Goal: Task Accomplishment & Management: Use online tool/utility

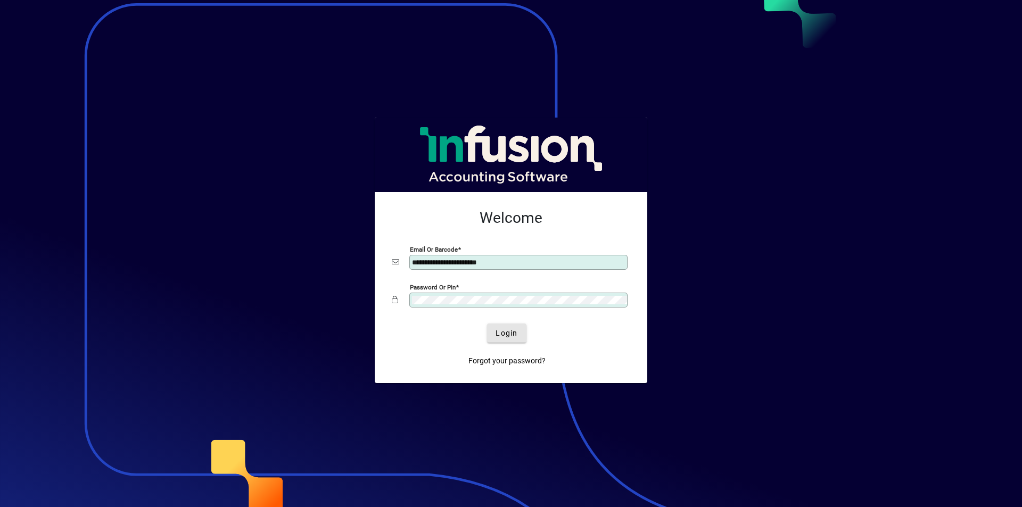
click at [505, 334] on span "Login" at bounding box center [507, 333] width 22 height 11
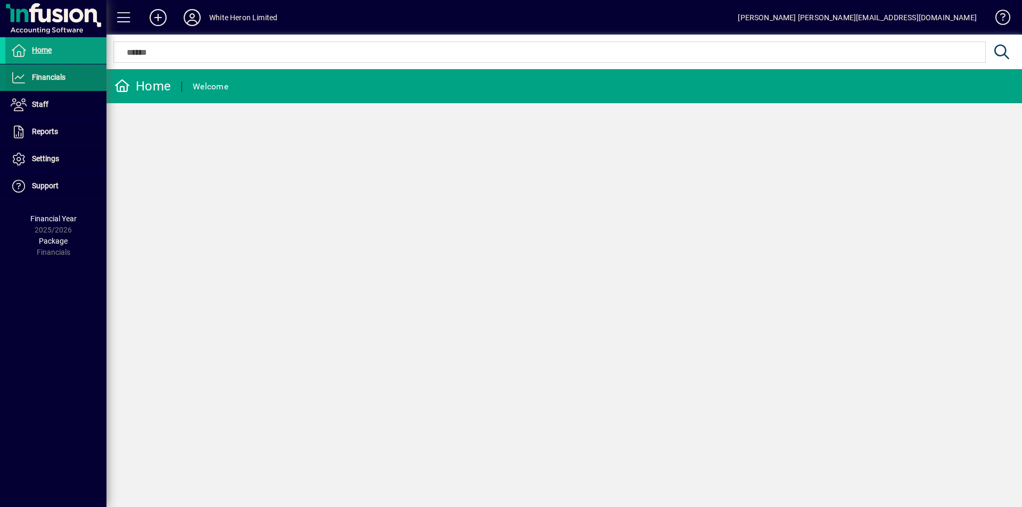
click at [28, 76] on span "Financials" at bounding box center [35, 77] width 60 height 13
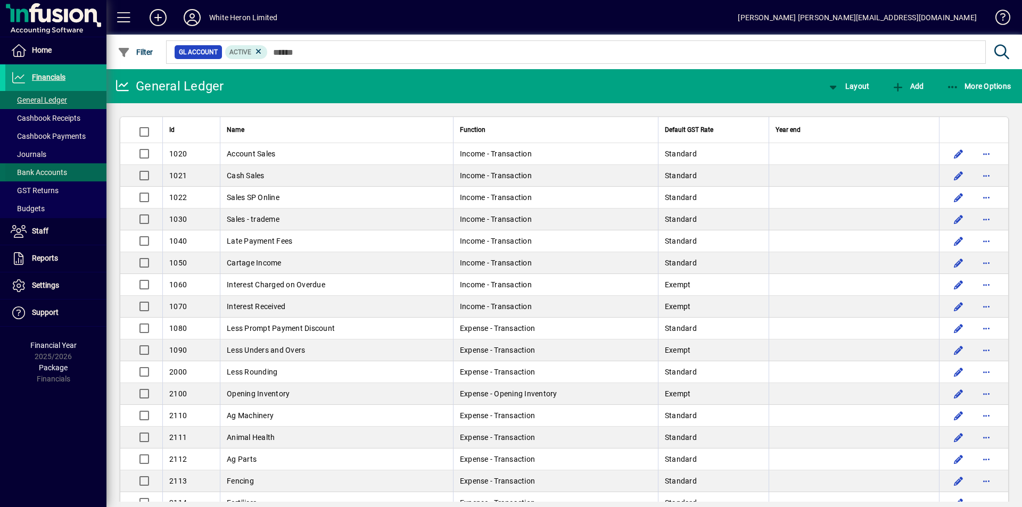
click at [43, 166] on span at bounding box center [55, 173] width 101 height 26
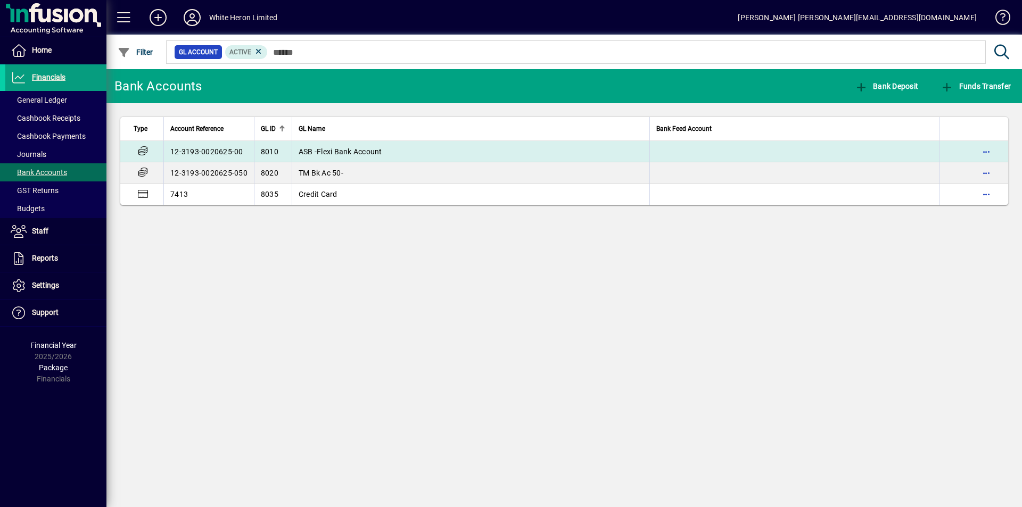
click at [231, 154] on td "12-3193-0020625-00" at bounding box center [208, 151] width 91 height 21
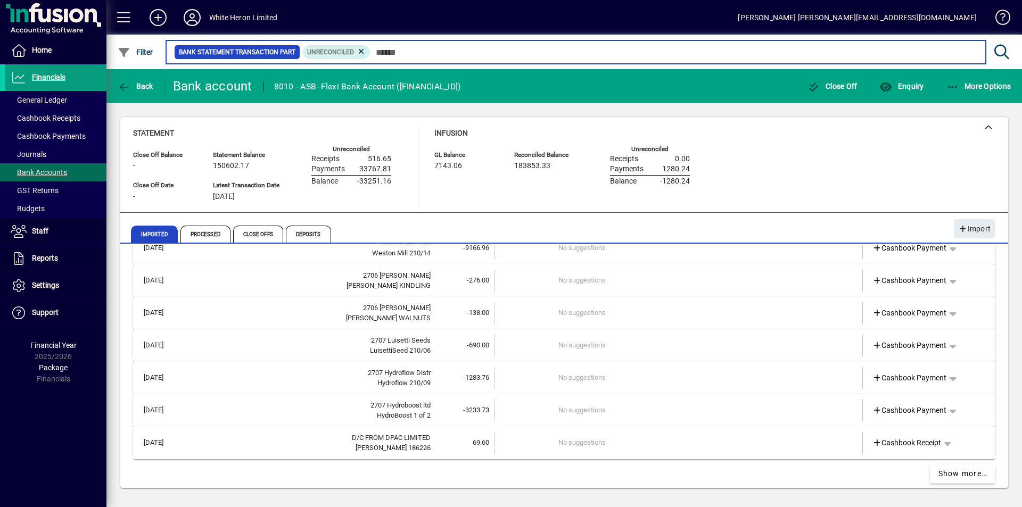
scroll to position [455, 0]
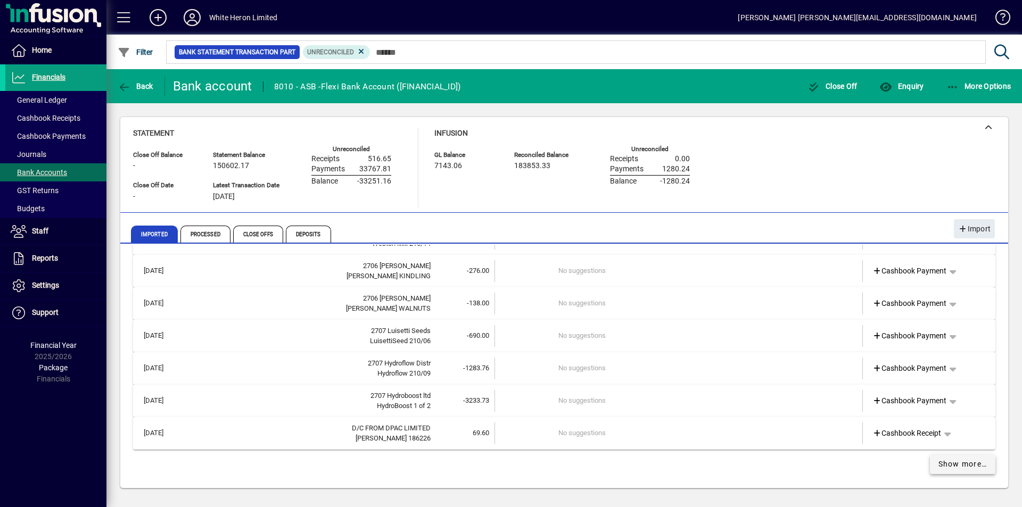
click at [963, 467] on span "Show more…" at bounding box center [963, 464] width 49 height 11
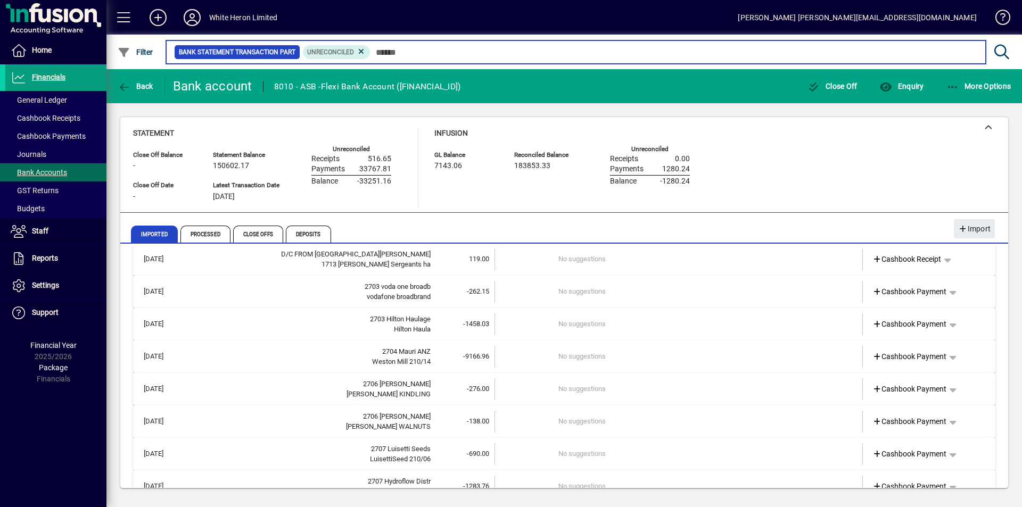
scroll to position [319, 0]
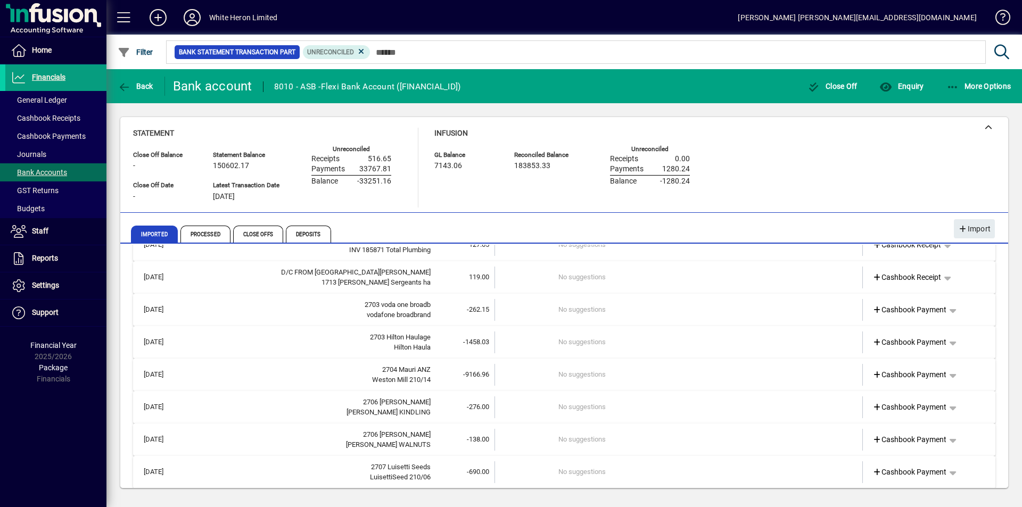
click at [252, 379] on div "Weston Mill 210/14" at bounding box center [310, 380] width 242 height 11
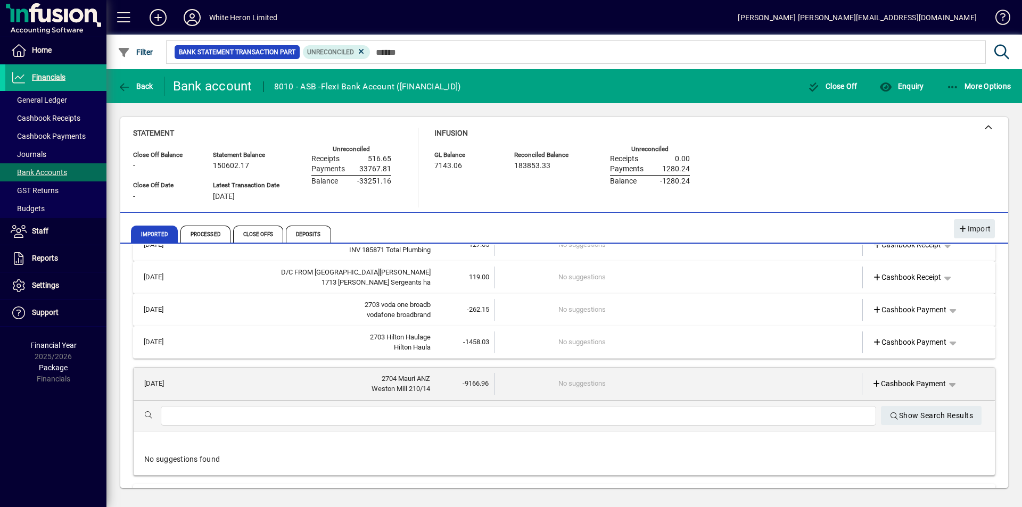
click at [270, 419] on input "text" at bounding box center [518, 416] width 699 height 13
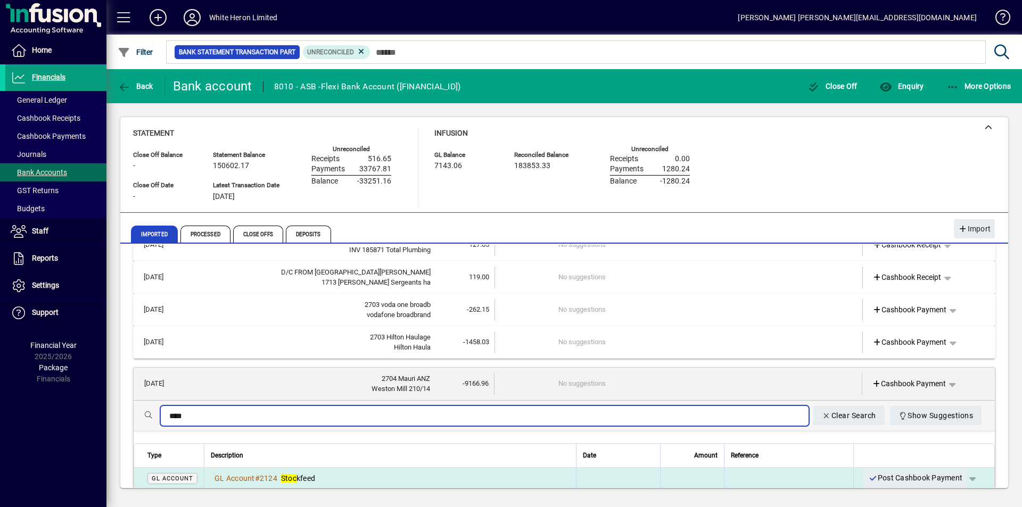
type input "****"
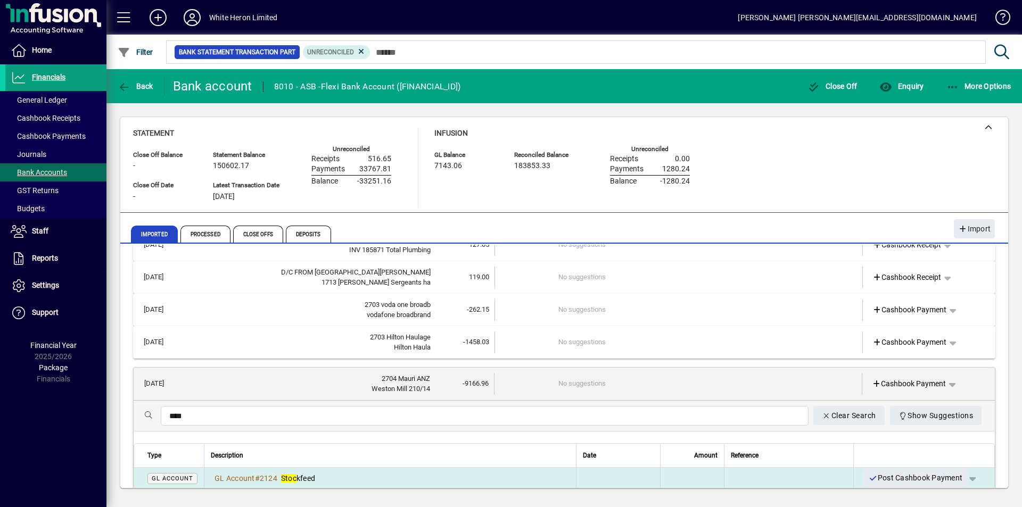
click at [289, 474] on em "Stoc" at bounding box center [288, 478] width 15 height 9
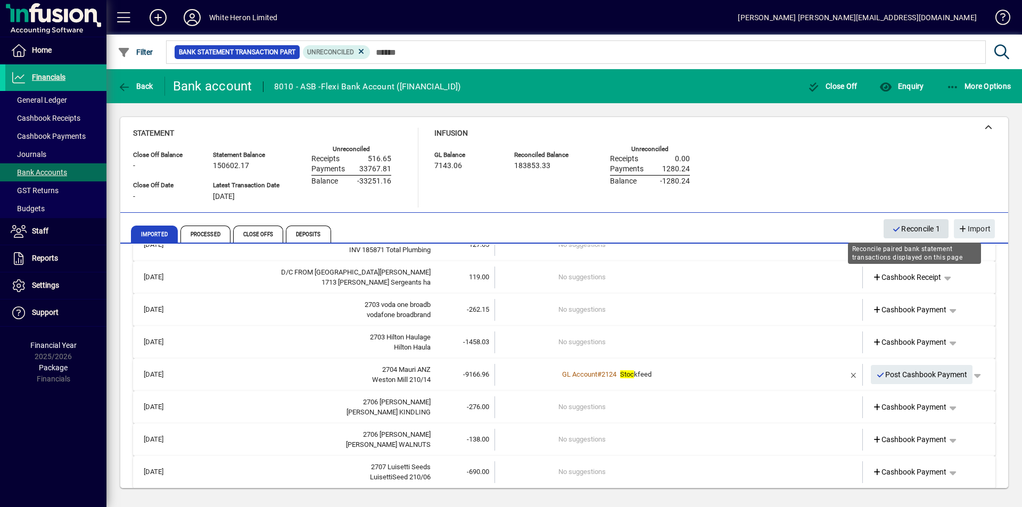
click at [911, 228] on span "Reconcile 1" at bounding box center [916, 229] width 48 height 18
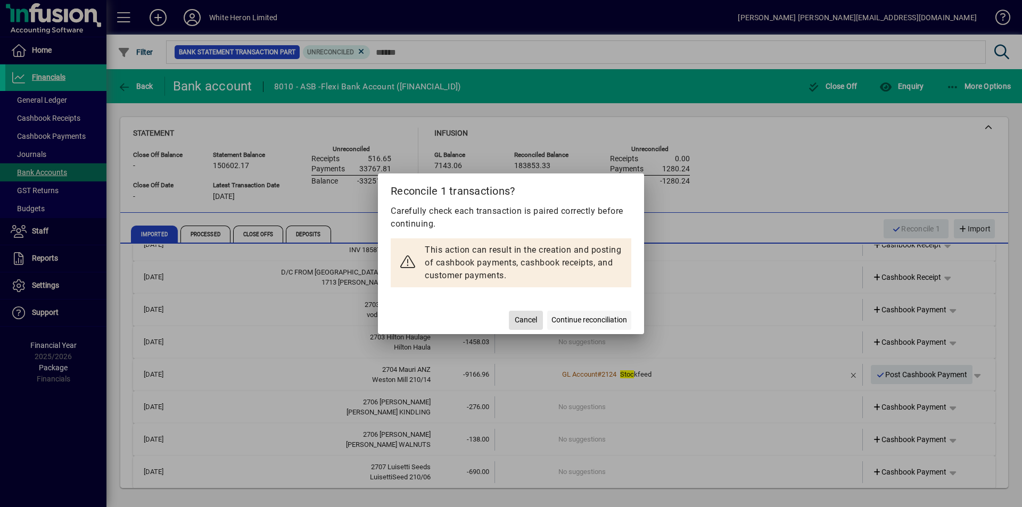
click at [587, 319] on span "Continue reconciliation" at bounding box center [590, 320] width 76 height 11
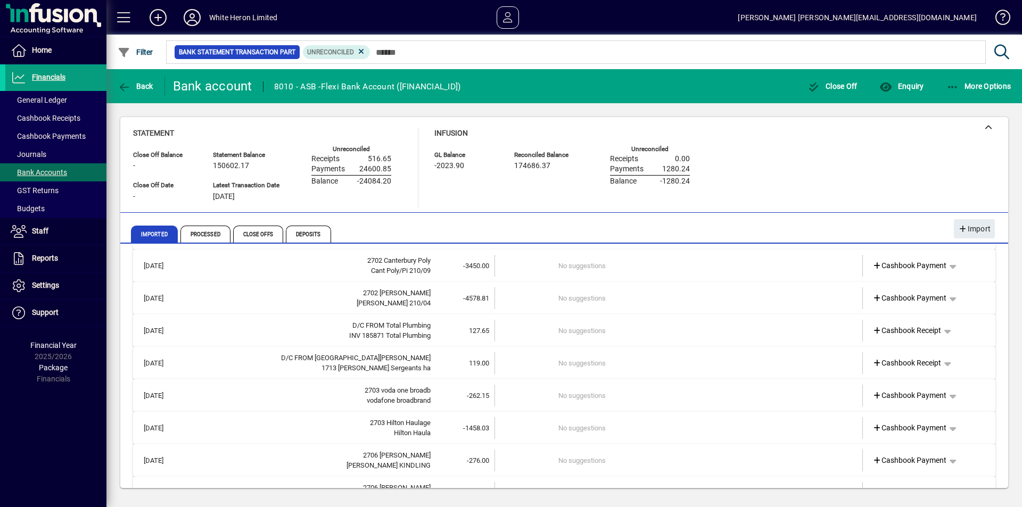
scroll to position [0, 0]
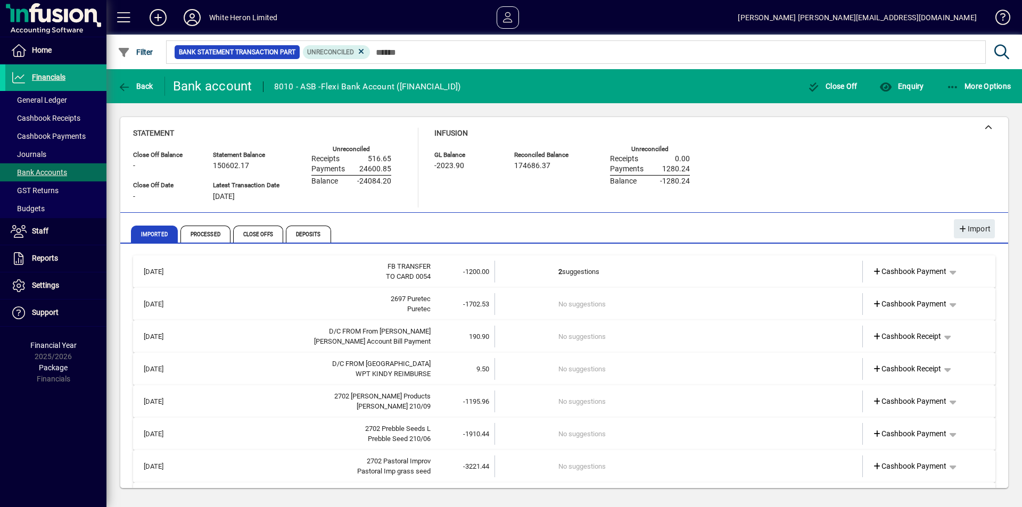
click at [597, 308] on td "No suggestions" at bounding box center [680, 304] width 242 height 22
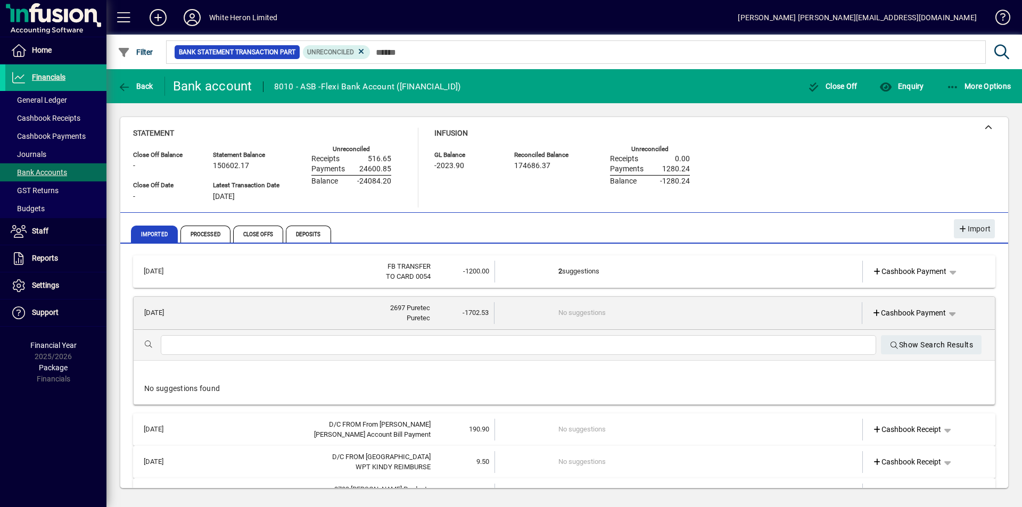
click at [262, 340] on input "text" at bounding box center [518, 345] width 699 height 13
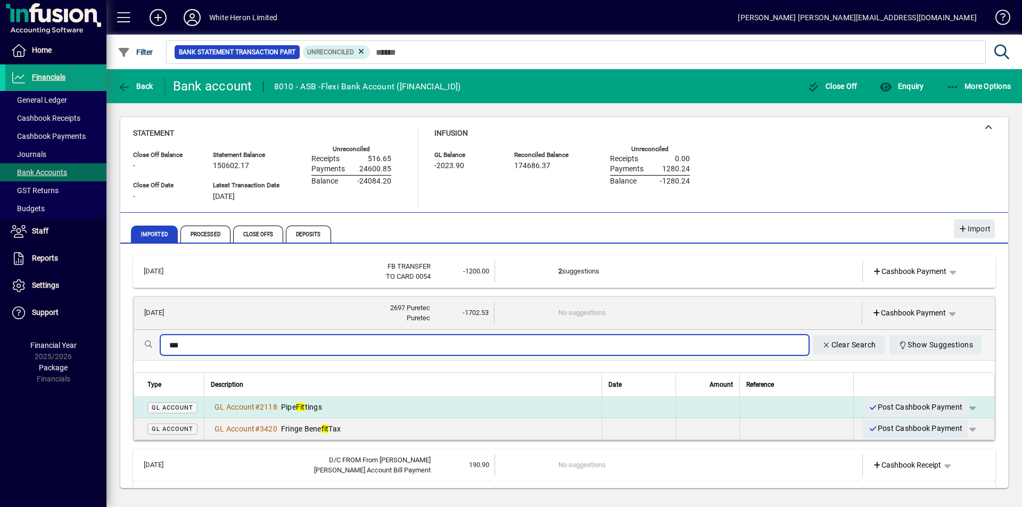
type input "***"
click at [300, 410] on em "Fit" at bounding box center [300, 407] width 9 height 9
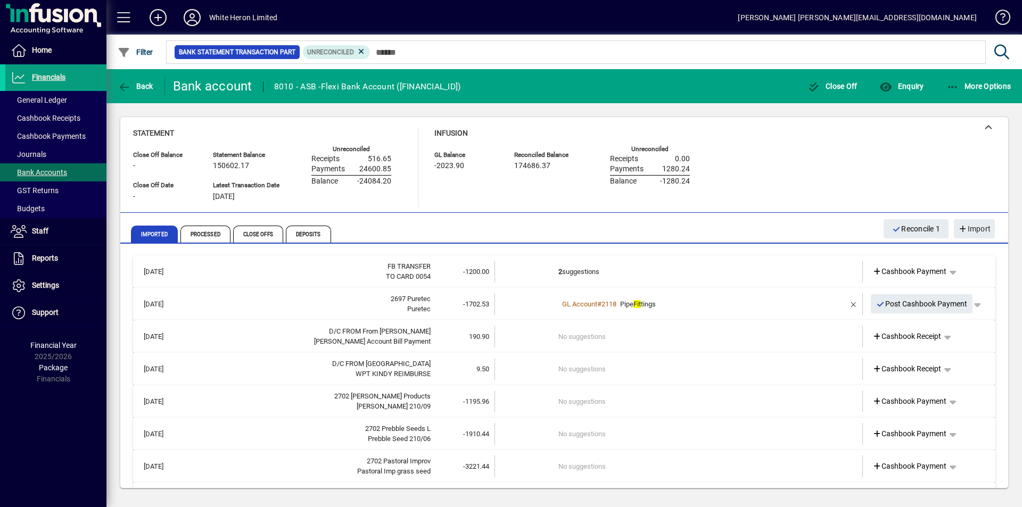
click at [579, 336] on td "No suggestions" at bounding box center [680, 337] width 242 height 22
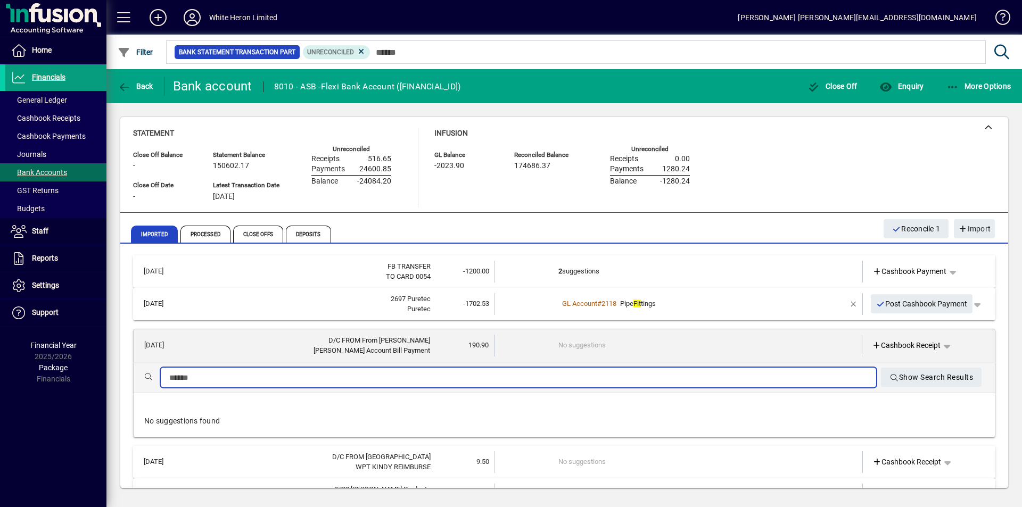
click at [367, 383] on input "text" at bounding box center [518, 378] width 699 height 13
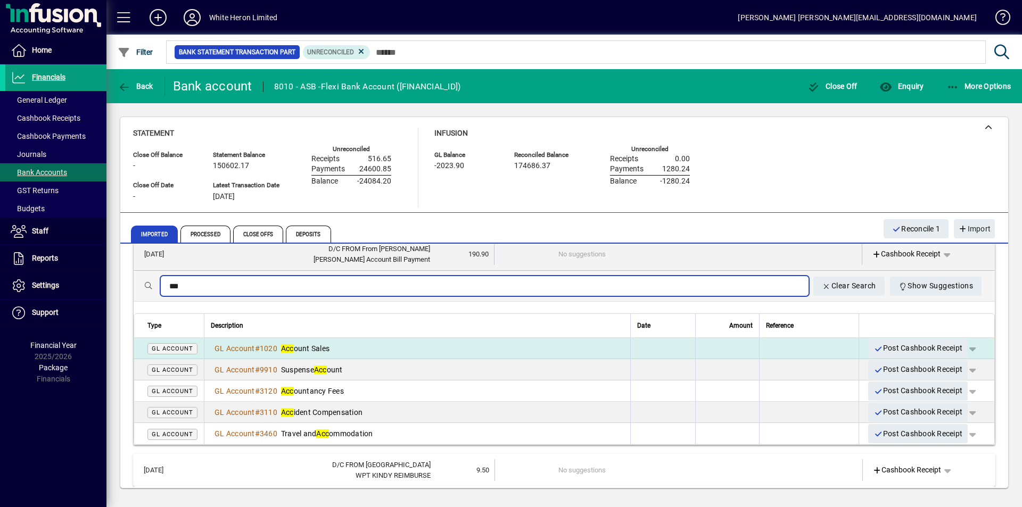
scroll to position [107, 0]
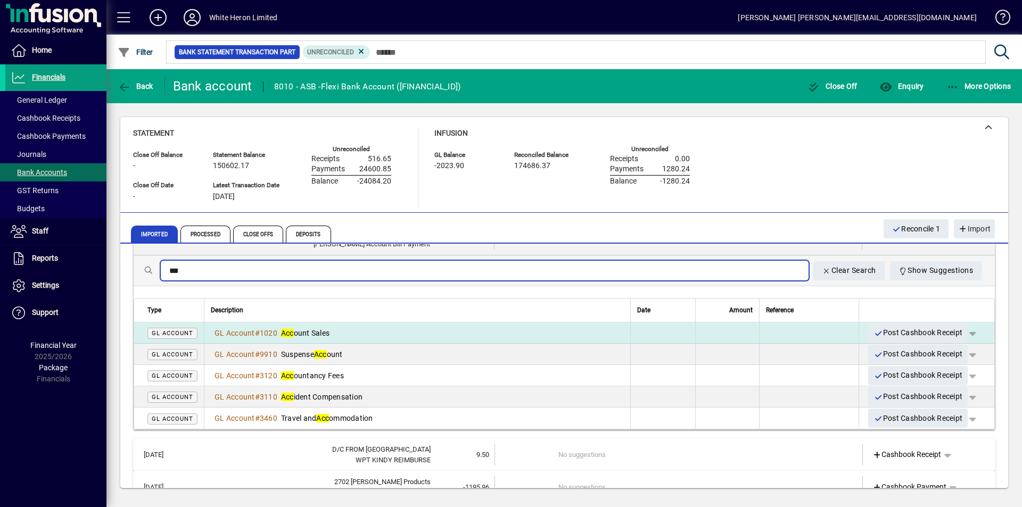
type input "***"
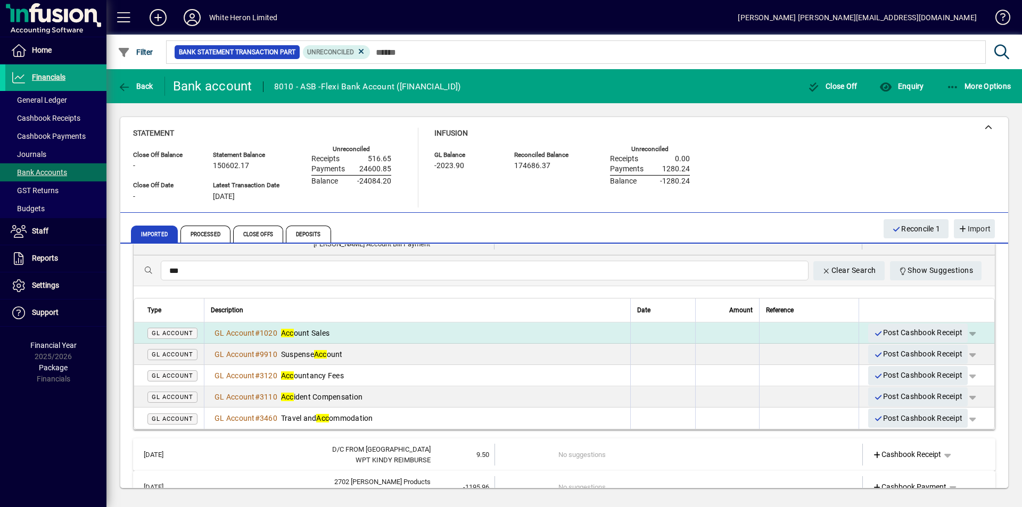
click at [317, 329] on span "Acc ount Sales" at bounding box center [305, 333] width 48 height 9
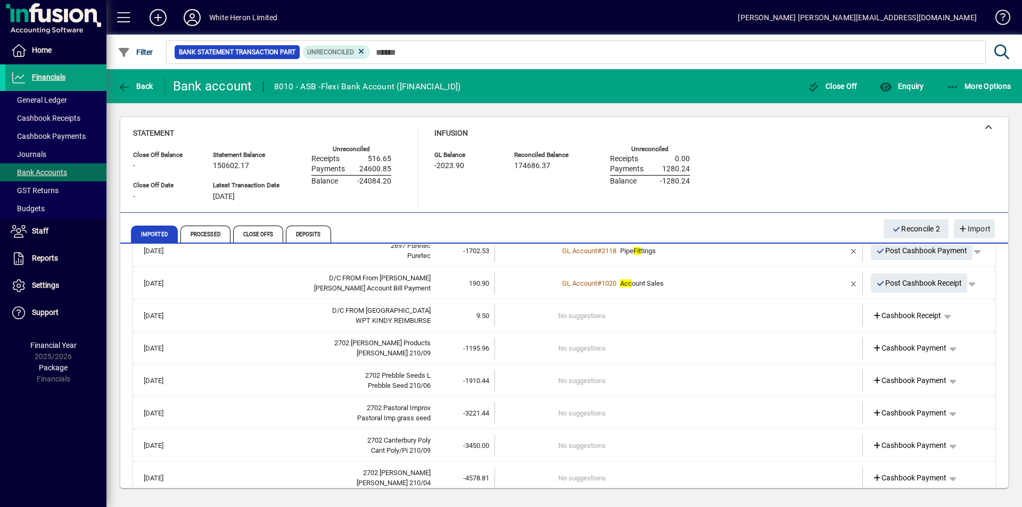
scroll to position [0, 0]
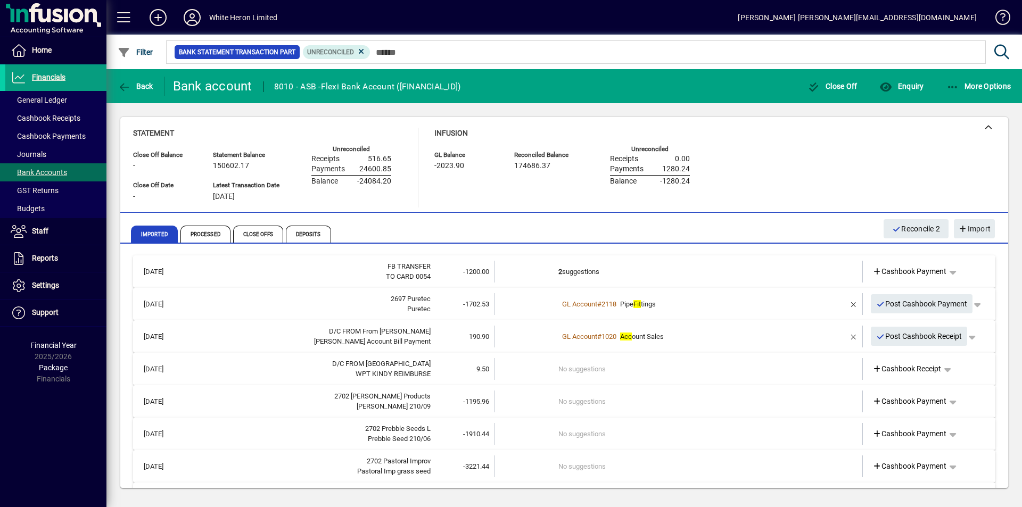
click at [570, 370] on td "No suggestions" at bounding box center [680, 369] width 242 height 22
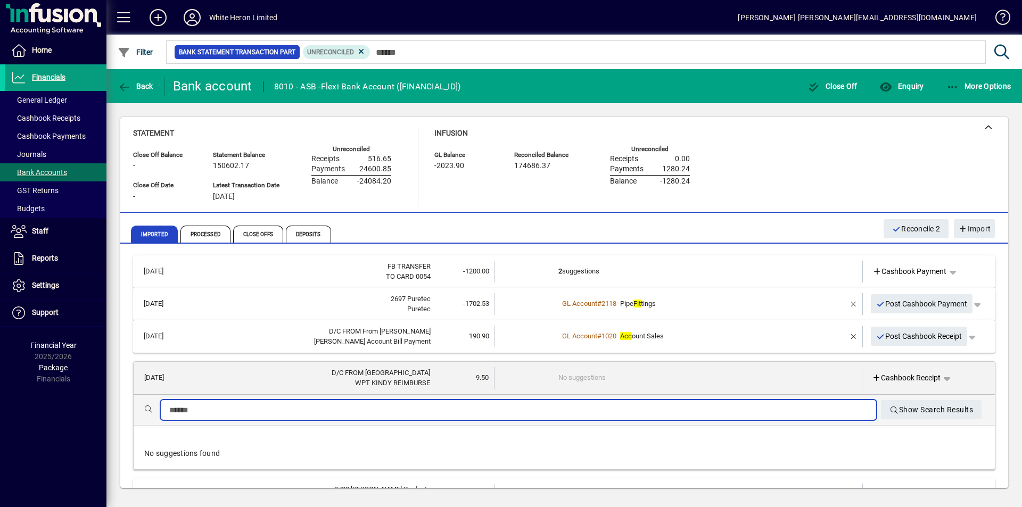
click at [264, 412] on input "text" at bounding box center [518, 410] width 699 height 13
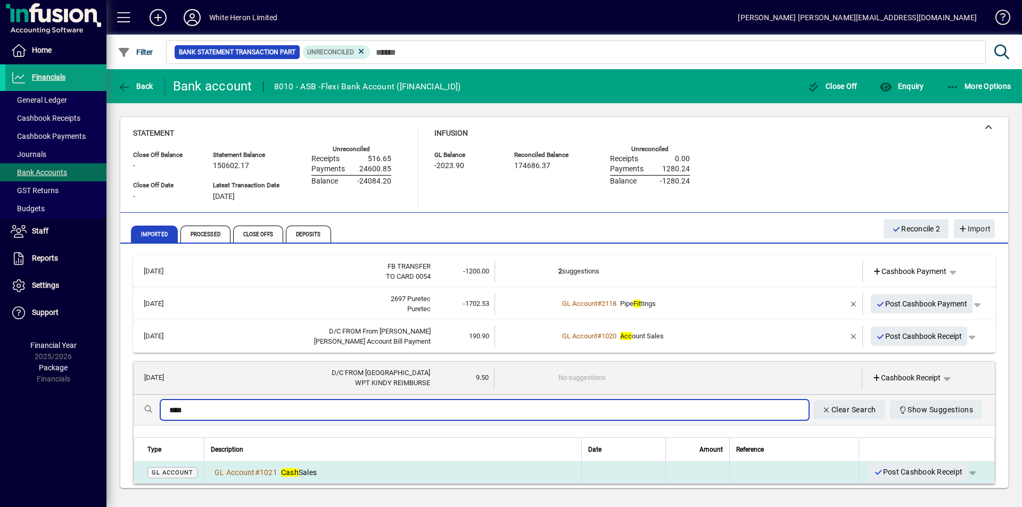
type input "****"
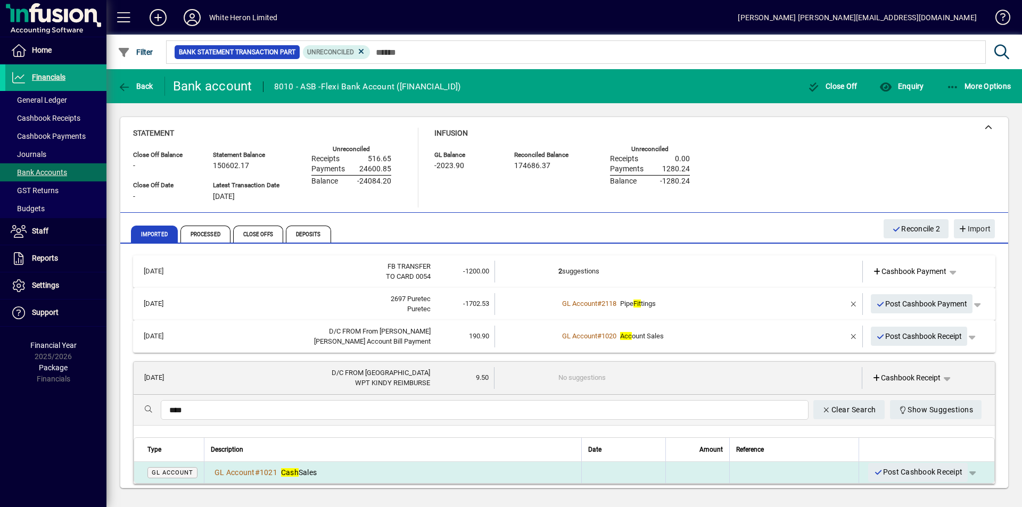
click at [311, 469] on span "Cash Sales" at bounding box center [299, 473] width 36 height 9
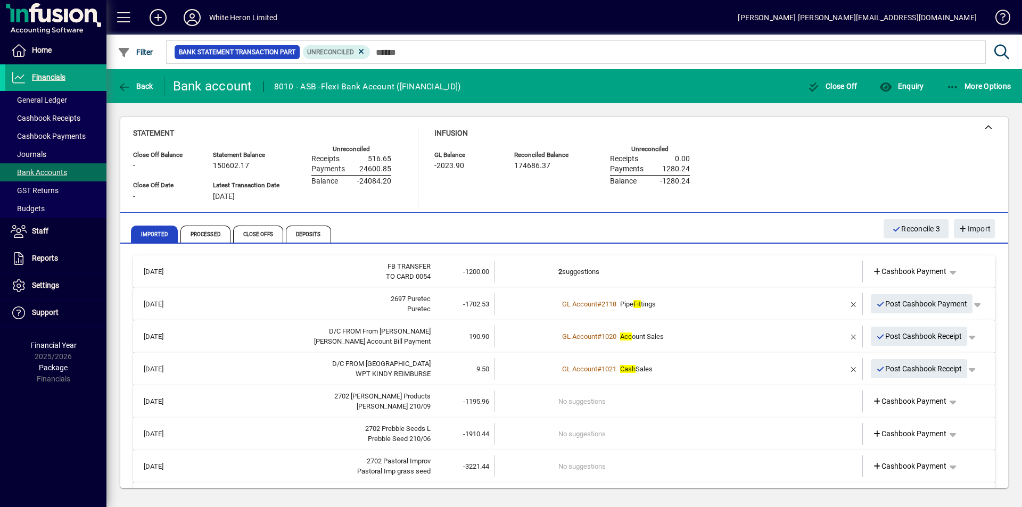
click at [578, 405] on td "No suggestions" at bounding box center [680, 402] width 242 height 22
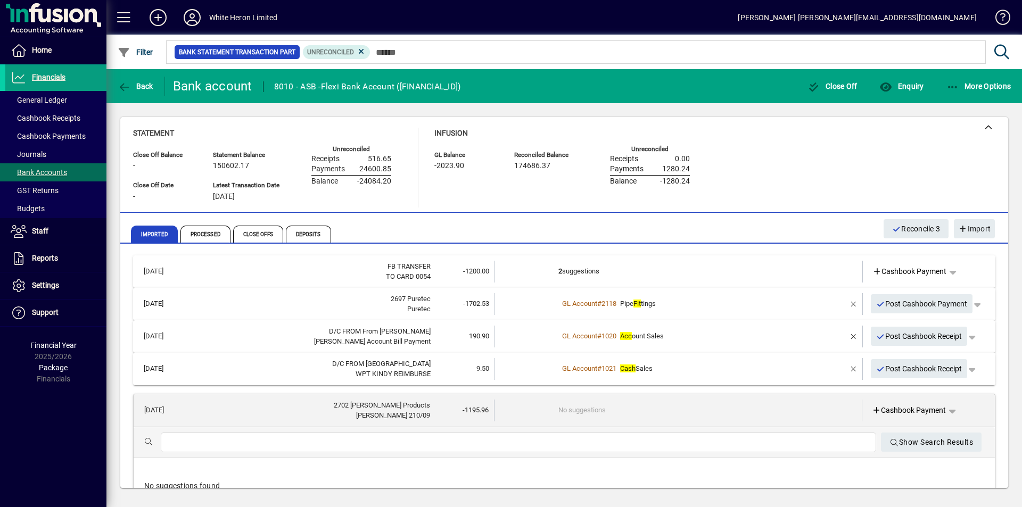
click at [268, 448] on input "text" at bounding box center [518, 443] width 699 height 13
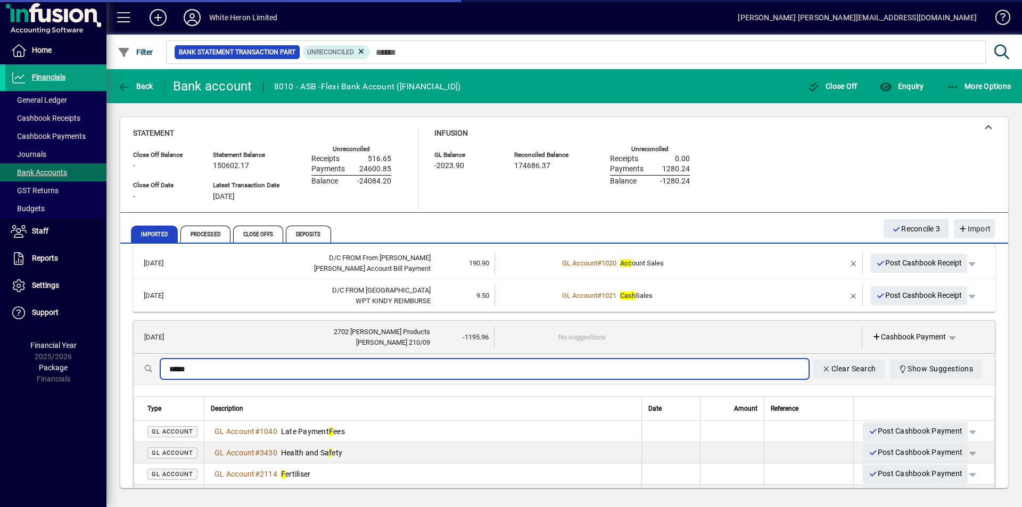
scroll to position [107, 0]
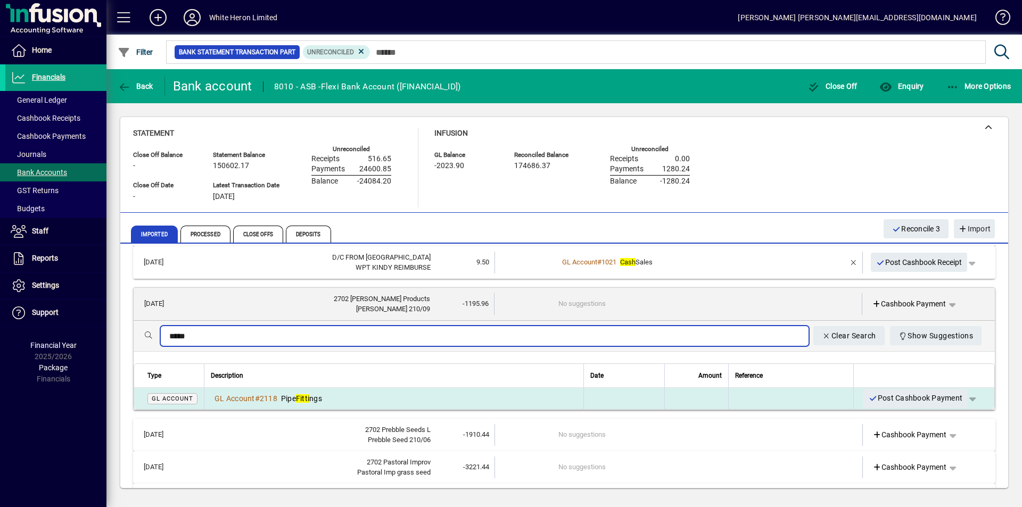
type input "*****"
click at [297, 398] on span "Pipe Fitti ngs" at bounding box center [301, 399] width 41 height 9
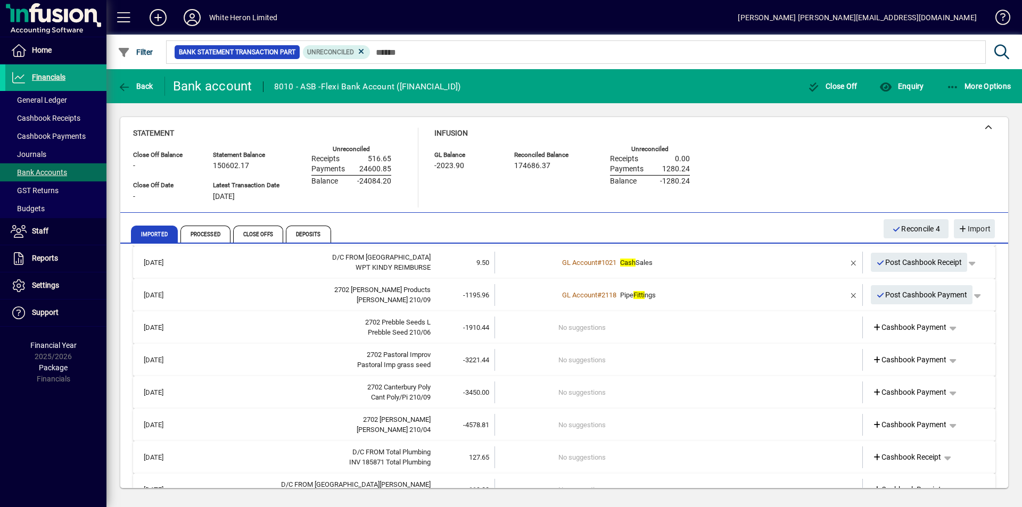
click at [579, 321] on td "No suggestions" at bounding box center [680, 328] width 242 height 22
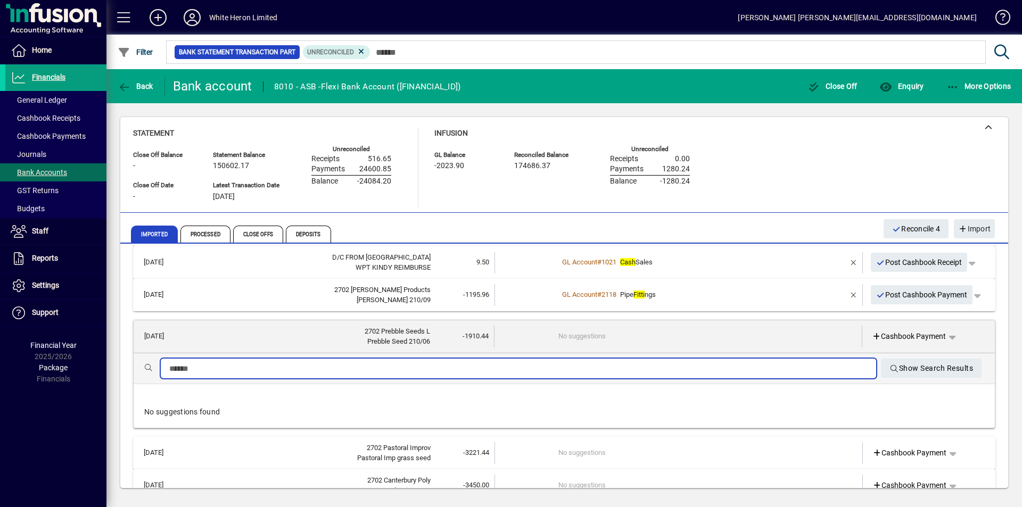
click at [270, 368] on input "text" at bounding box center [518, 369] width 699 height 13
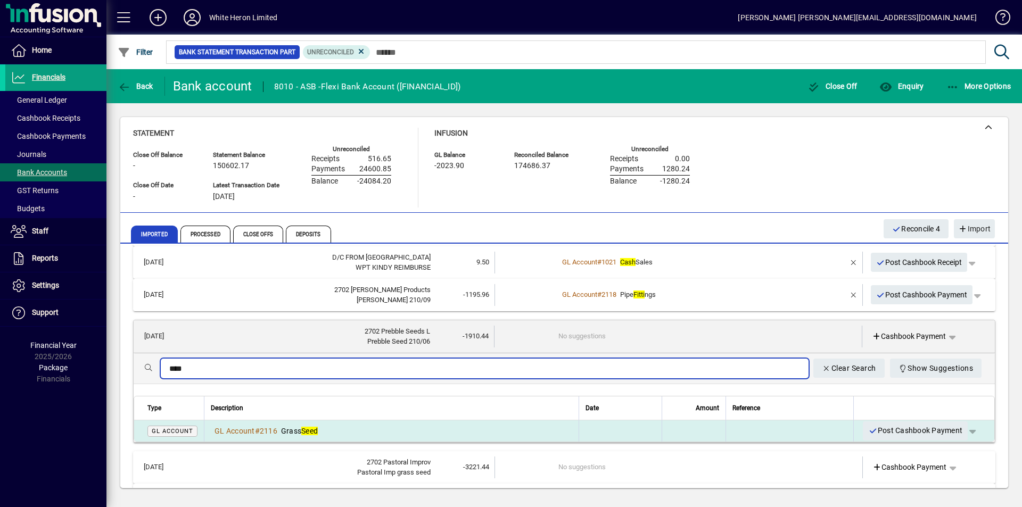
type input "****"
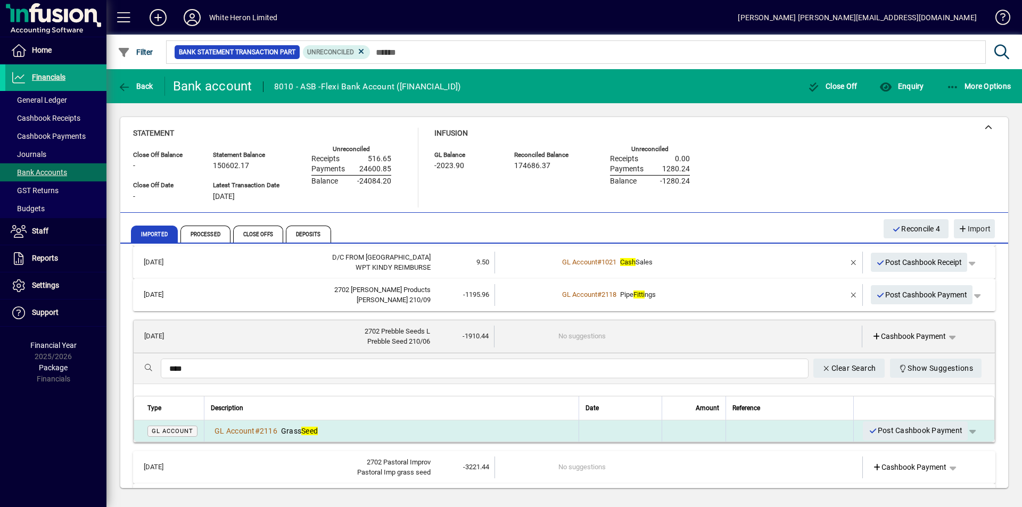
click at [296, 429] on span "Grass Seed" at bounding box center [299, 431] width 37 height 9
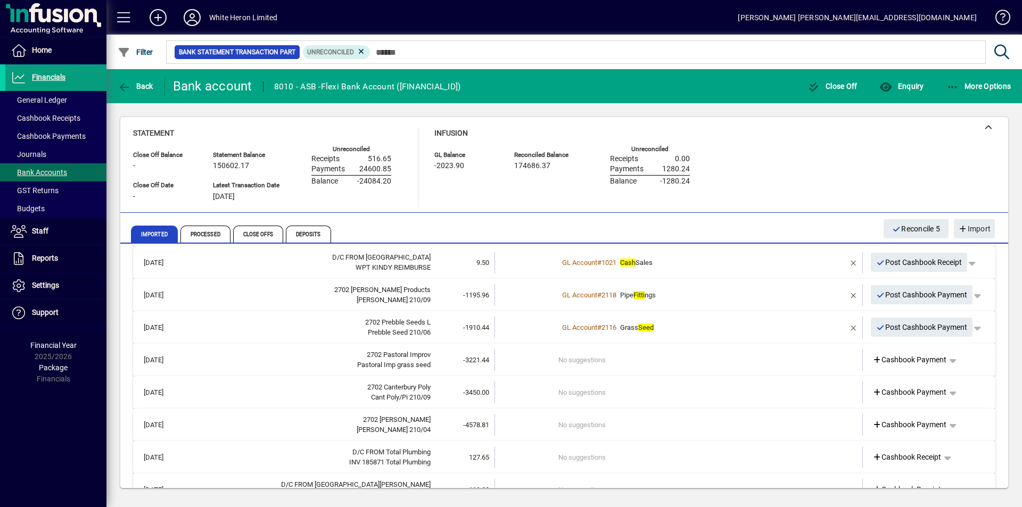
click at [580, 357] on td "No suggestions" at bounding box center [680, 360] width 242 height 22
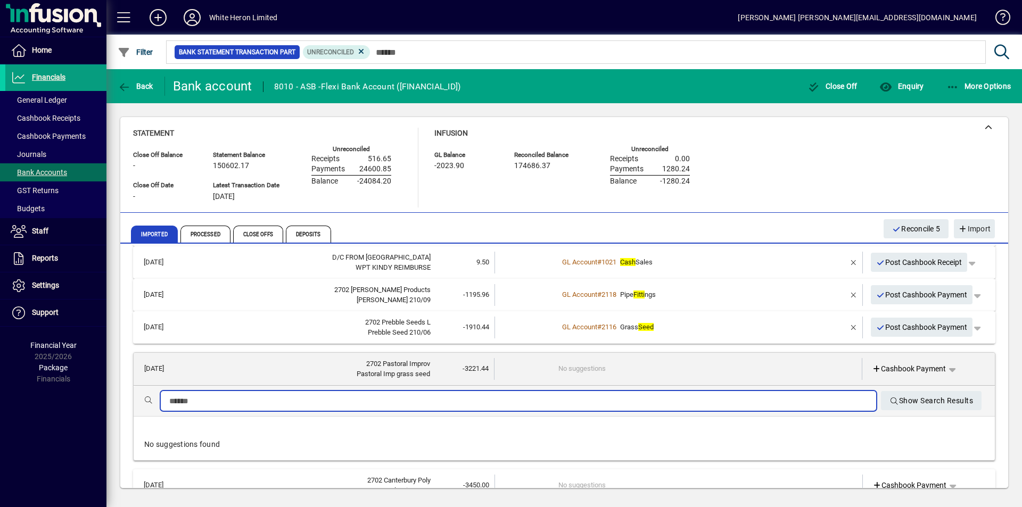
click at [275, 404] on input "text" at bounding box center [518, 401] width 699 height 13
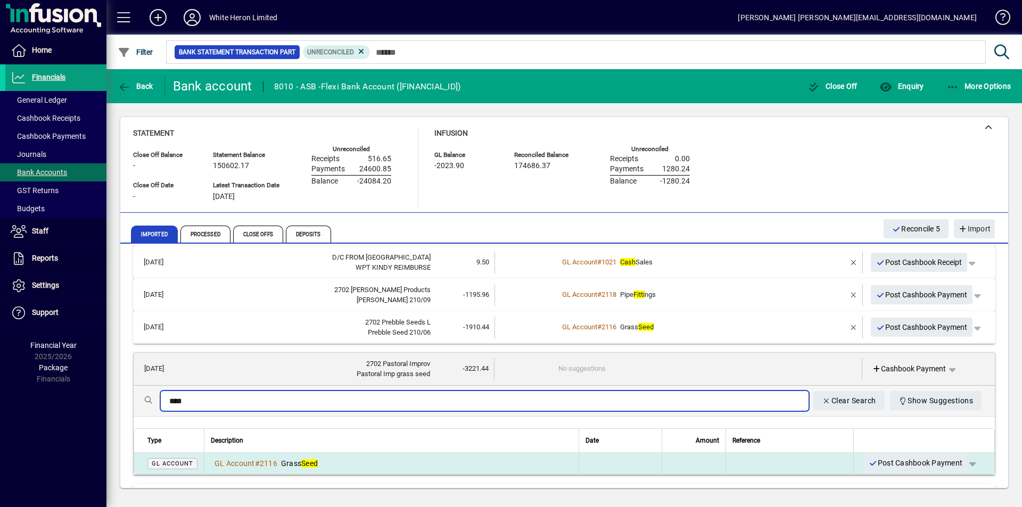
type input "****"
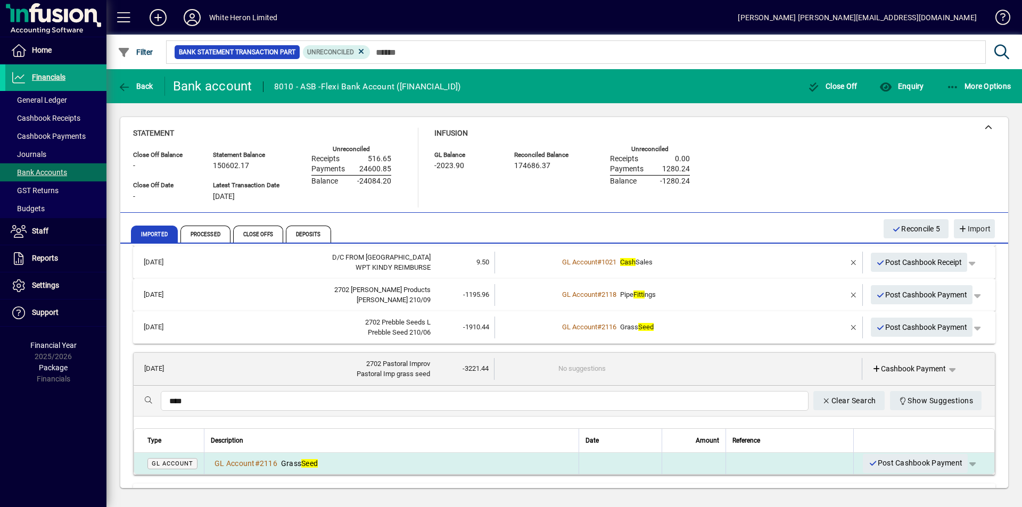
click at [307, 460] on em "Seed" at bounding box center [309, 464] width 17 height 9
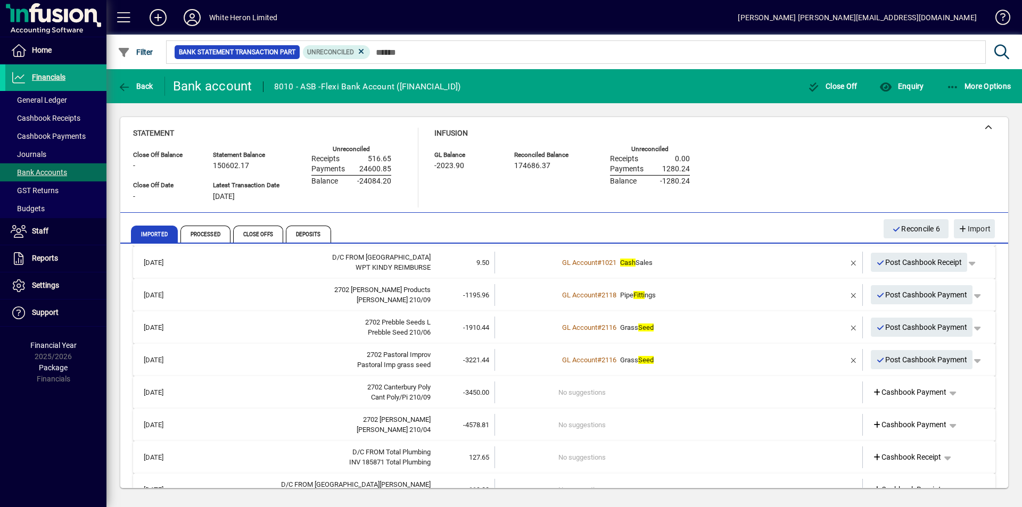
click at [259, 390] on div "2702 Canterbury Poly" at bounding box center [310, 387] width 242 height 11
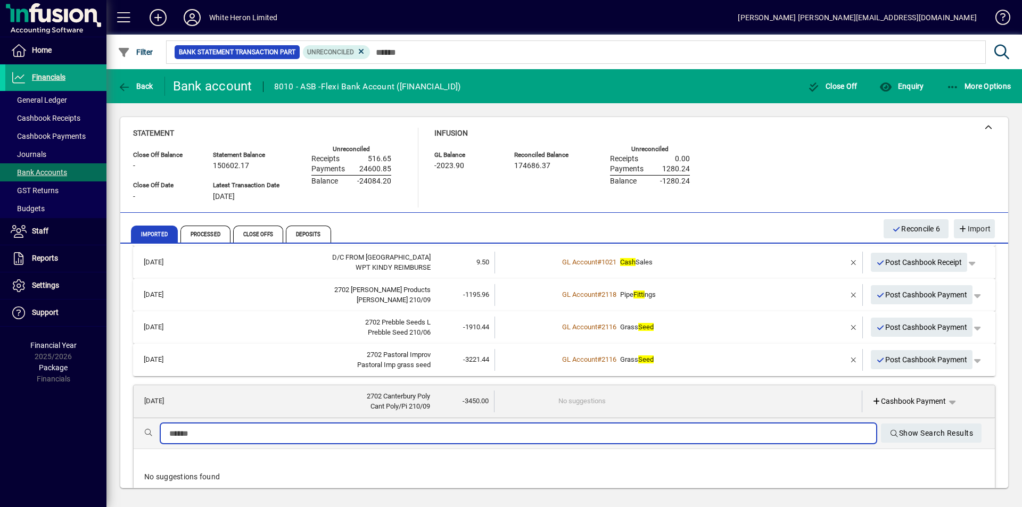
click at [217, 430] on input "text" at bounding box center [518, 434] width 699 height 13
type input "*"
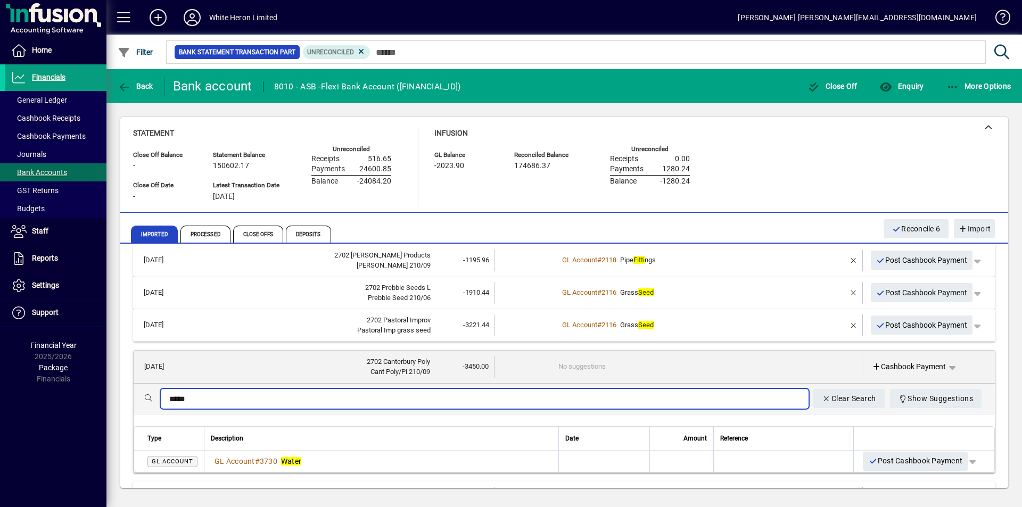
scroll to position [160, 0]
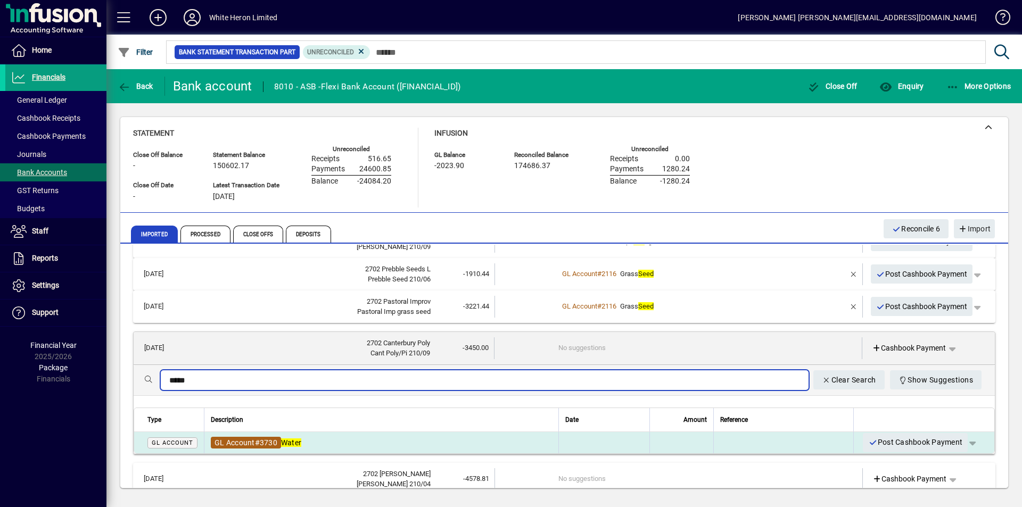
type input "*****"
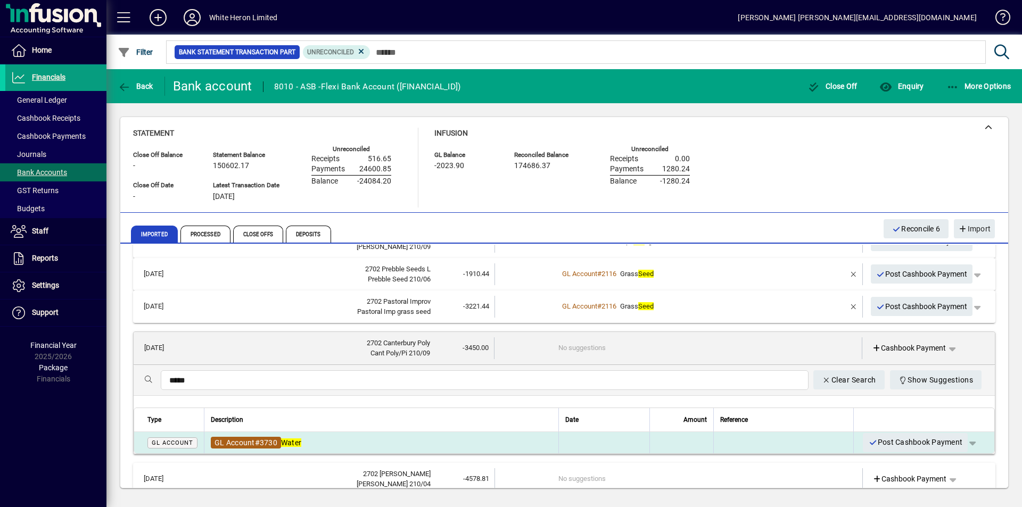
click at [271, 445] on span "3730" at bounding box center [269, 443] width 18 height 9
click at [290, 443] on em "Water" at bounding box center [291, 443] width 20 height 9
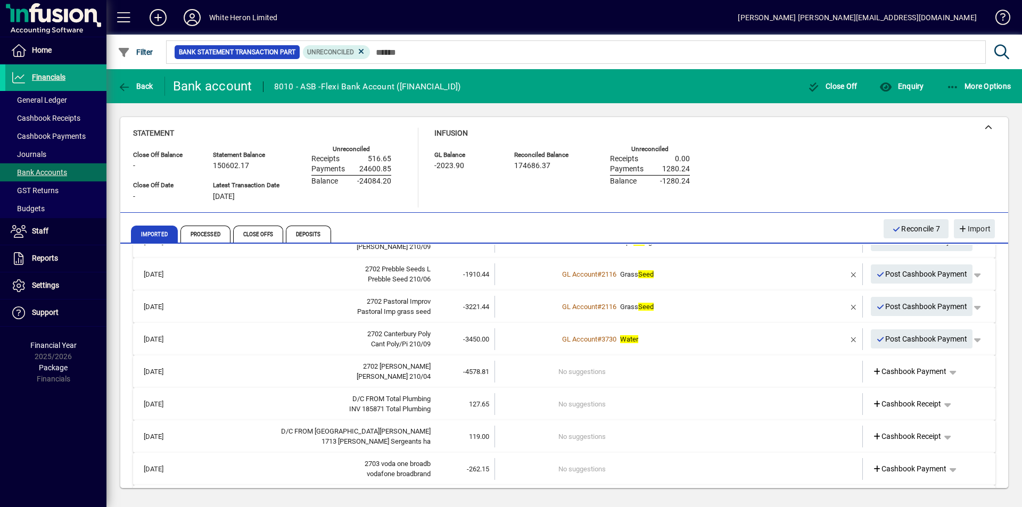
click at [333, 379] on div "Ballance 210/04" at bounding box center [310, 377] width 242 height 11
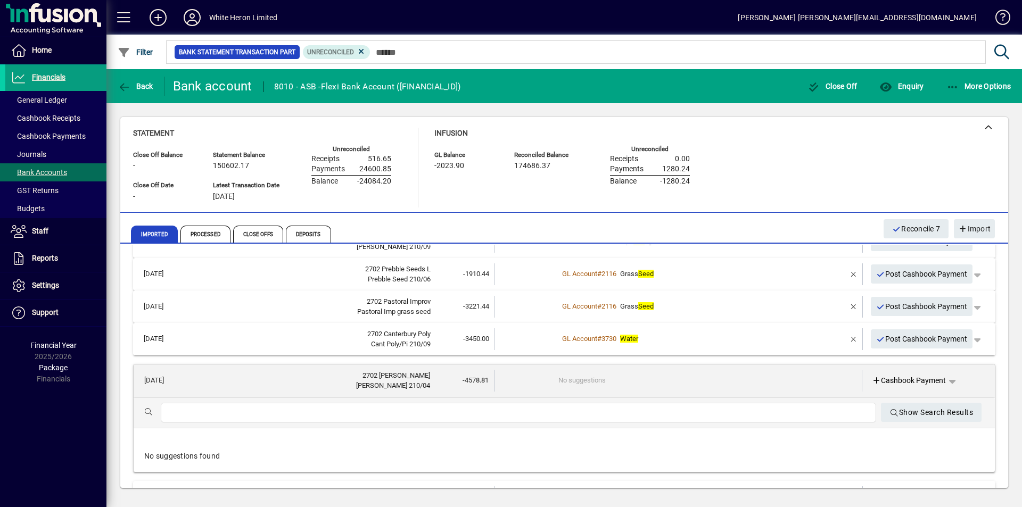
click at [253, 413] on input "text" at bounding box center [518, 413] width 699 height 13
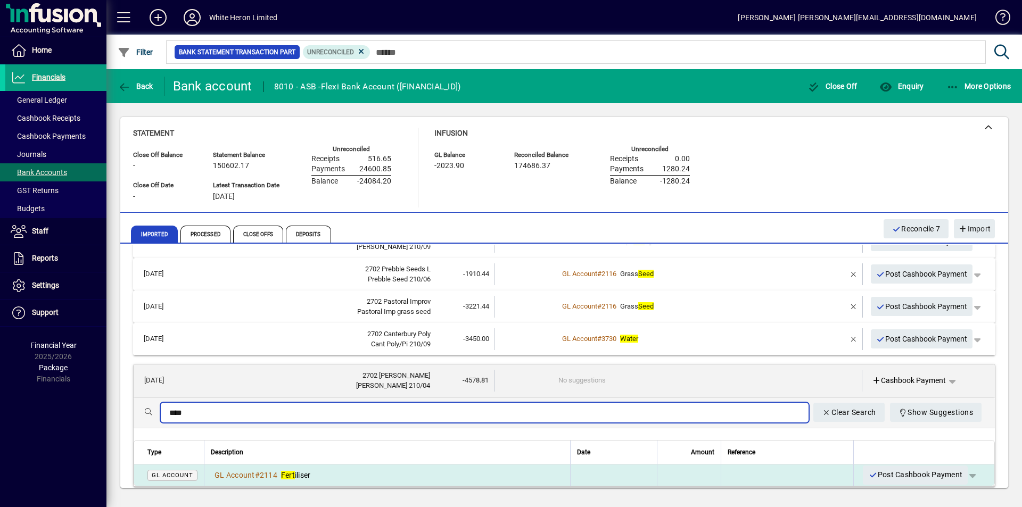
type input "****"
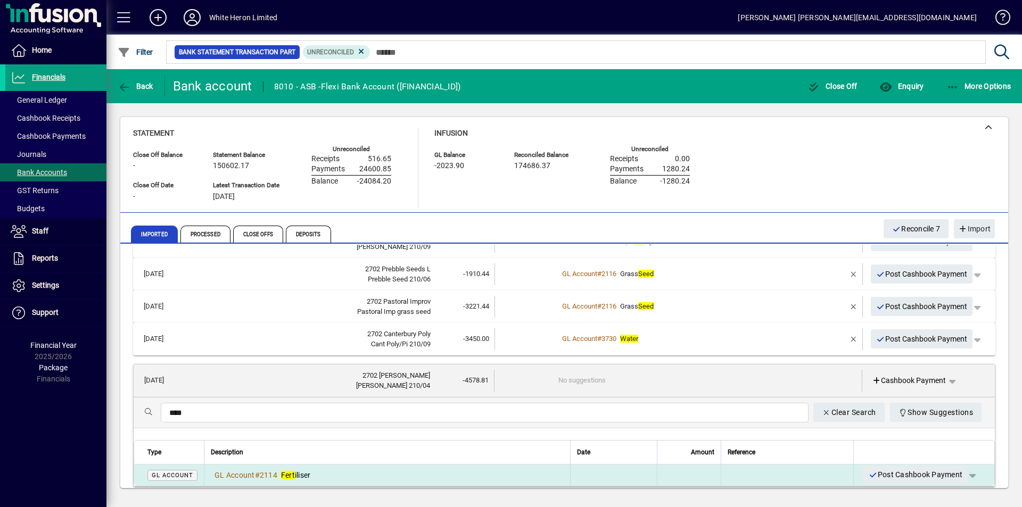
click at [294, 473] on em "Fert" at bounding box center [288, 475] width 14 height 9
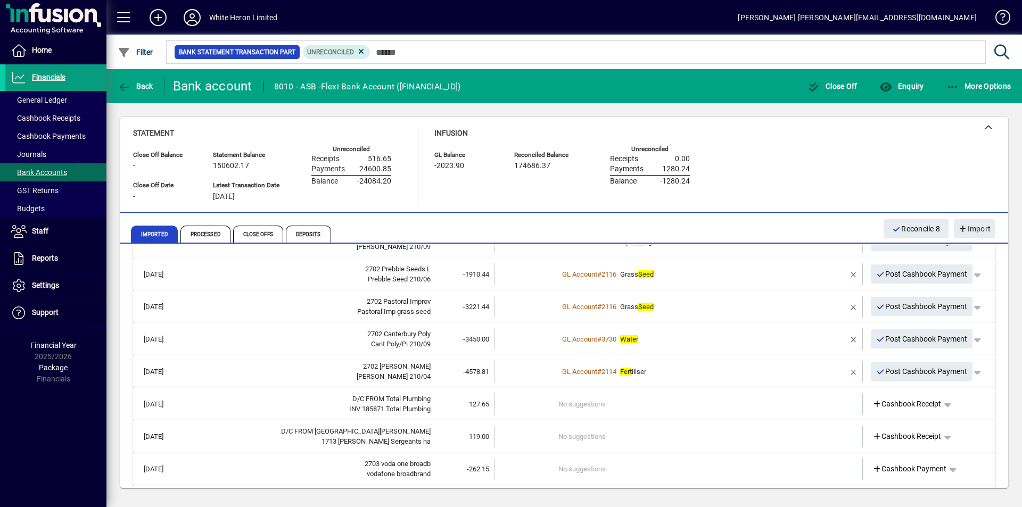
click at [329, 412] on div "INV 185871 Total Plumbing" at bounding box center [310, 409] width 242 height 11
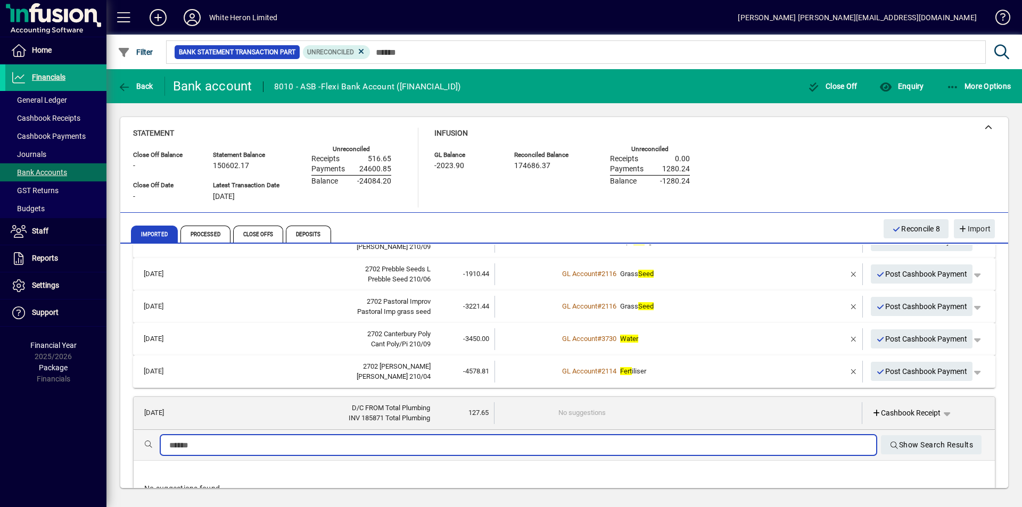
click at [297, 445] on input "text" at bounding box center [518, 445] width 699 height 13
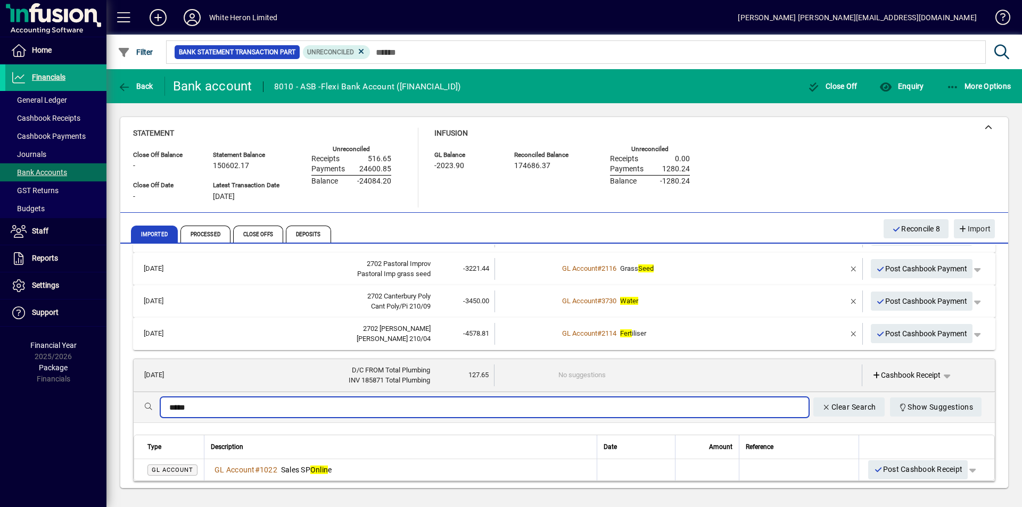
scroll to position [213, 0]
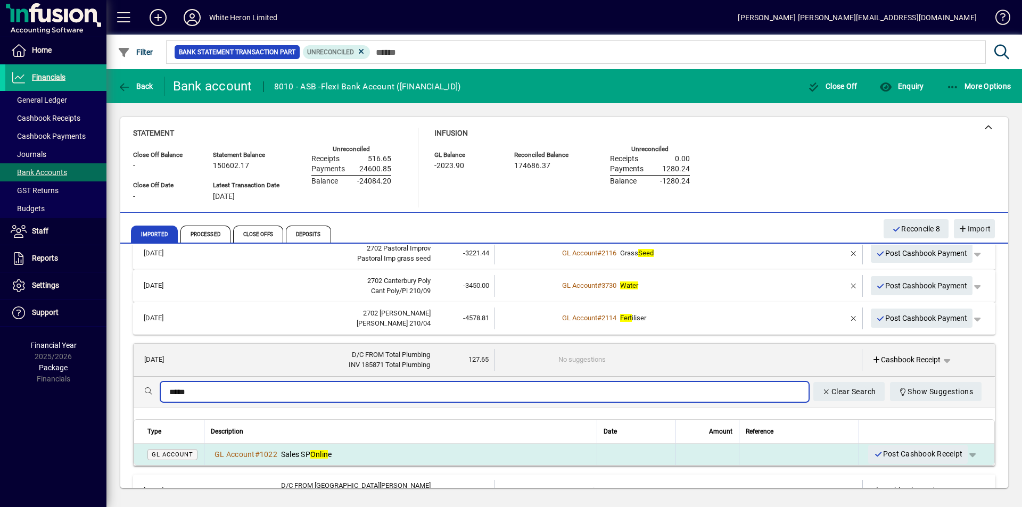
type input "*****"
click at [327, 450] on span "Sales SP Onlin e" at bounding box center [306, 454] width 51 height 9
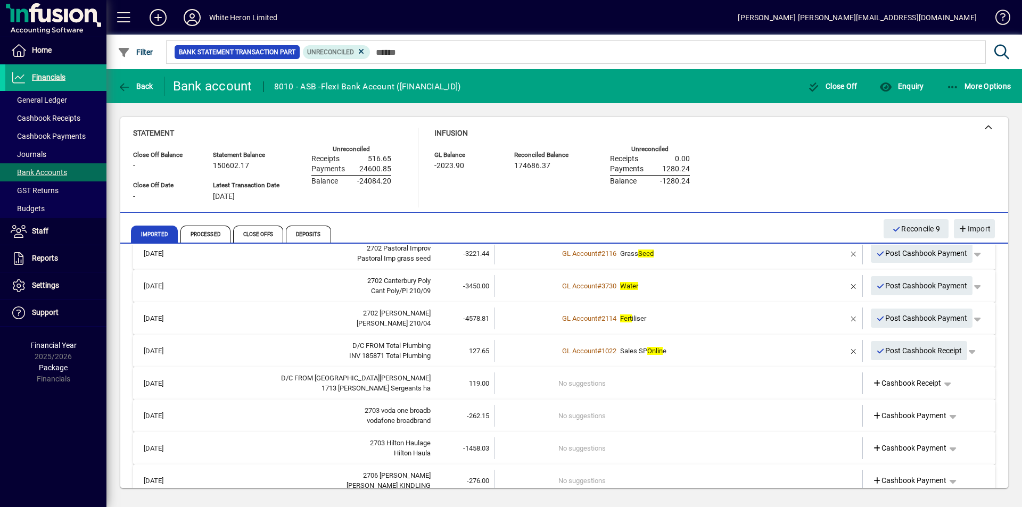
click at [355, 376] on div "D/C FROM Sergeants Hill Hall" at bounding box center [310, 378] width 242 height 11
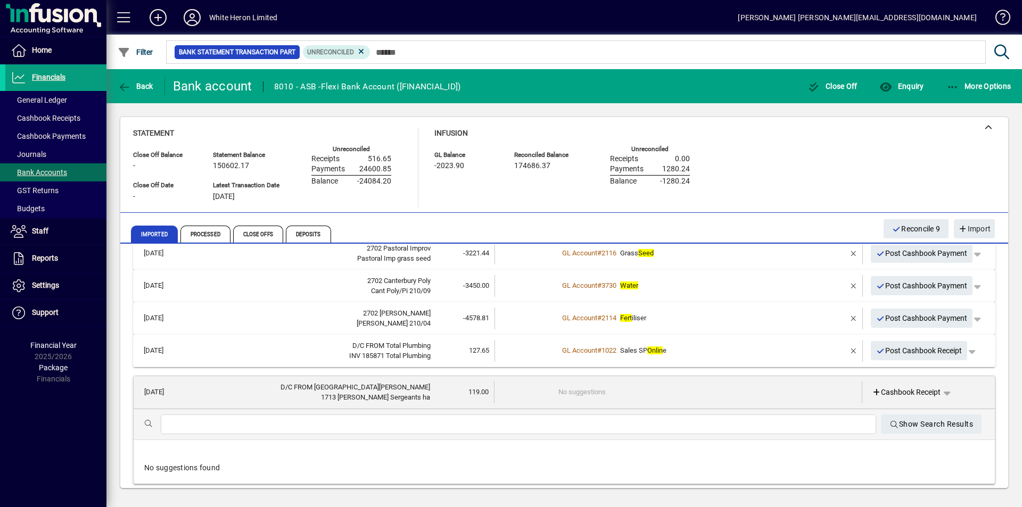
click at [308, 433] on div at bounding box center [519, 425] width 716 height 20
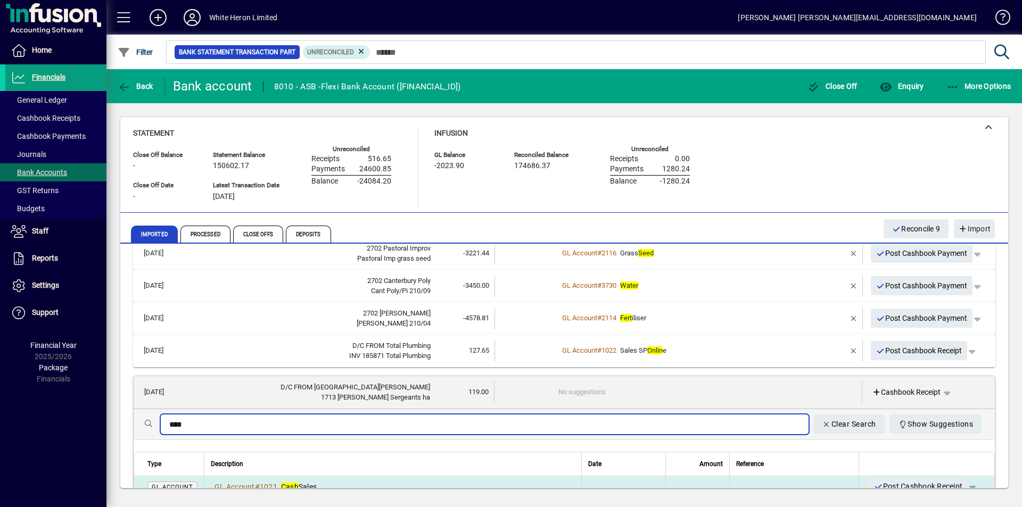
type input "****"
click at [310, 482] on div "GL Account # 1021 Cash Sales" at bounding box center [264, 487] width 106 height 11
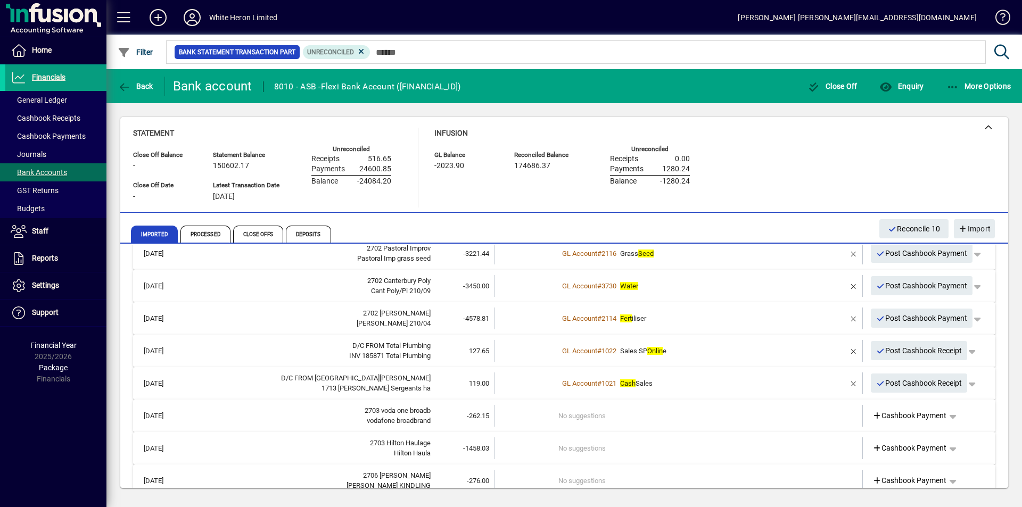
click at [360, 408] on div "2703 voda one broadb" at bounding box center [310, 411] width 242 height 11
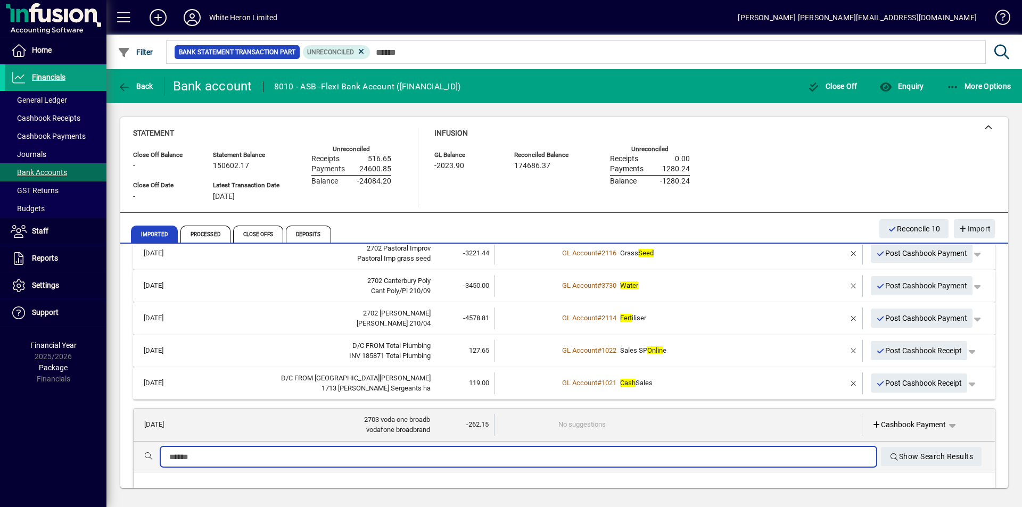
click at [294, 458] on input "text" at bounding box center [518, 457] width 699 height 13
type input "*"
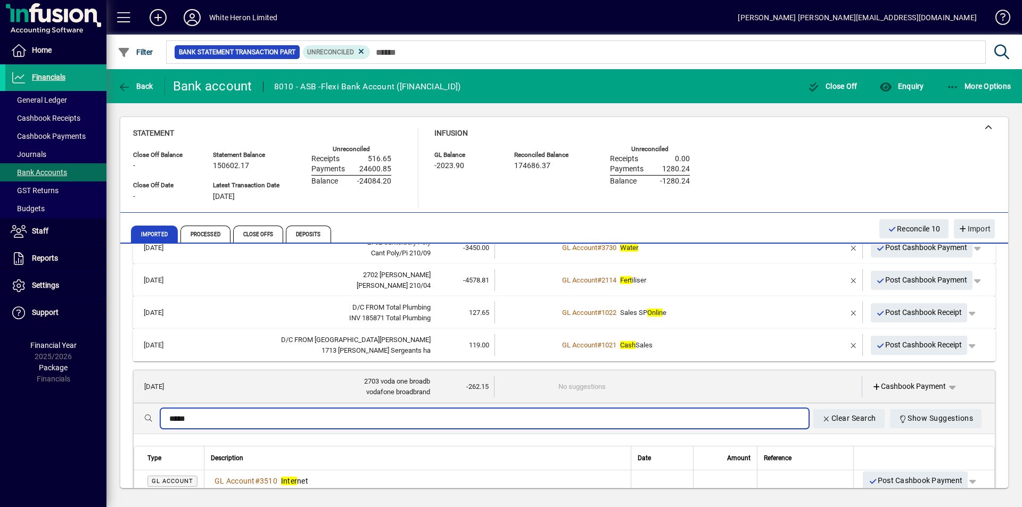
scroll to position [266, 0]
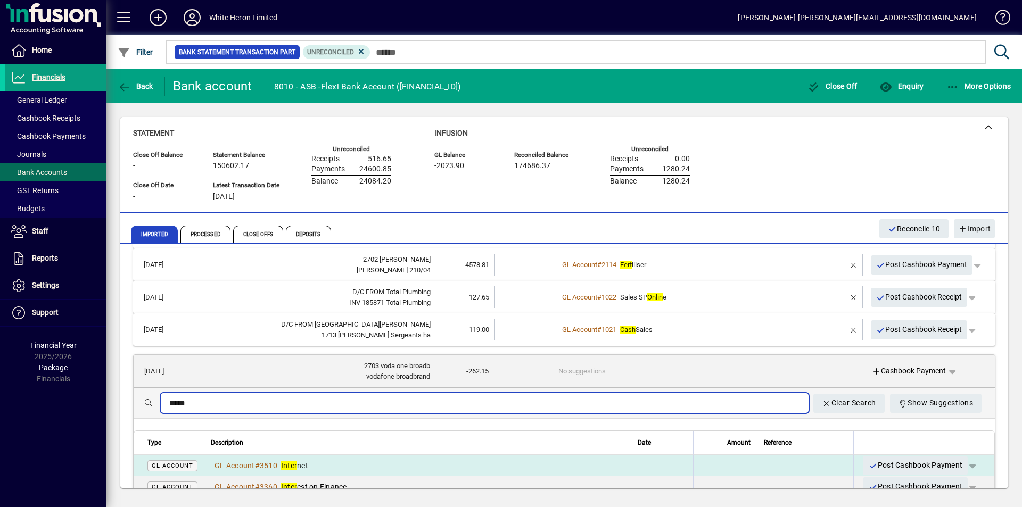
type input "*****"
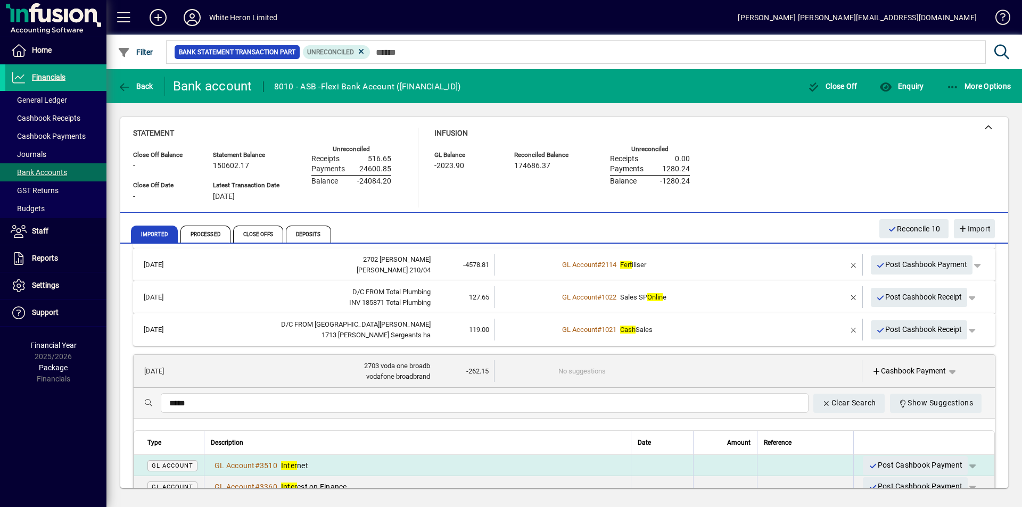
click at [286, 463] on em "Inter" at bounding box center [289, 466] width 16 height 9
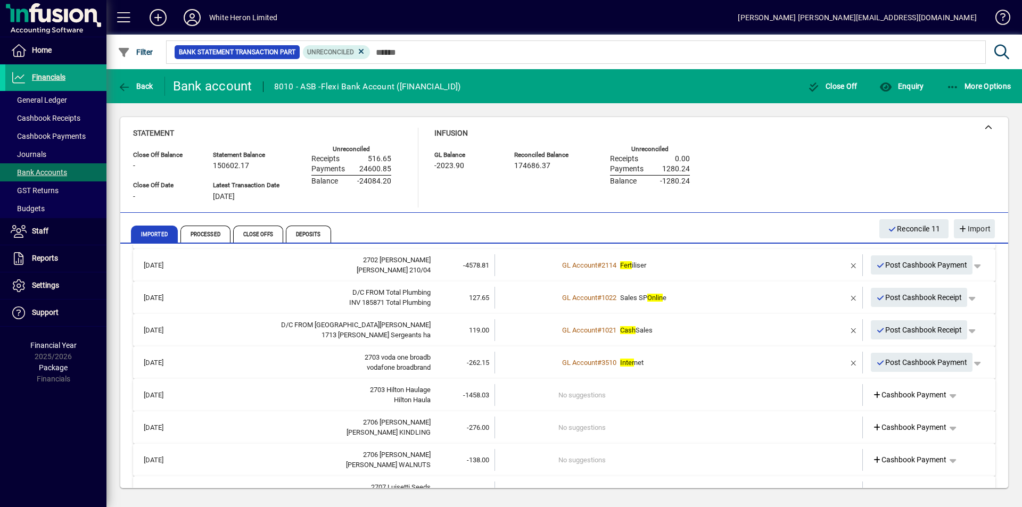
click at [301, 400] on div "Hilton Haula" at bounding box center [310, 400] width 242 height 11
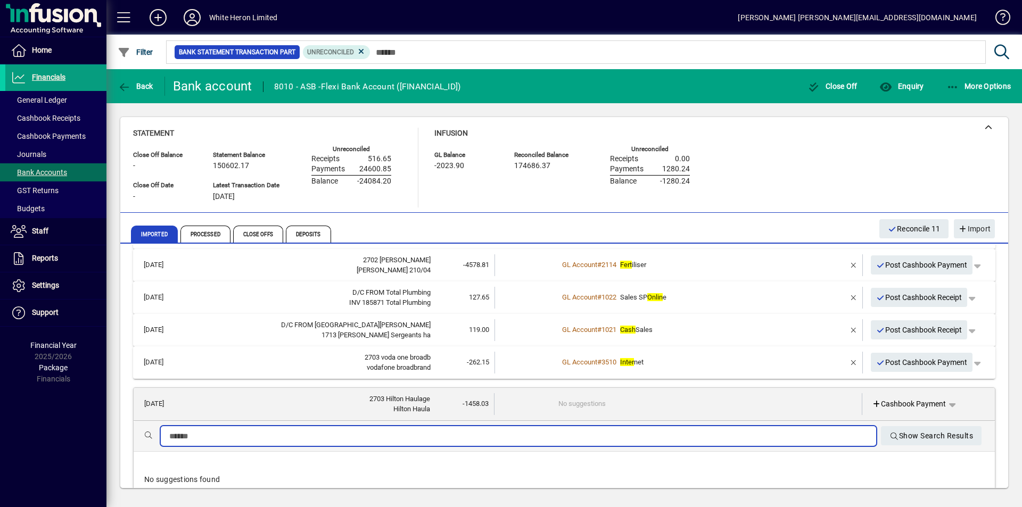
click at [264, 436] on input "text" at bounding box center [518, 436] width 699 height 13
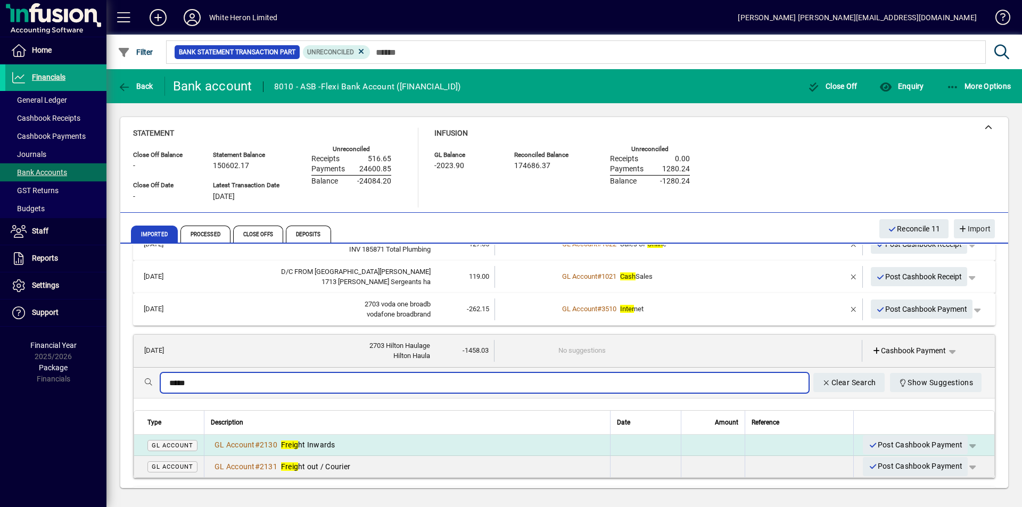
scroll to position [373, 0]
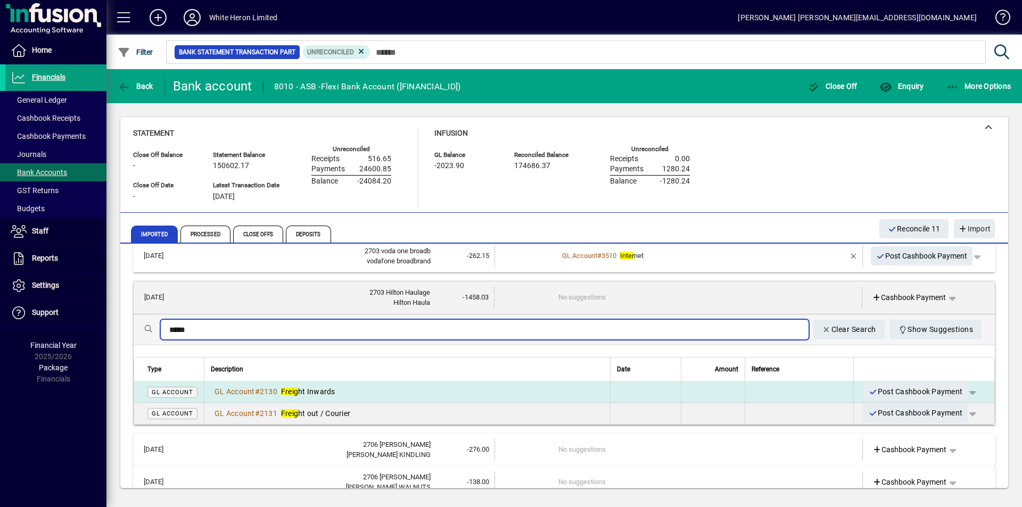
type input "*****"
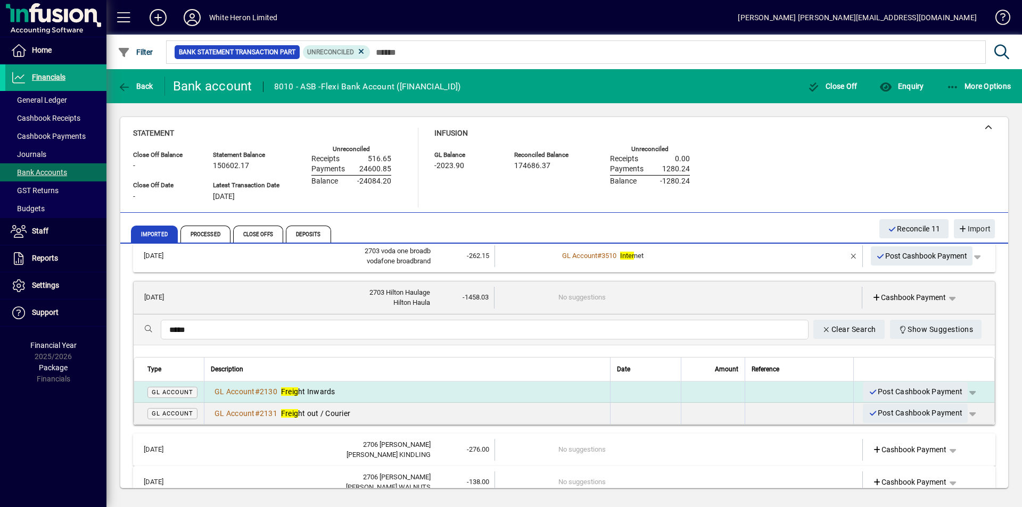
click at [337, 394] on div "GL Account # 2130 Freig ht Inwards" at bounding box center [407, 392] width 393 height 11
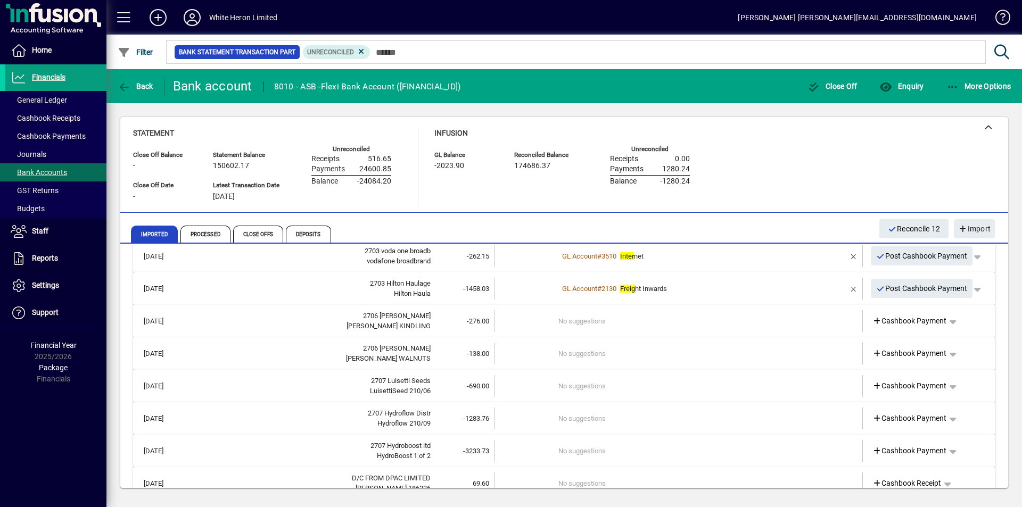
click at [562, 325] on td "No suggestions" at bounding box center [680, 321] width 242 height 22
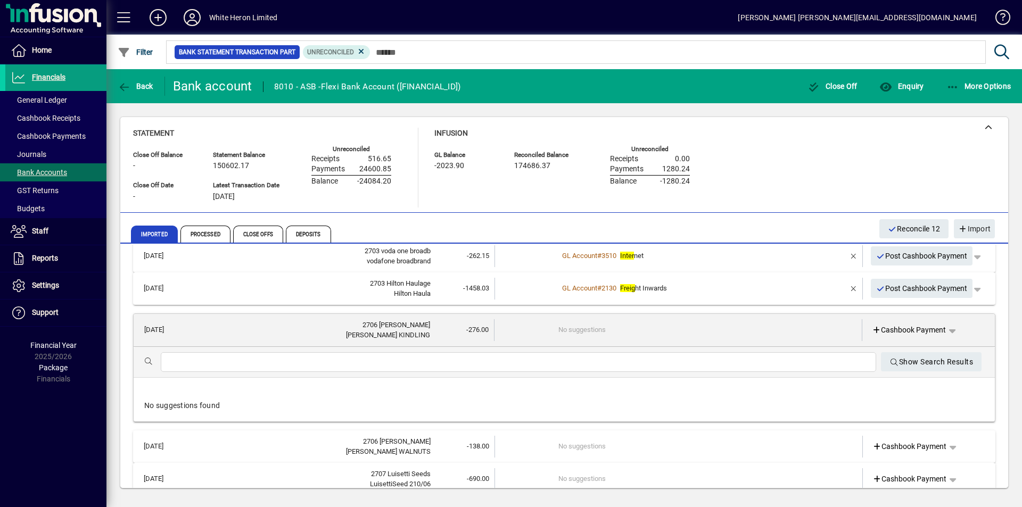
click at [287, 356] on input "text" at bounding box center [518, 362] width 699 height 13
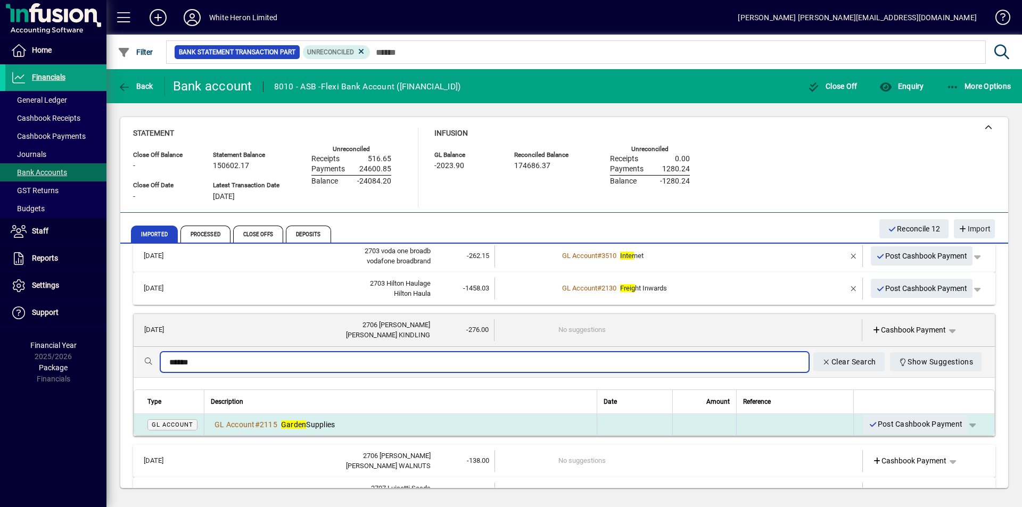
type input "******"
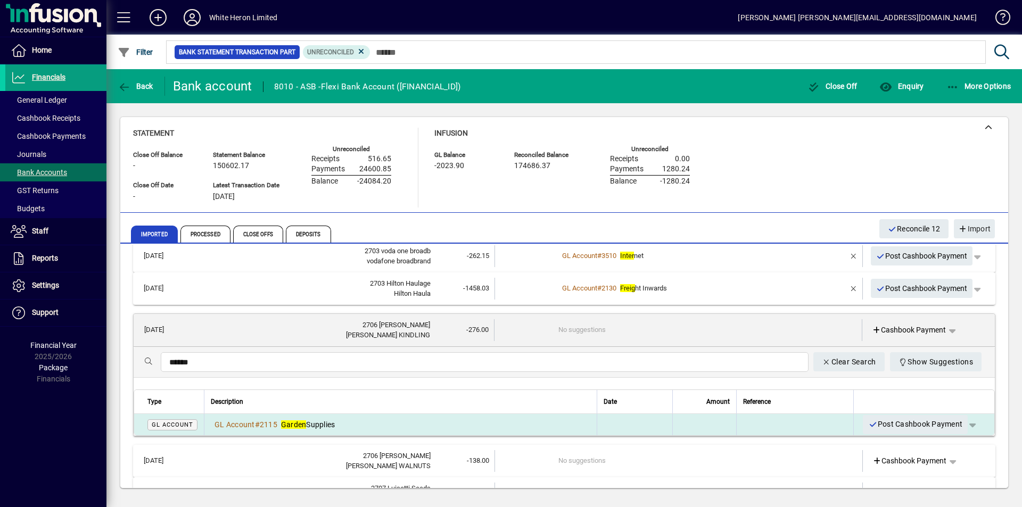
click at [304, 423] on em "Garden" at bounding box center [294, 425] width 26 height 9
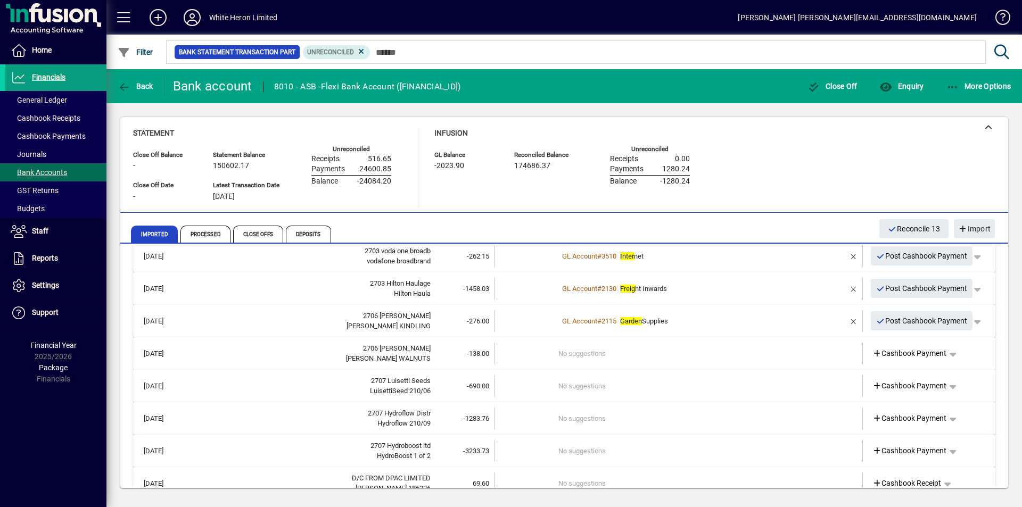
click at [405, 353] on div "2706 M J Hughes" at bounding box center [310, 348] width 242 height 11
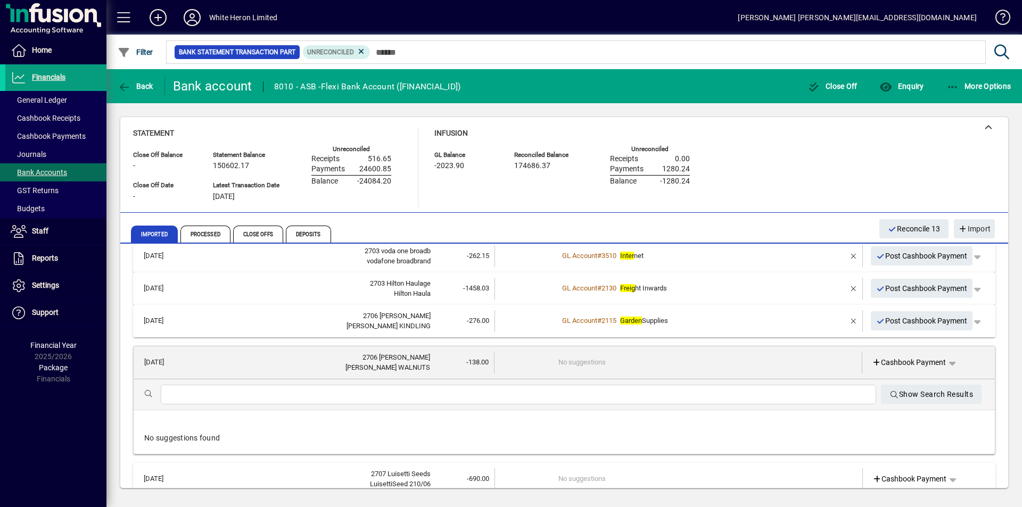
click at [585, 368] on td "No suggestions" at bounding box center [680, 363] width 242 height 22
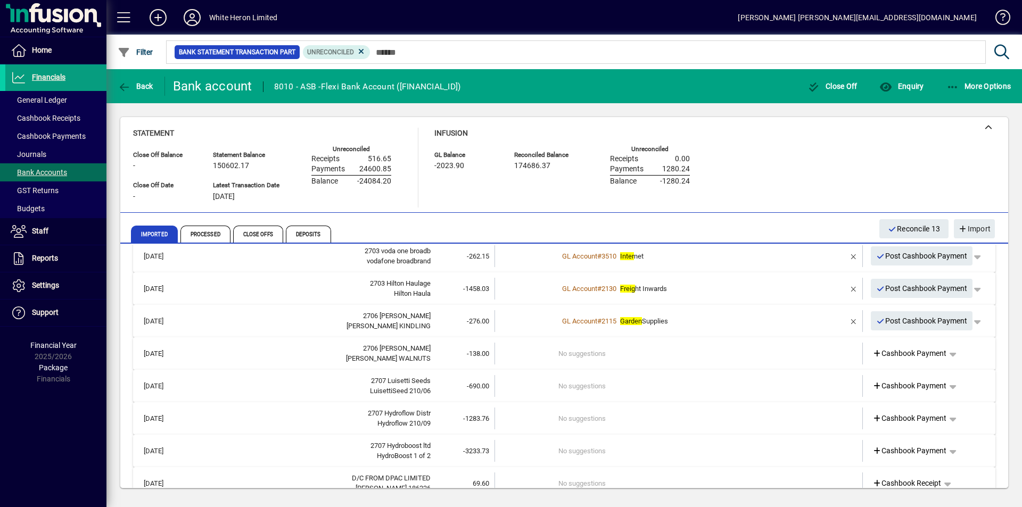
click at [578, 355] on td "No suggestions" at bounding box center [680, 354] width 242 height 22
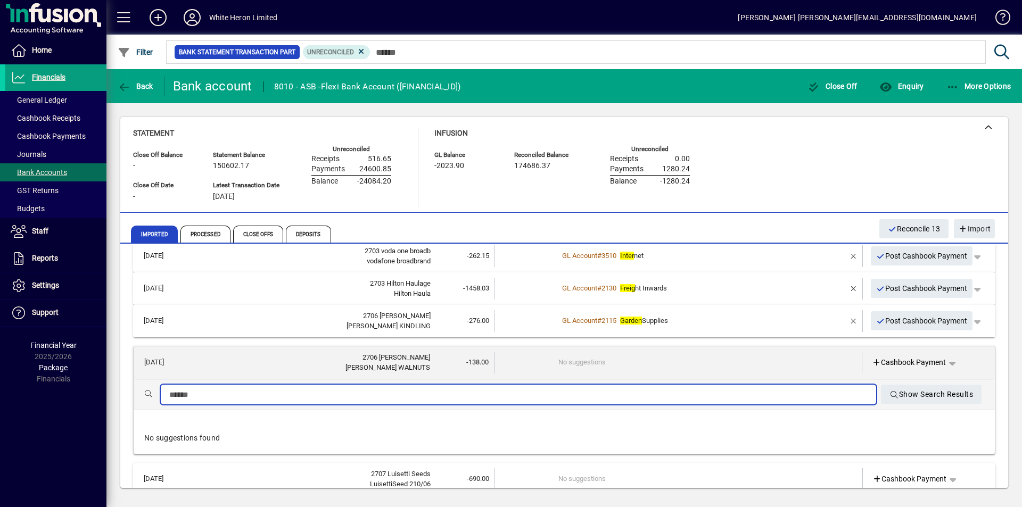
click at [202, 394] on input "text" at bounding box center [518, 395] width 699 height 13
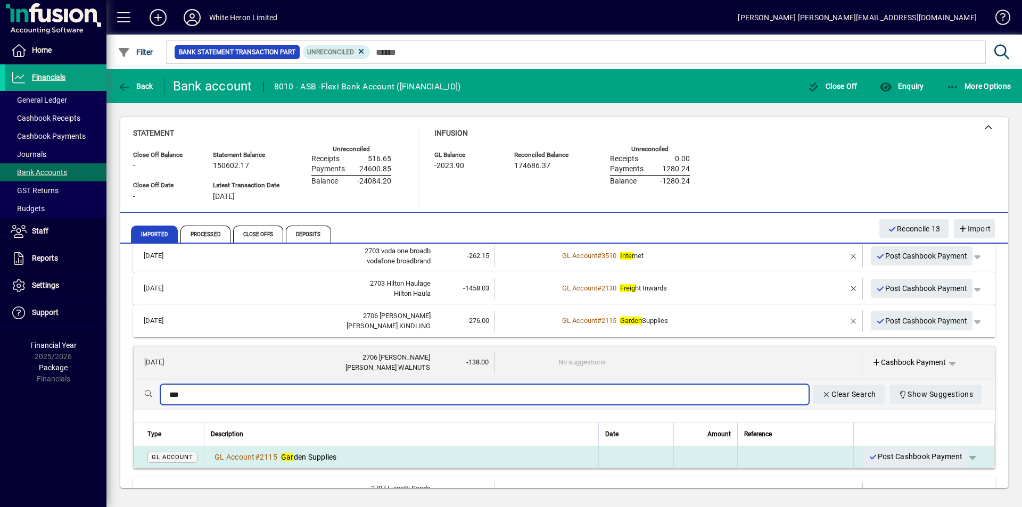
type input "***"
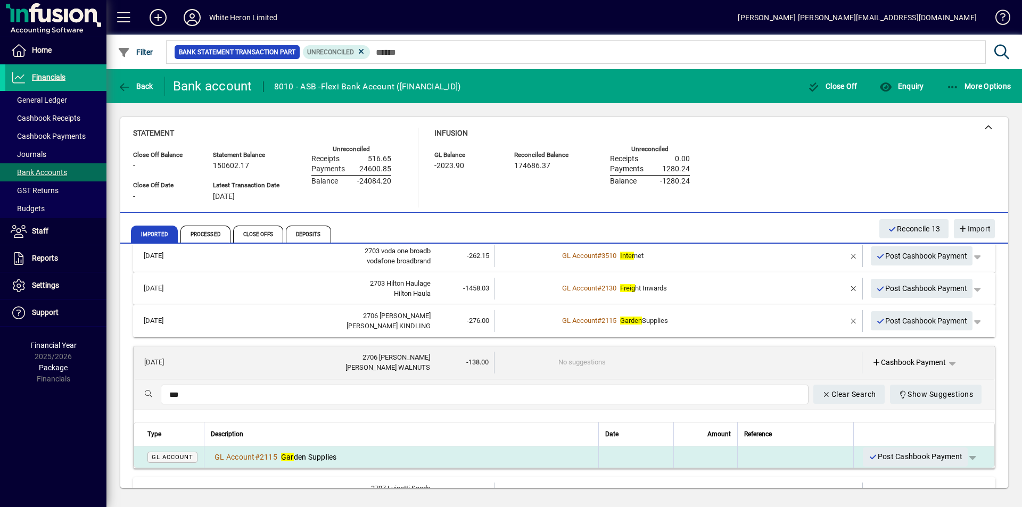
click at [299, 457] on span "Gar den Supplies" at bounding box center [309, 457] width 56 height 9
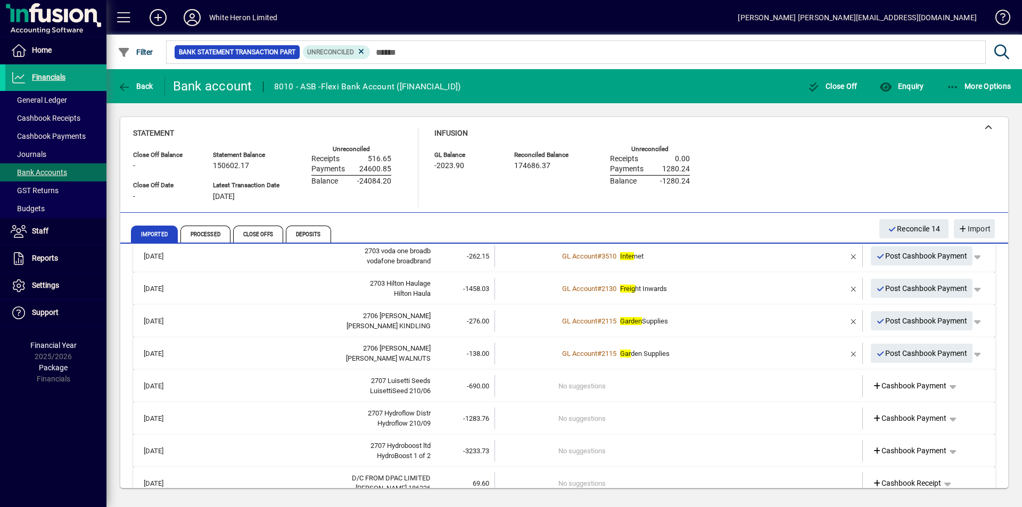
drag, startPoint x: 399, startPoint y: 386, endPoint x: 451, endPoint y: 396, distance: 52.6
click at [400, 386] on div "LuisettiSeed 210/06" at bounding box center [310, 391] width 242 height 11
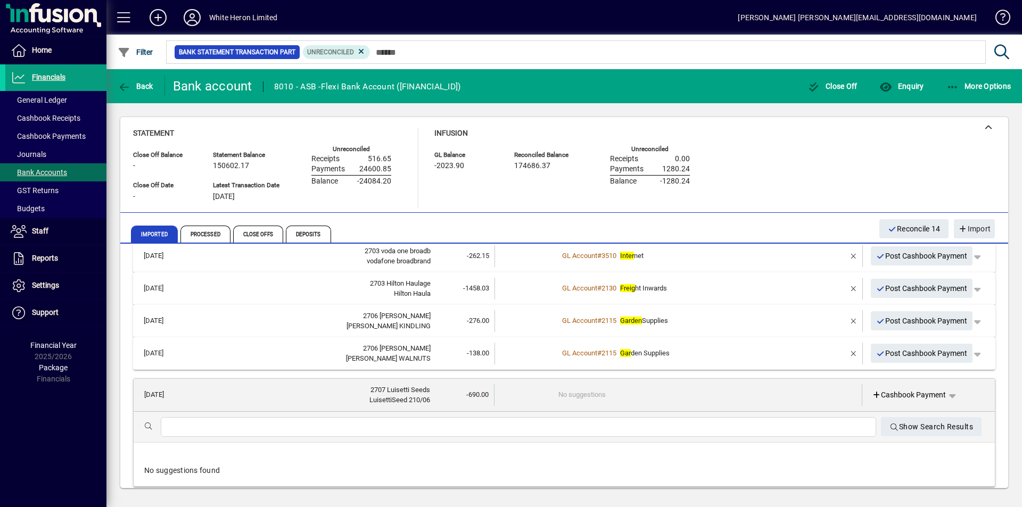
click at [170, 428] on input "text" at bounding box center [518, 427] width 699 height 13
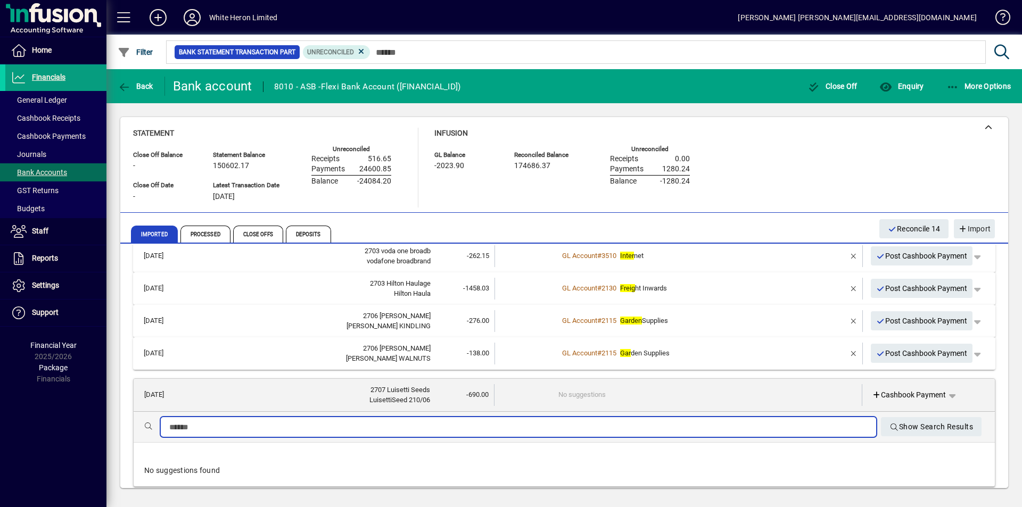
type input "*"
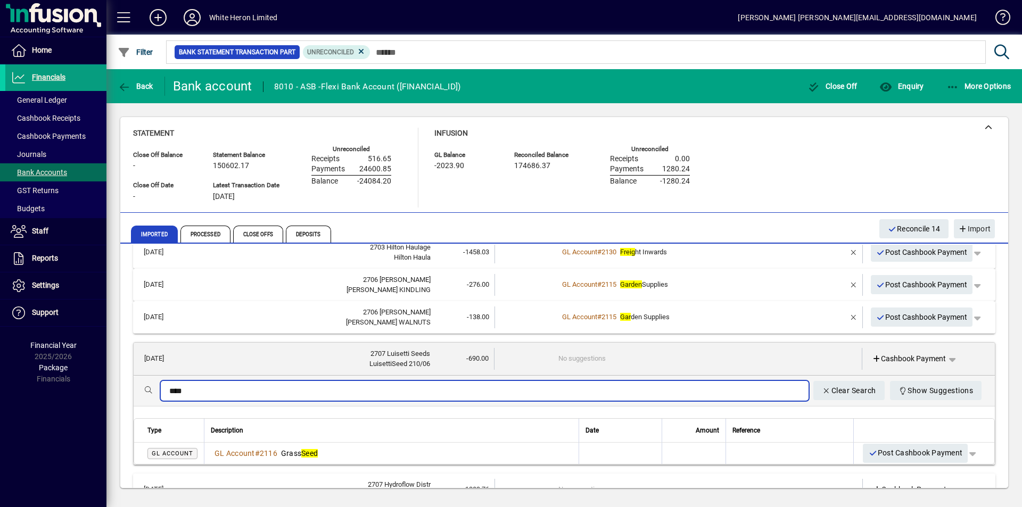
scroll to position [426, 0]
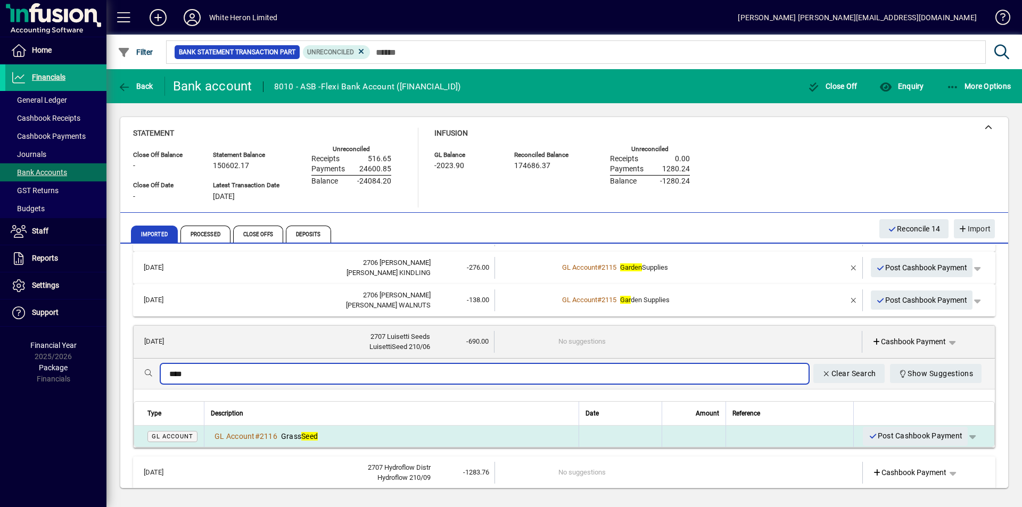
type input "****"
click at [295, 435] on span "Grass Seed" at bounding box center [299, 436] width 37 height 9
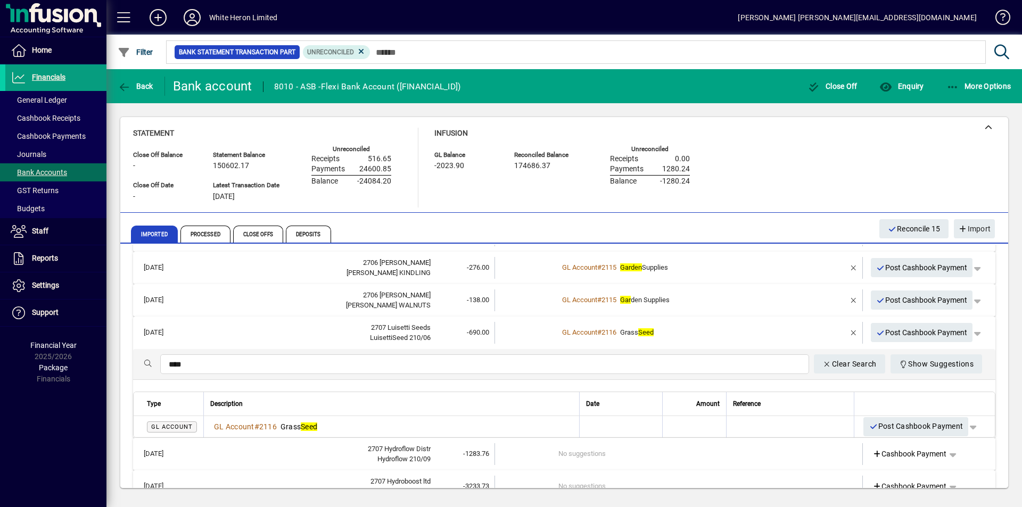
scroll to position [393, 0]
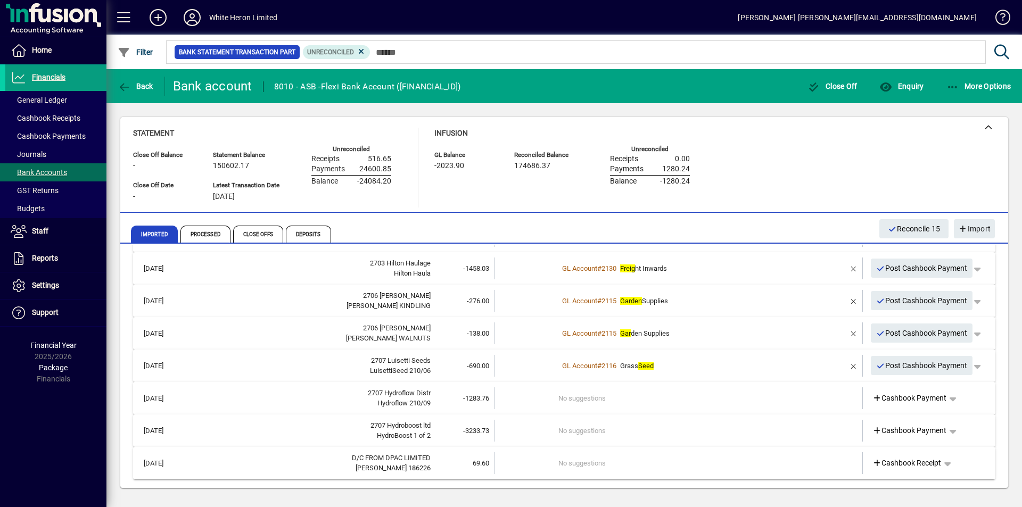
click at [577, 396] on td "No suggestions" at bounding box center [680, 399] width 242 height 22
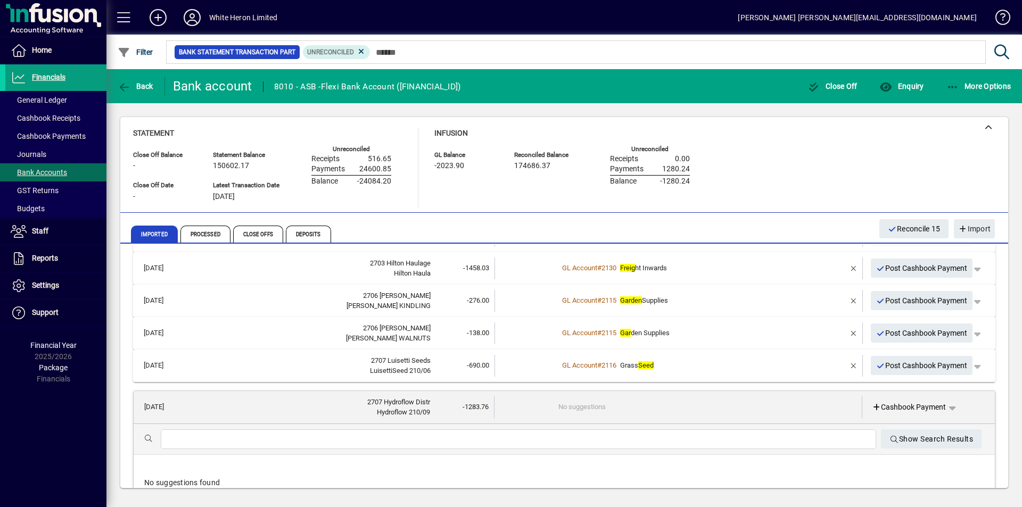
click at [166, 440] on div at bounding box center [519, 440] width 716 height 20
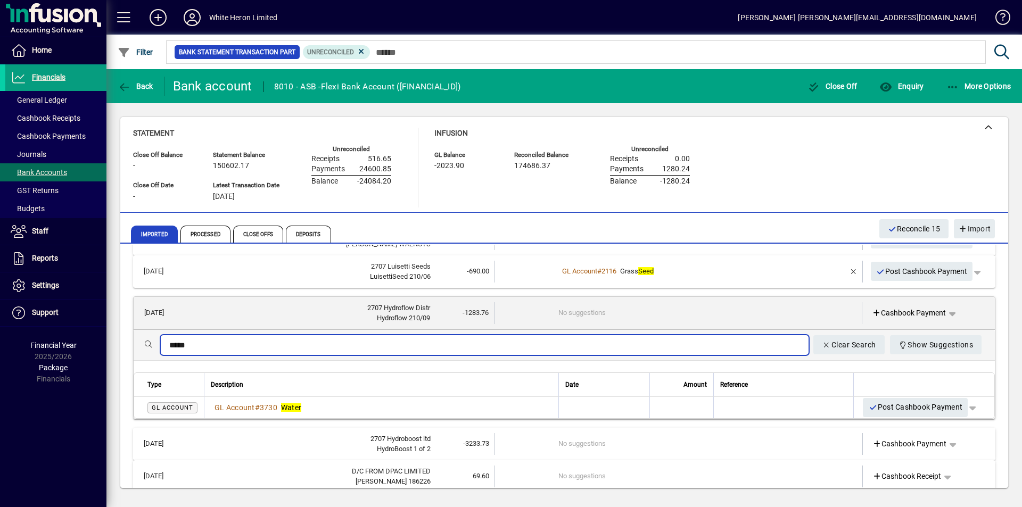
scroll to position [499, 0]
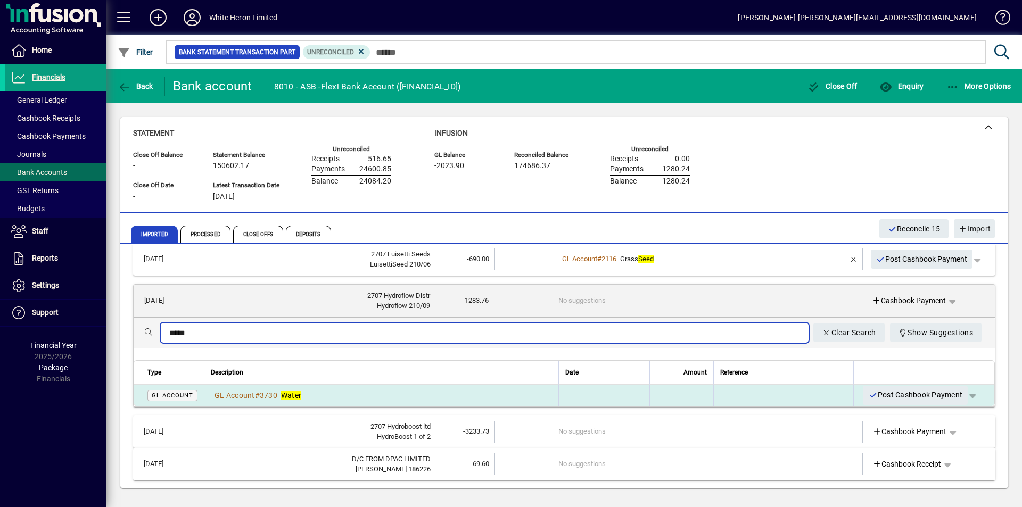
type input "*****"
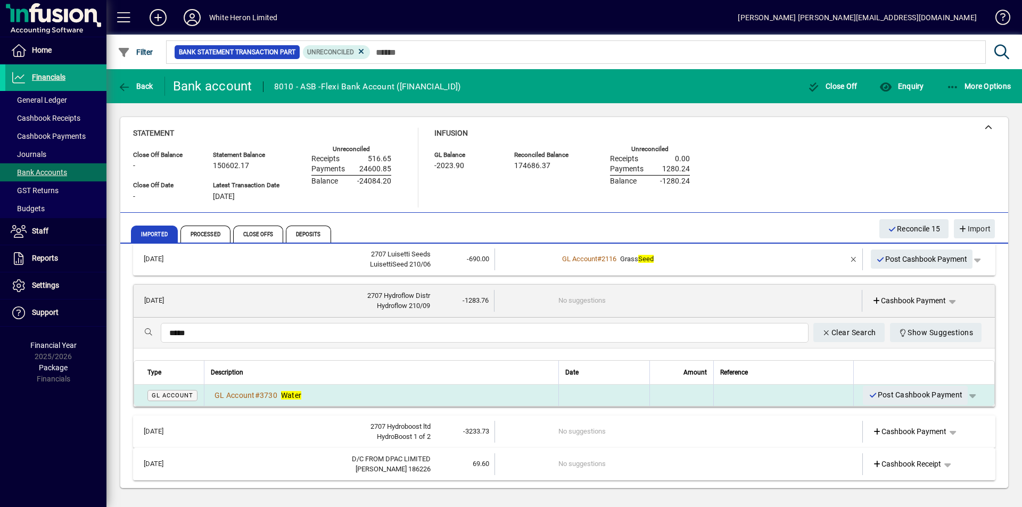
click at [297, 397] on em "Water" at bounding box center [291, 395] width 20 height 9
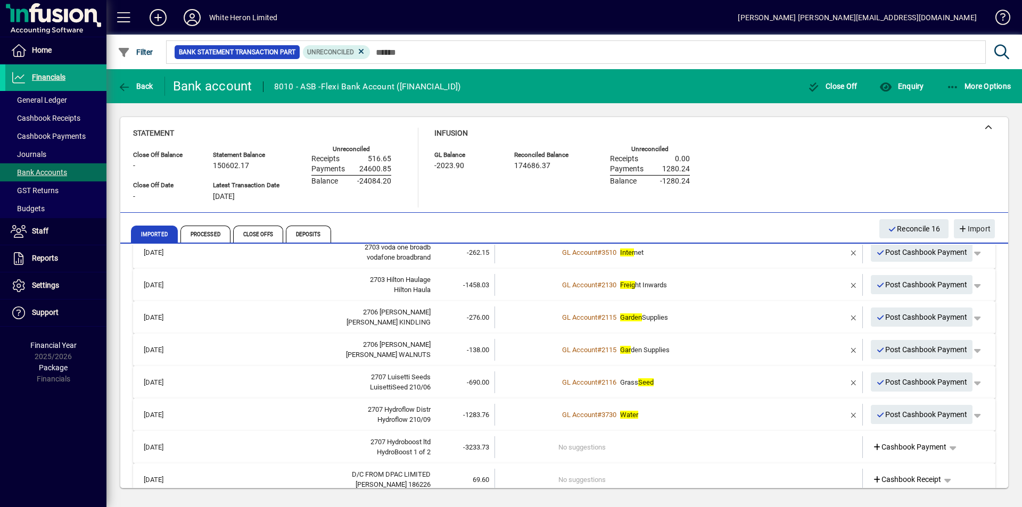
scroll to position [393, 0]
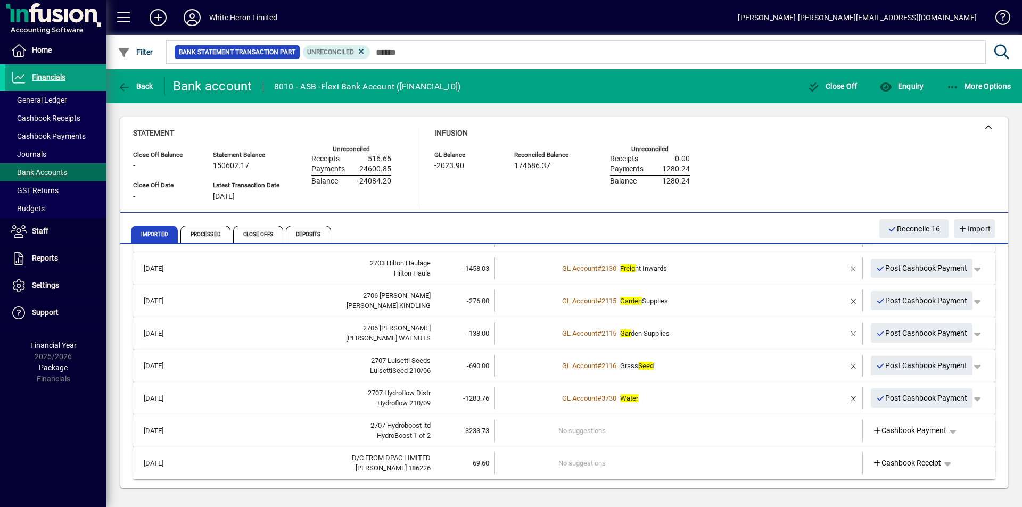
click at [577, 437] on td "No suggestions" at bounding box center [680, 431] width 242 height 22
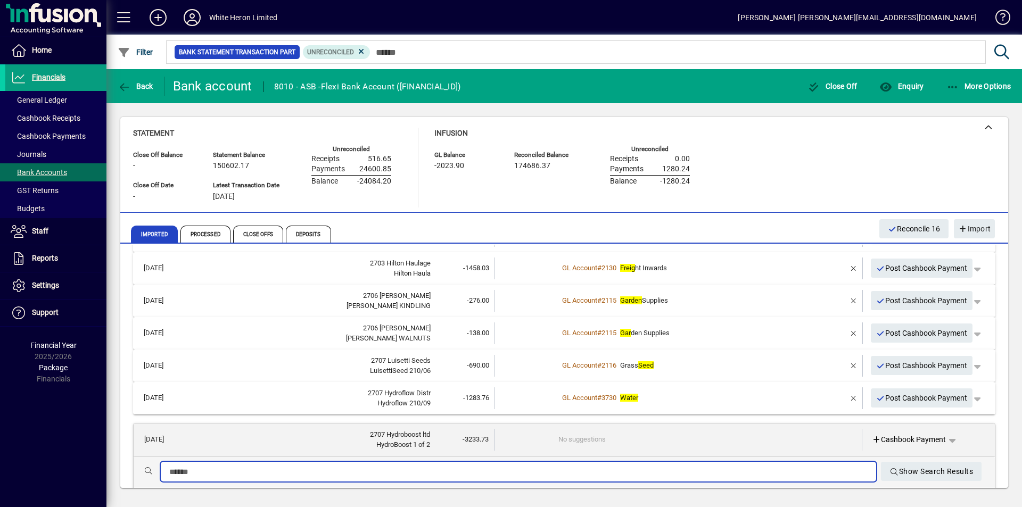
click at [171, 471] on input "text" at bounding box center [518, 472] width 699 height 13
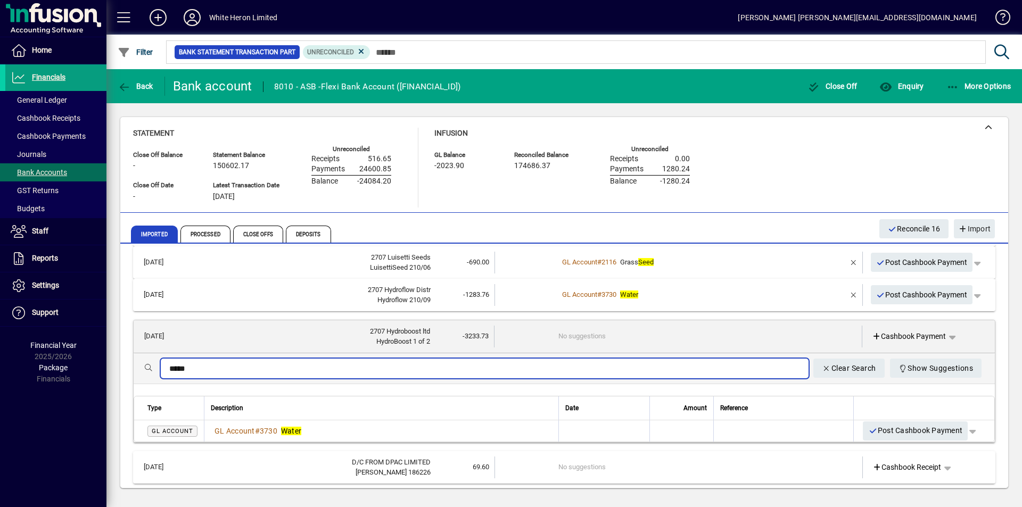
scroll to position [500, 0]
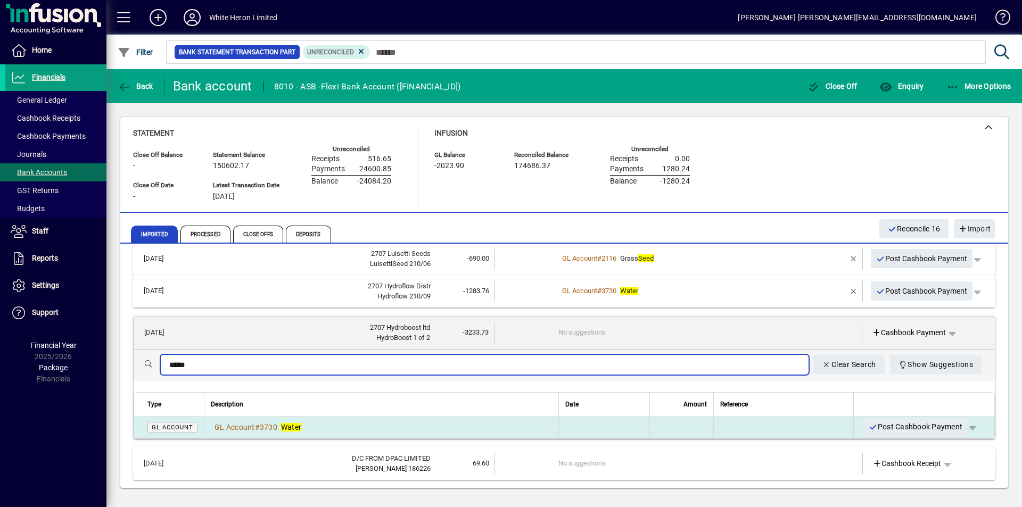
type input "*****"
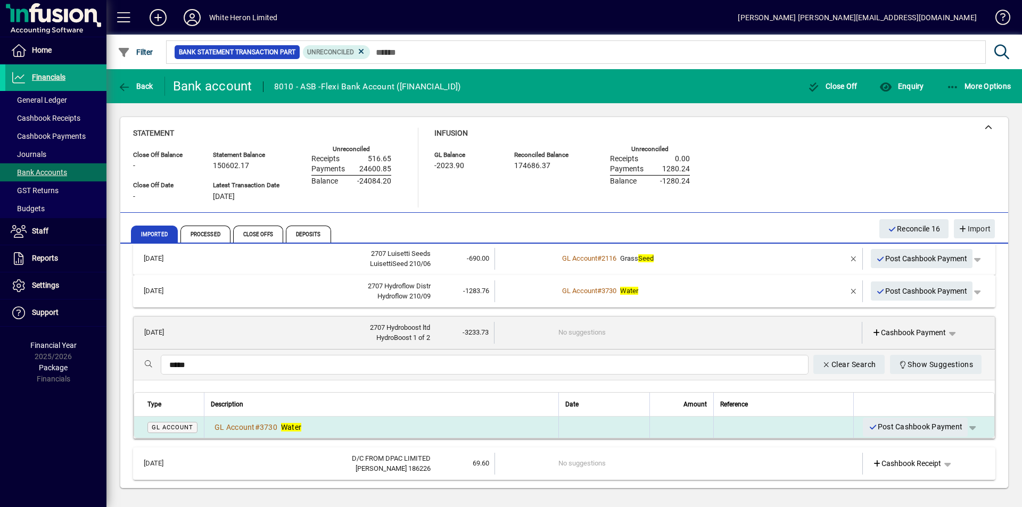
click at [283, 426] on em "Water" at bounding box center [291, 427] width 20 height 9
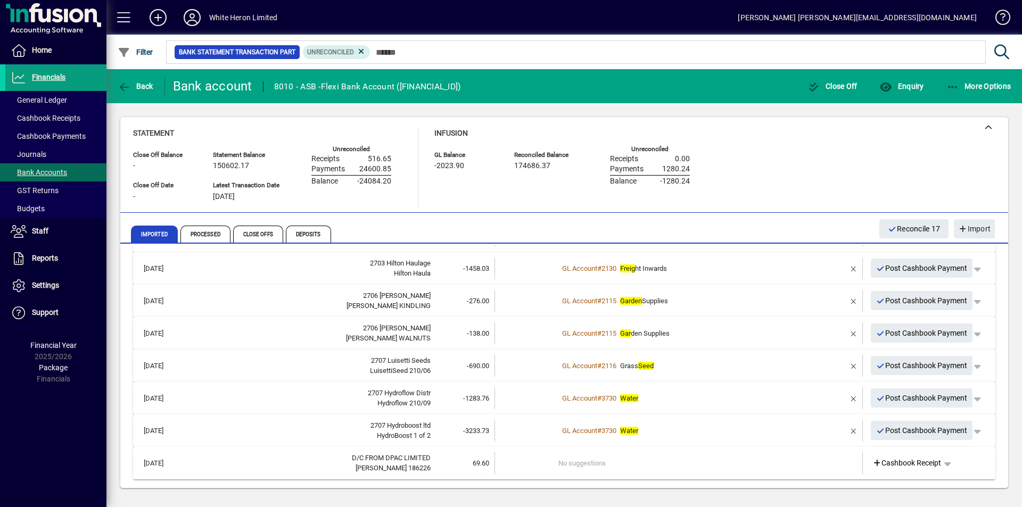
scroll to position [393, 0]
click at [580, 465] on td "No suggestions" at bounding box center [680, 464] width 242 height 22
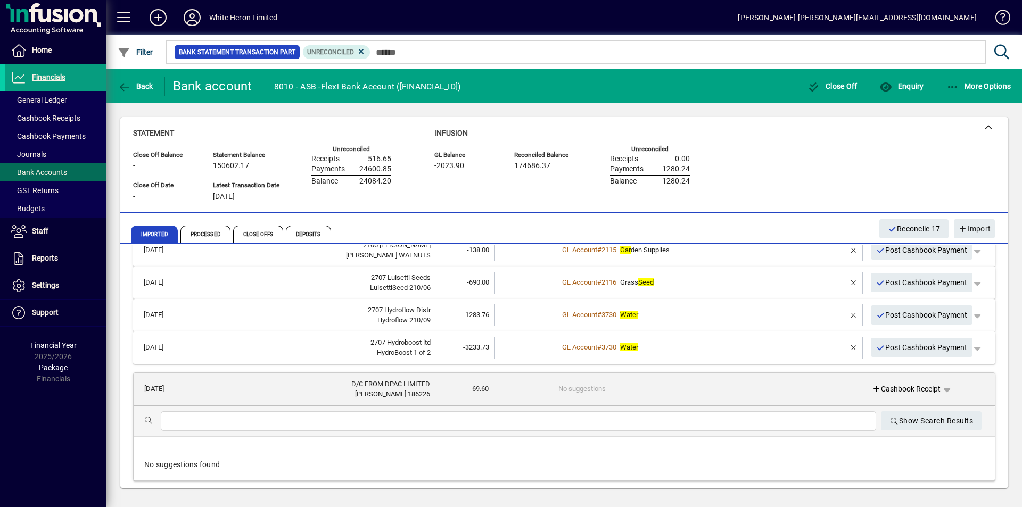
scroll to position [477, 0]
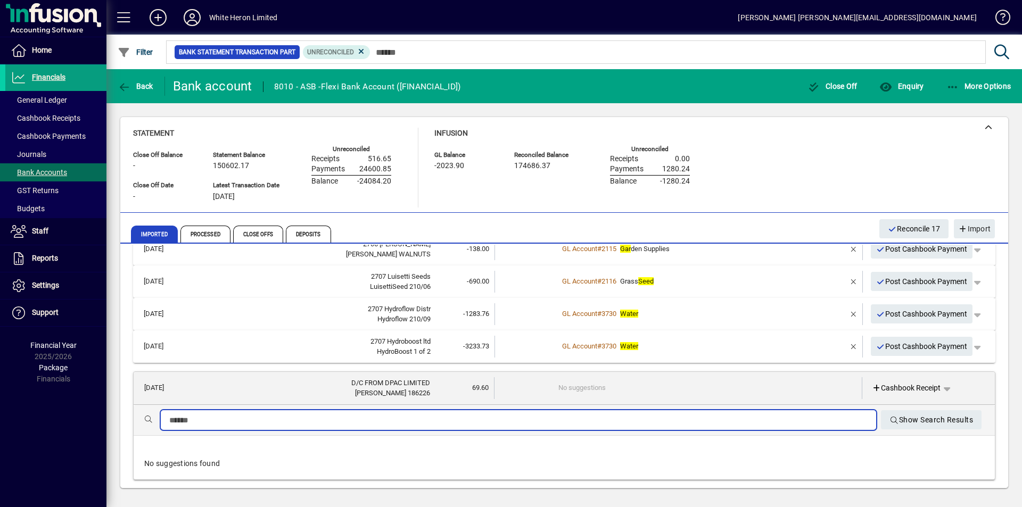
click at [243, 420] on input "text" at bounding box center [518, 420] width 699 height 13
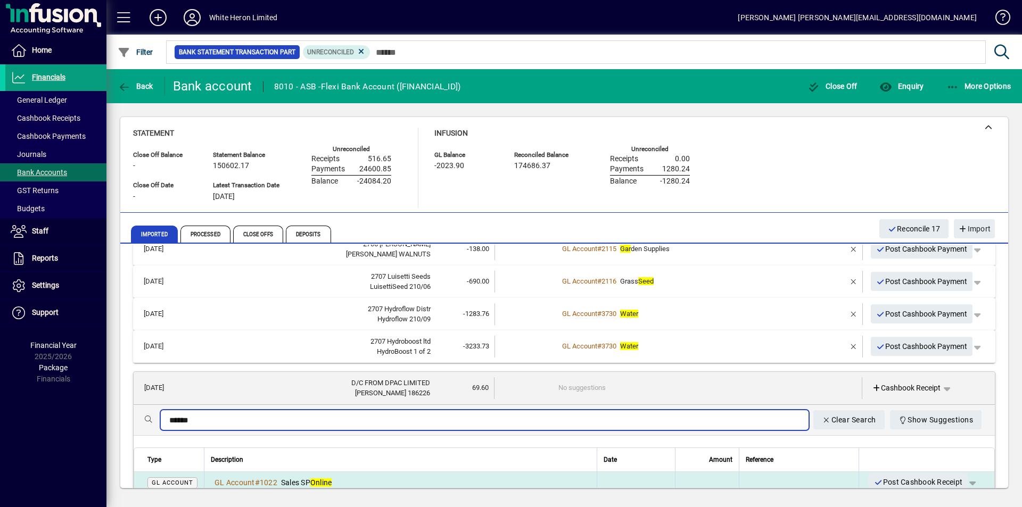
type input "******"
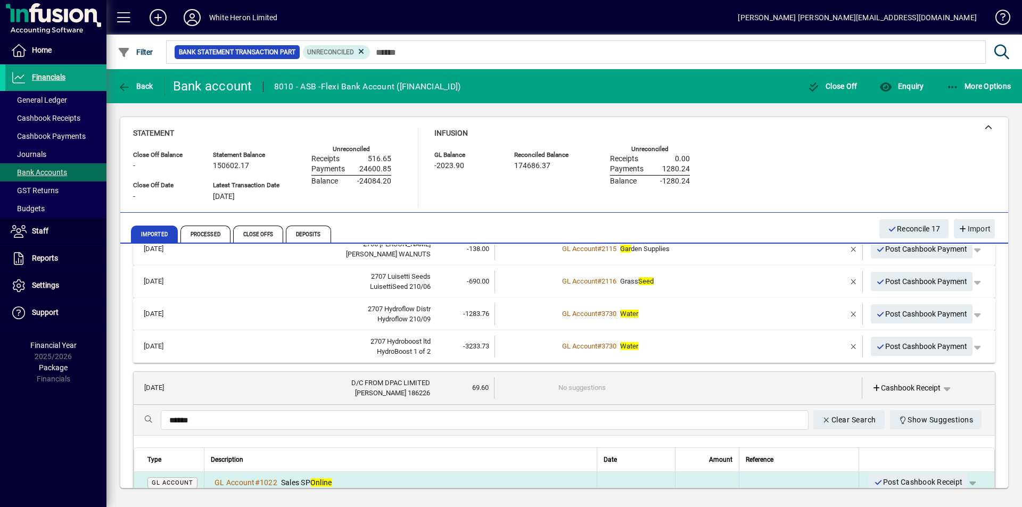
click at [315, 481] on em "Online" at bounding box center [321, 483] width 22 height 9
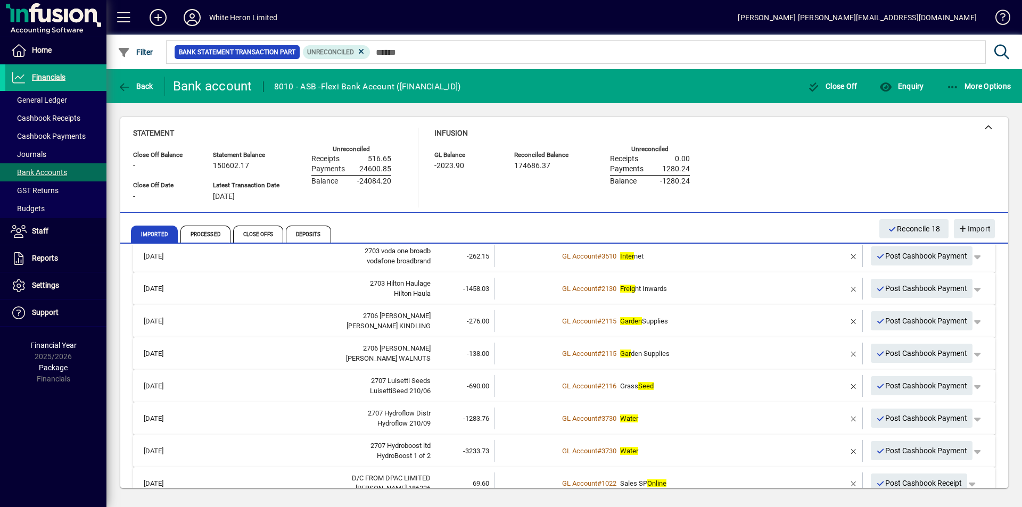
scroll to position [393, 0]
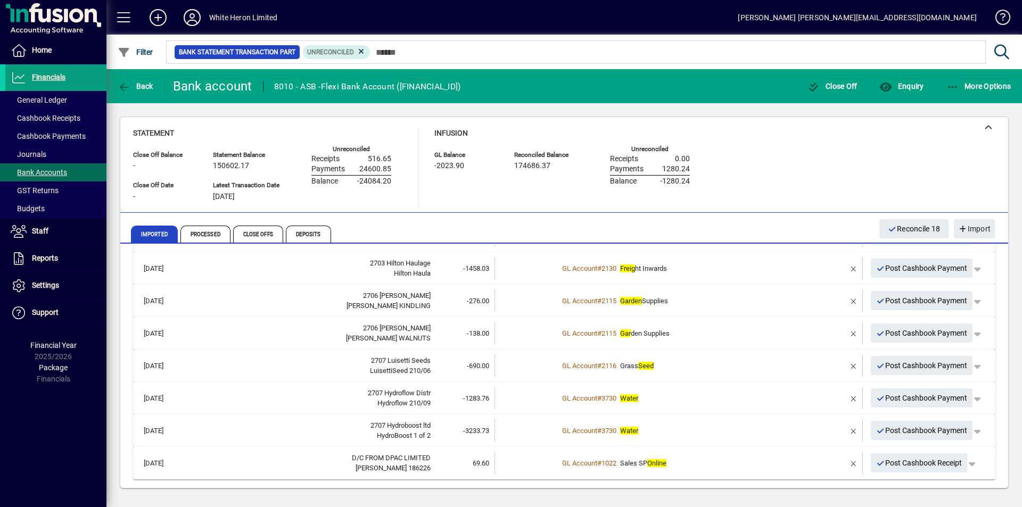
click at [628, 402] on div "GL Account # 3730 Water" at bounding box center [680, 399] width 242 height 11
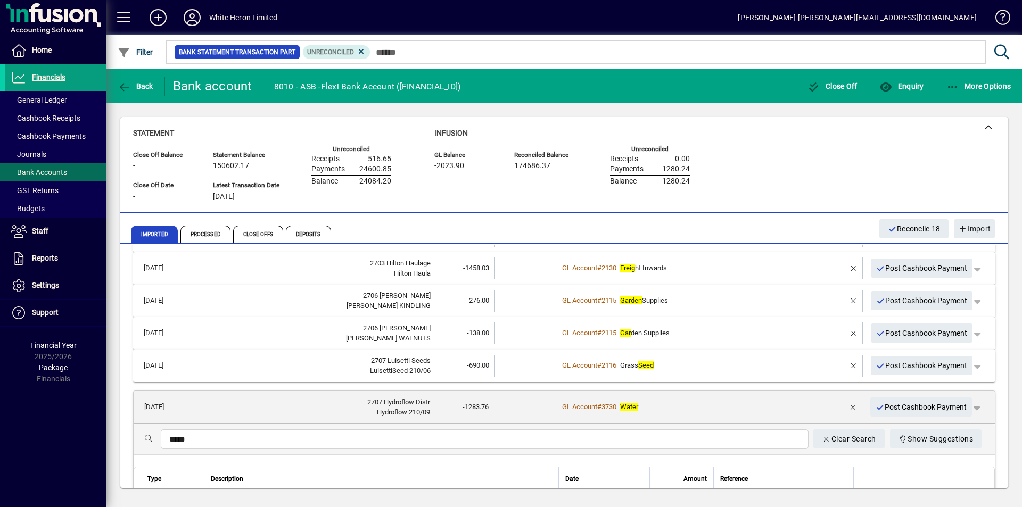
click at [199, 441] on input "*****" at bounding box center [484, 439] width 631 height 13
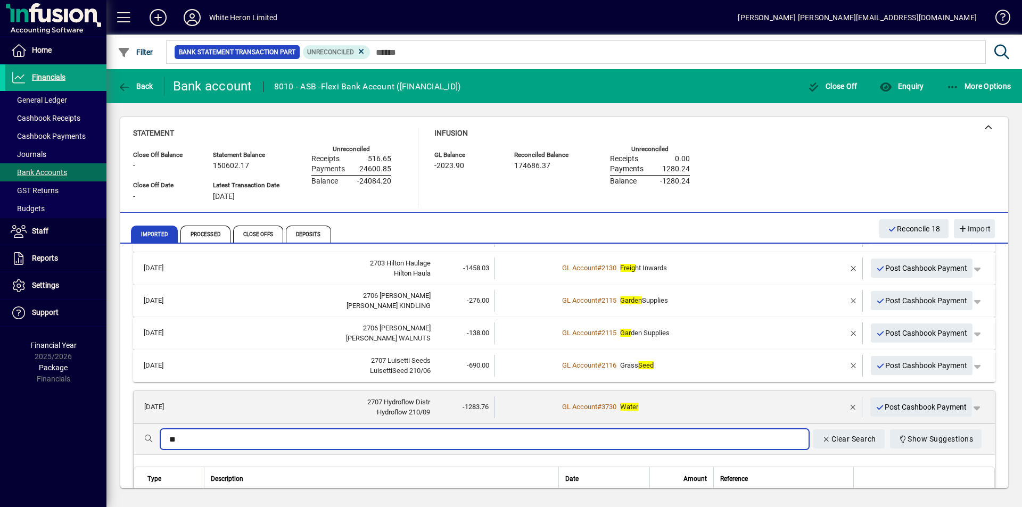
type input "*"
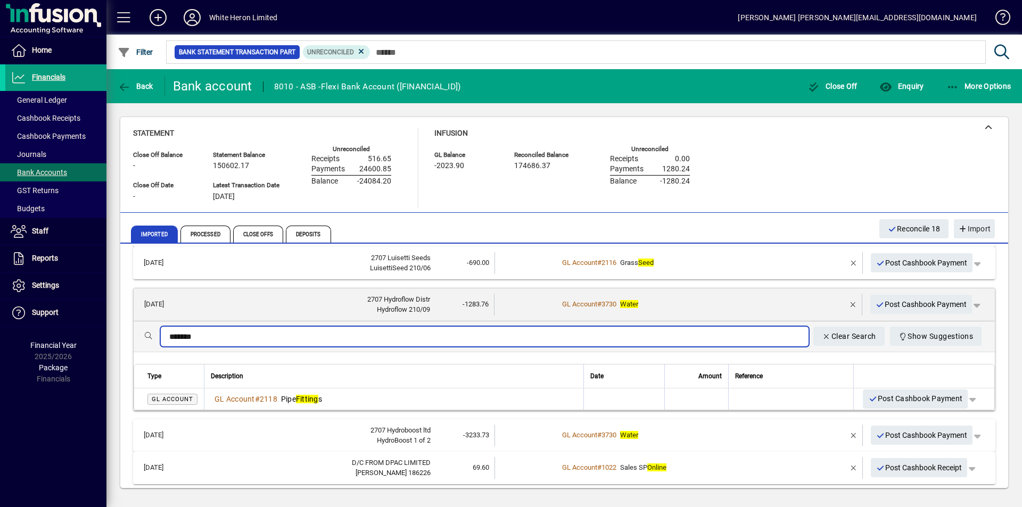
scroll to position [500, 0]
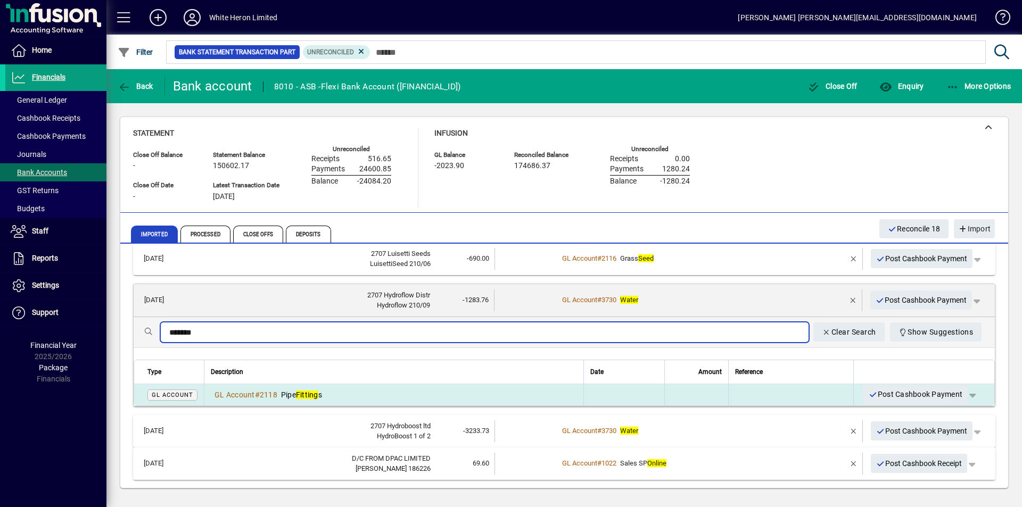
type input "*******"
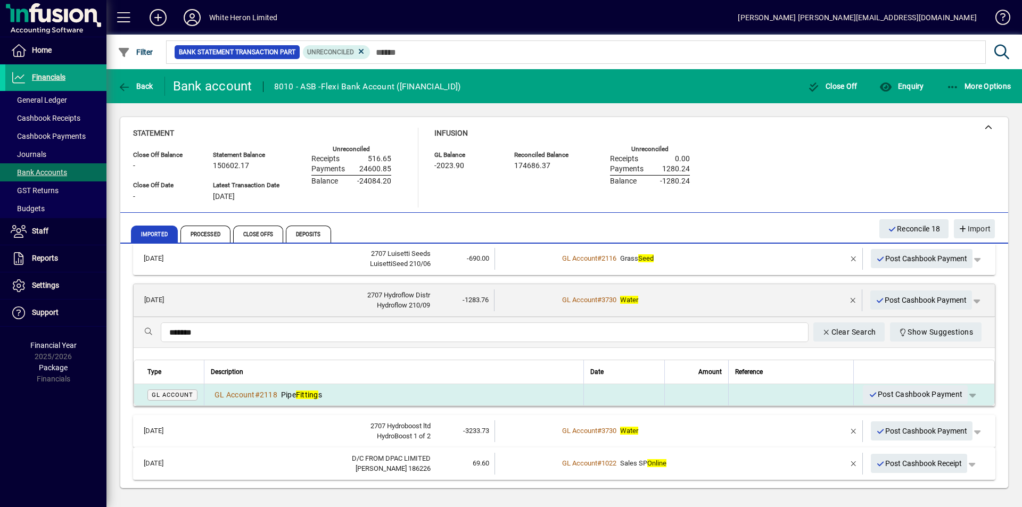
click at [308, 396] on em "Fitting" at bounding box center [307, 395] width 22 height 9
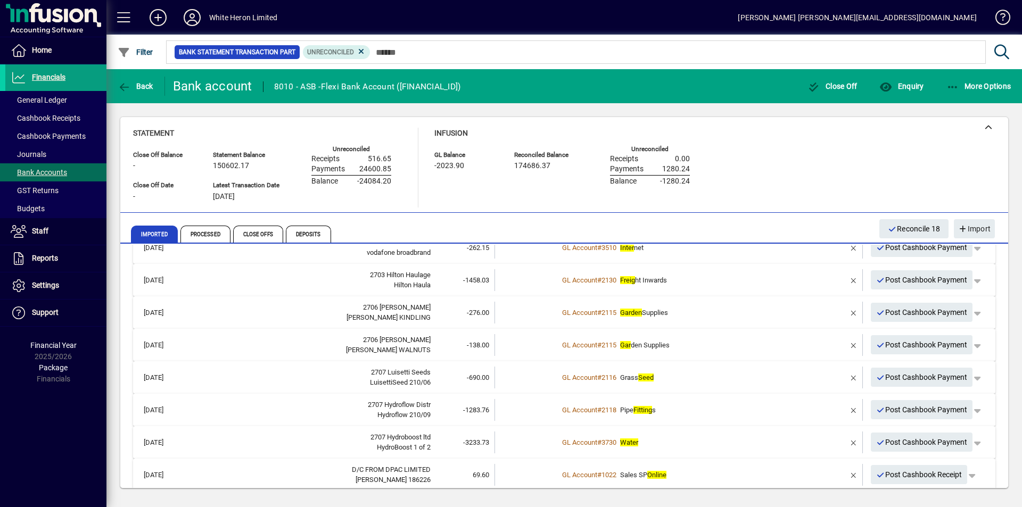
scroll to position [393, 0]
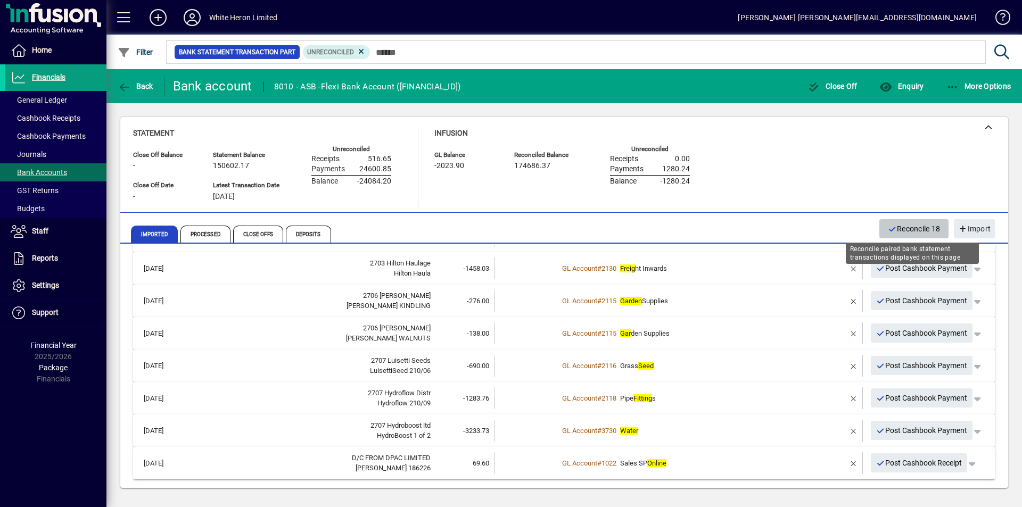
click at [899, 229] on span "Reconcile 18" at bounding box center [914, 229] width 53 height 18
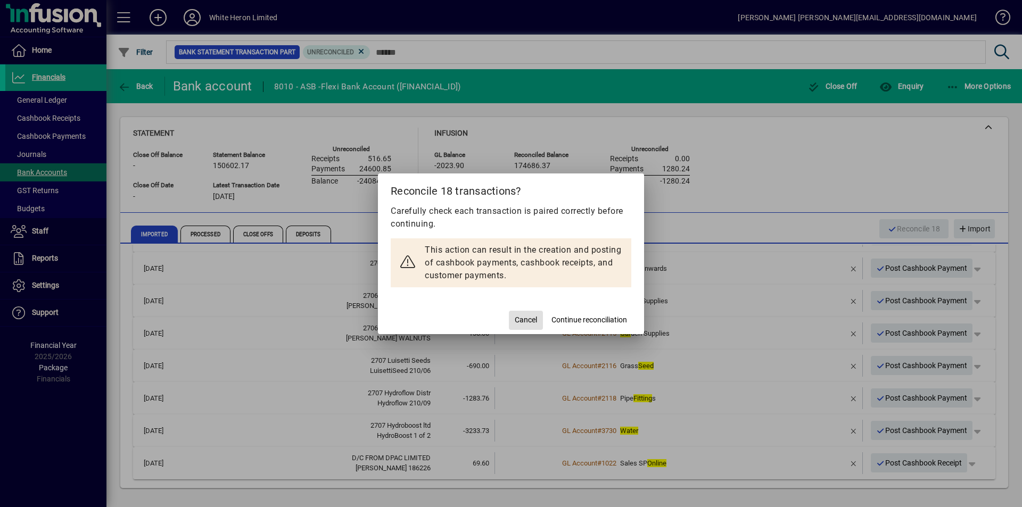
drag, startPoint x: 589, startPoint y: 317, endPoint x: 586, endPoint y: 311, distance: 7.1
click at [589, 317] on span "Continue reconciliation" at bounding box center [590, 320] width 76 height 11
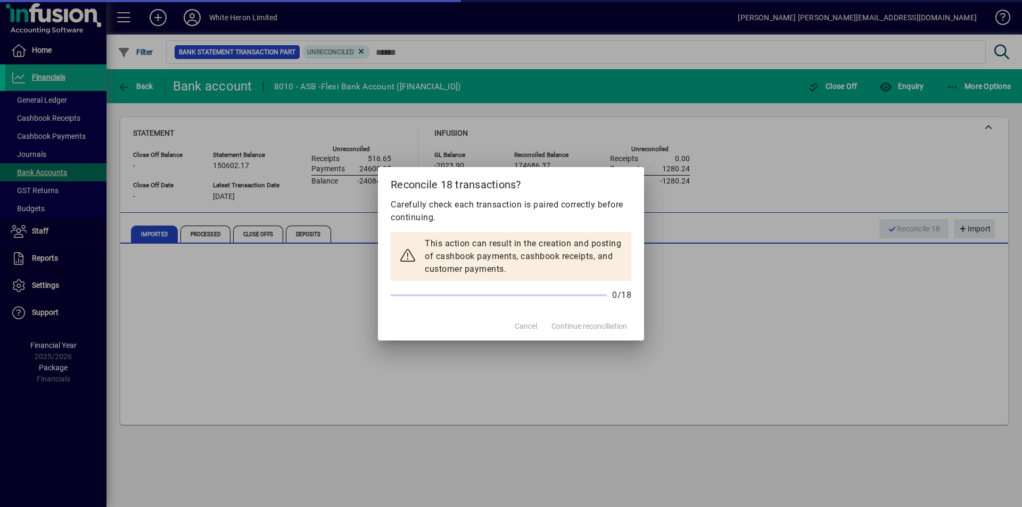
scroll to position [0, 0]
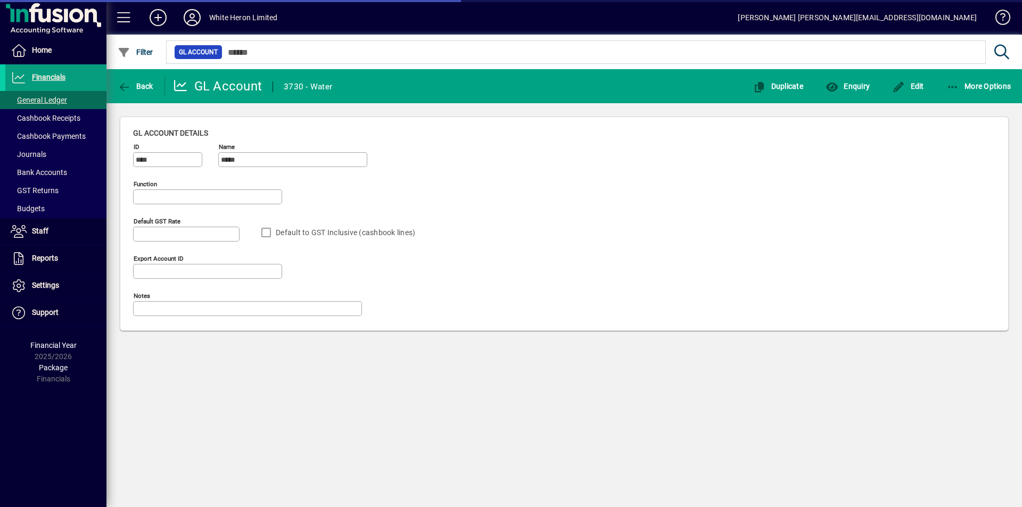
type input "**********"
click at [46, 77] on span "Financials" at bounding box center [49, 77] width 34 height 9
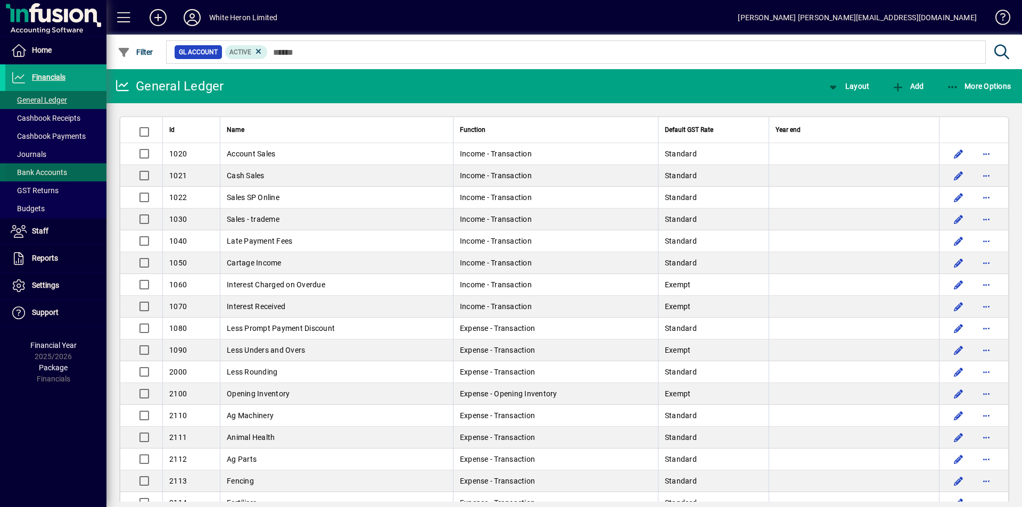
click at [44, 168] on span "Bank Accounts" at bounding box center [36, 172] width 62 height 11
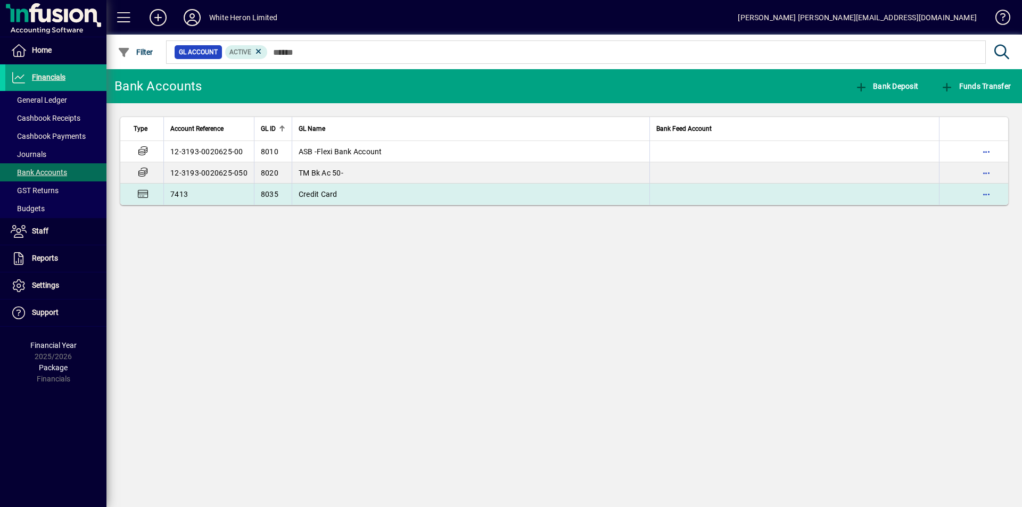
click at [220, 184] on td "7413" at bounding box center [208, 194] width 91 height 21
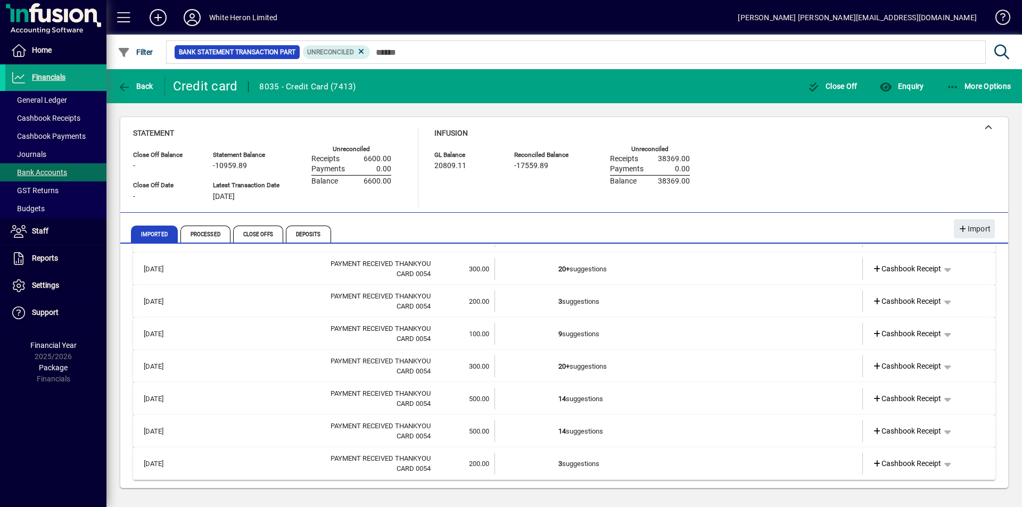
scroll to position [361, 0]
click at [215, 229] on span "Processed" at bounding box center [206, 234] width 50 height 17
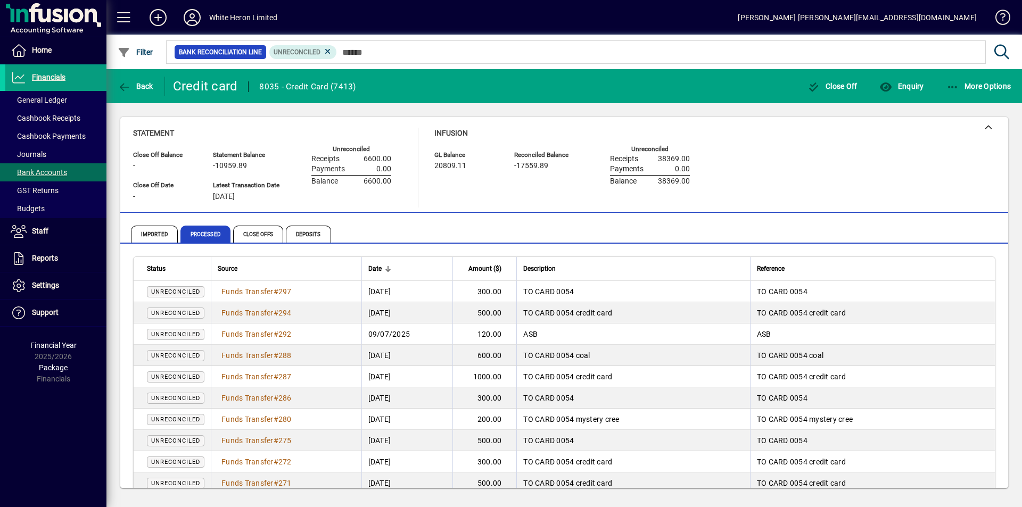
click at [382, 268] on span "Date" at bounding box center [374, 269] width 13 height 12
click at [313, 232] on span "Deposits" at bounding box center [308, 234] width 45 height 17
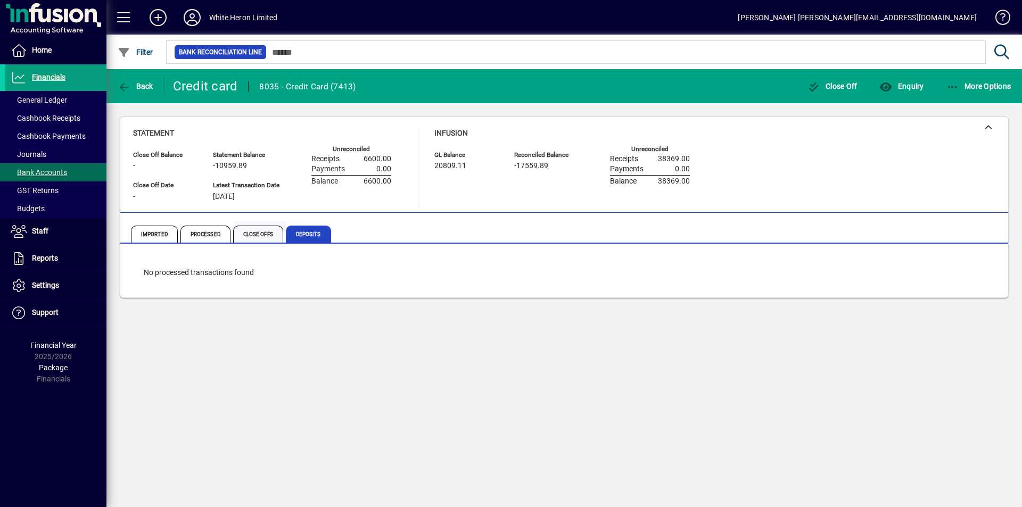
click at [257, 235] on span "Close Offs" at bounding box center [258, 234] width 50 height 17
click at [214, 237] on span "Processed" at bounding box center [206, 234] width 50 height 17
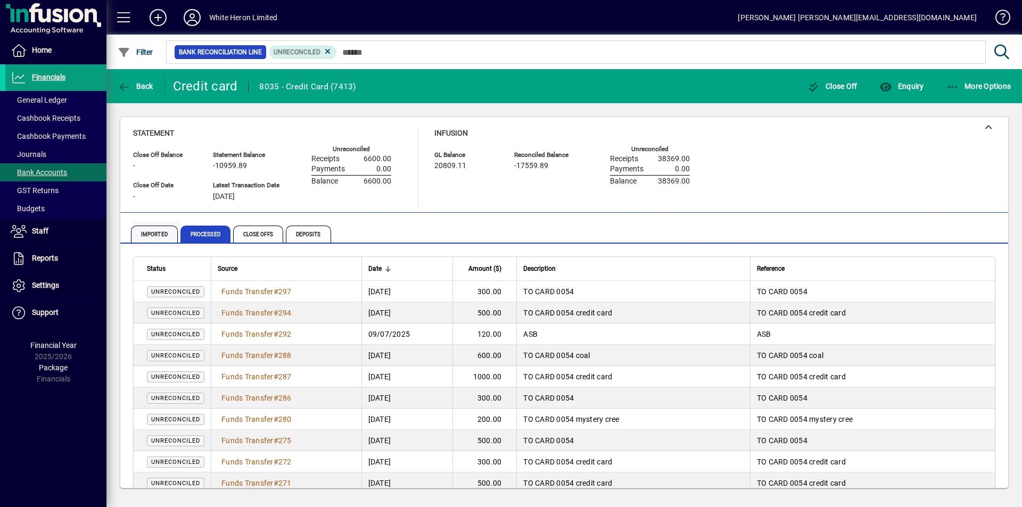
click at [162, 234] on span "Imported" at bounding box center [154, 234] width 47 height 17
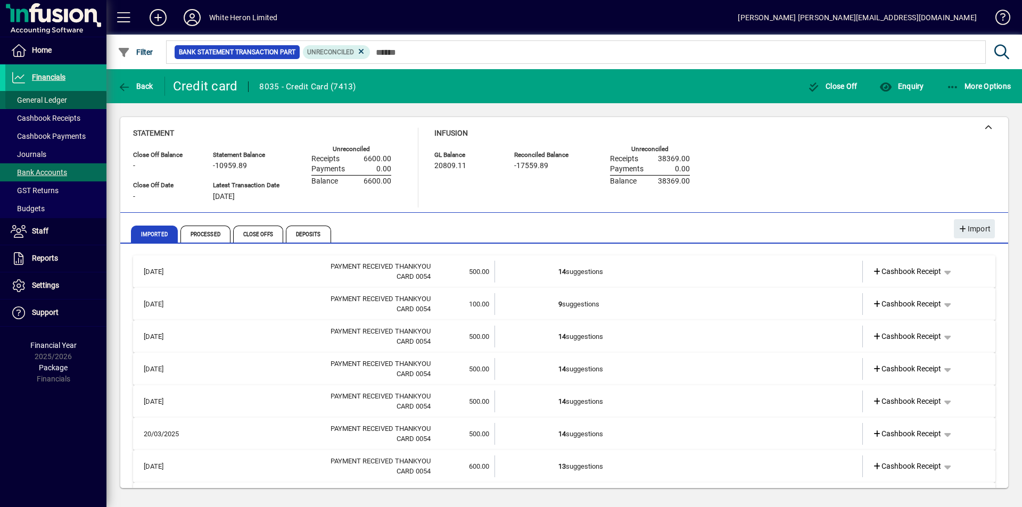
click at [56, 97] on span "General Ledger" at bounding box center [39, 100] width 56 height 9
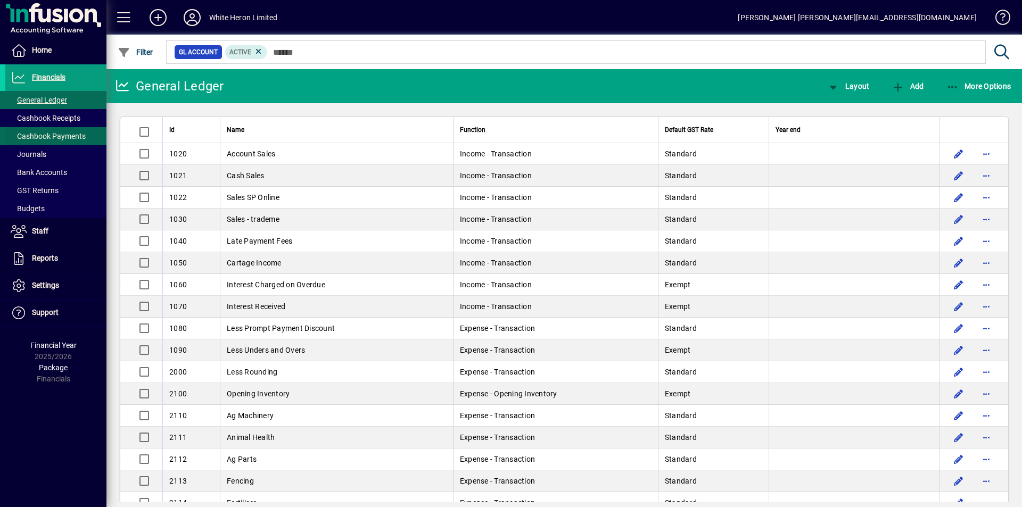
click at [53, 125] on span at bounding box center [55, 137] width 101 height 26
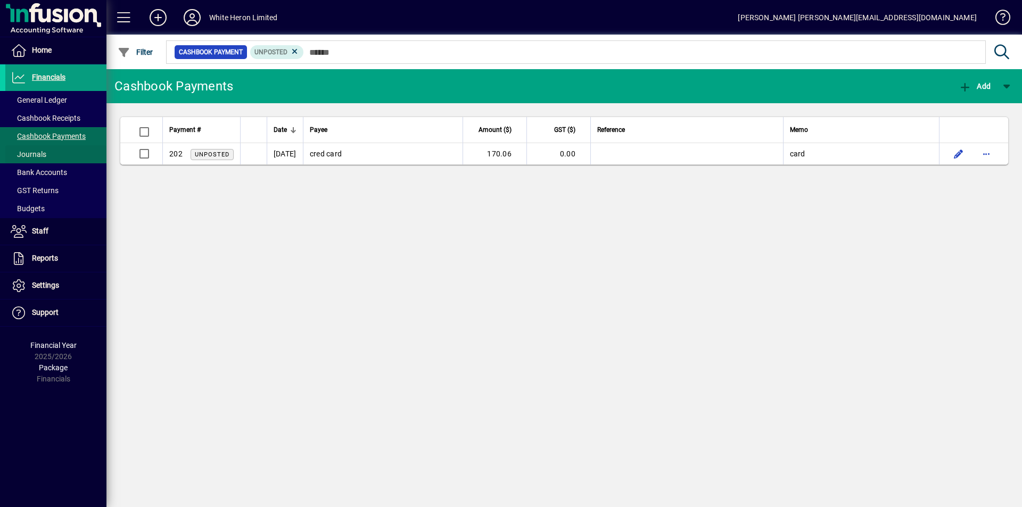
click at [46, 156] on span "Journals" at bounding box center [25, 154] width 41 height 11
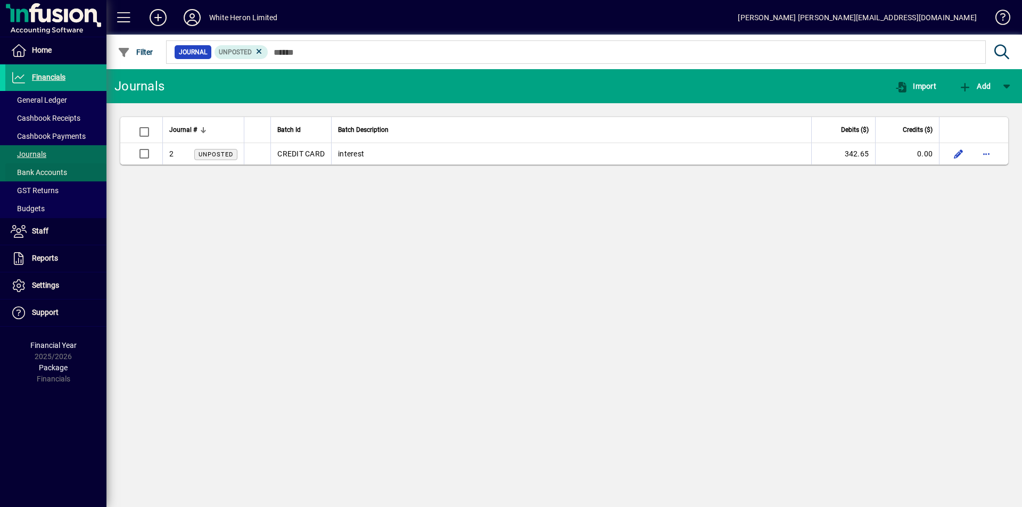
click at [41, 171] on span "Bank Accounts" at bounding box center [39, 172] width 56 height 9
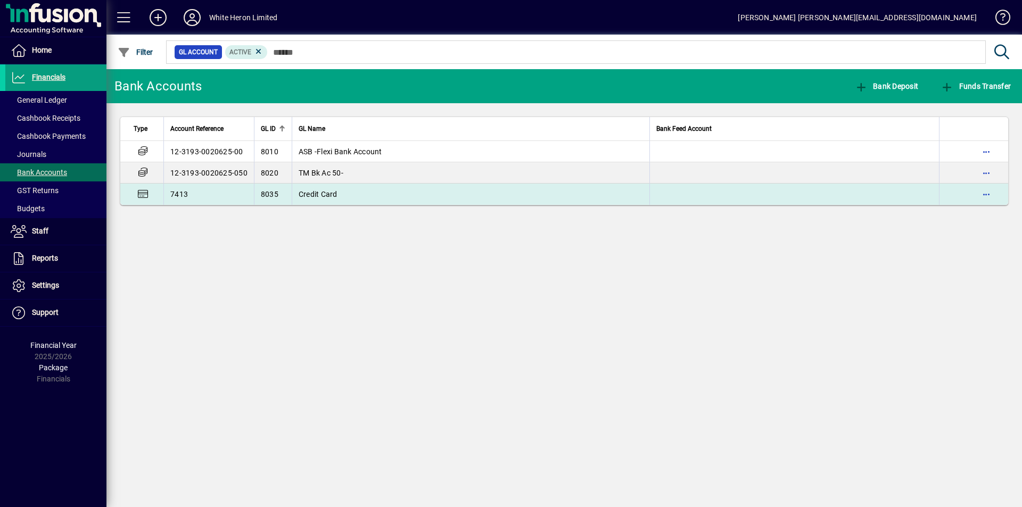
click at [310, 200] on td "Credit Card" at bounding box center [471, 194] width 358 height 21
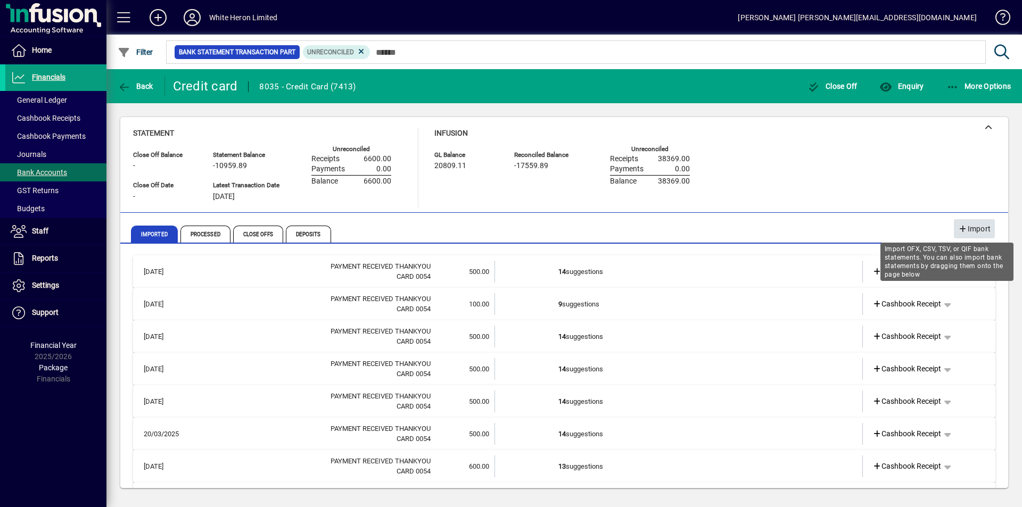
click at [972, 227] on span "Import" at bounding box center [975, 229] width 32 height 18
click at [972, 230] on span "Import" at bounding box center [975, 229] width 32 height 18
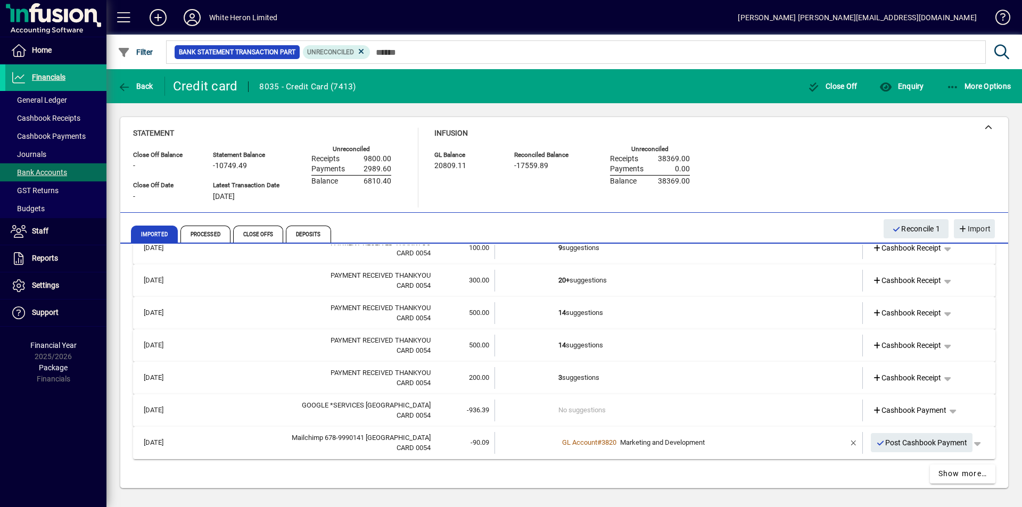
scroll to position [455, 0]
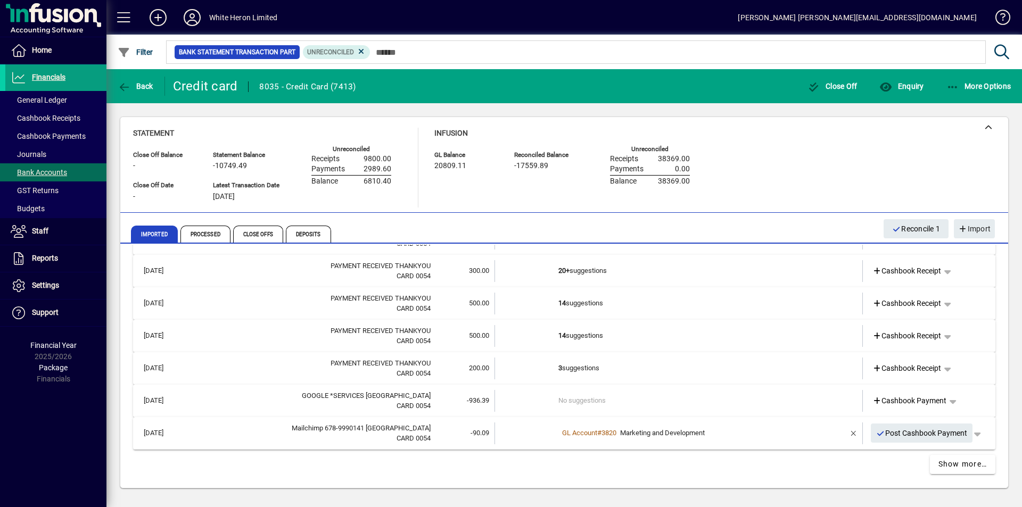
click at [592, 400] on td "No suggestions" at bounding box center [680, 401] width 242 height 22
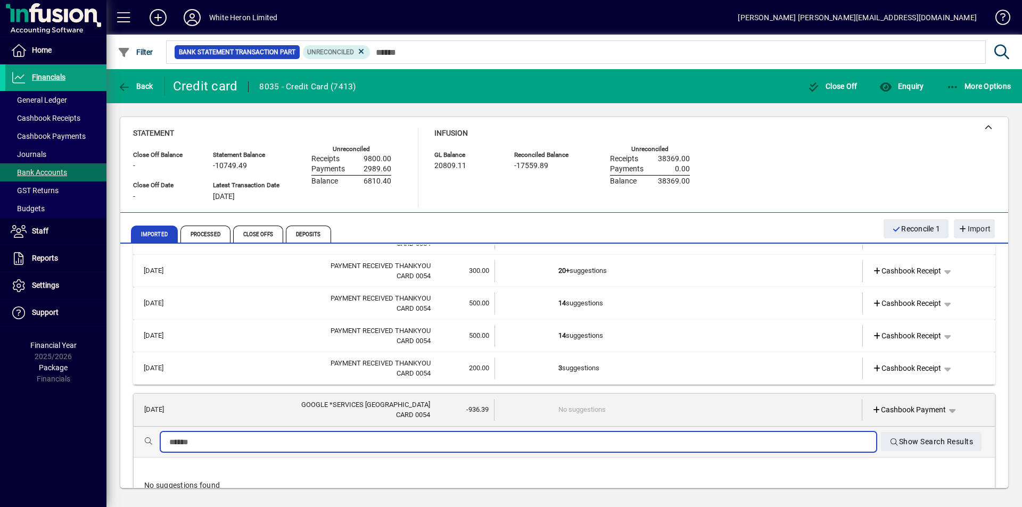
click at [238, 440] on input "text" at bounding box center [518, 442] width 699 height 13
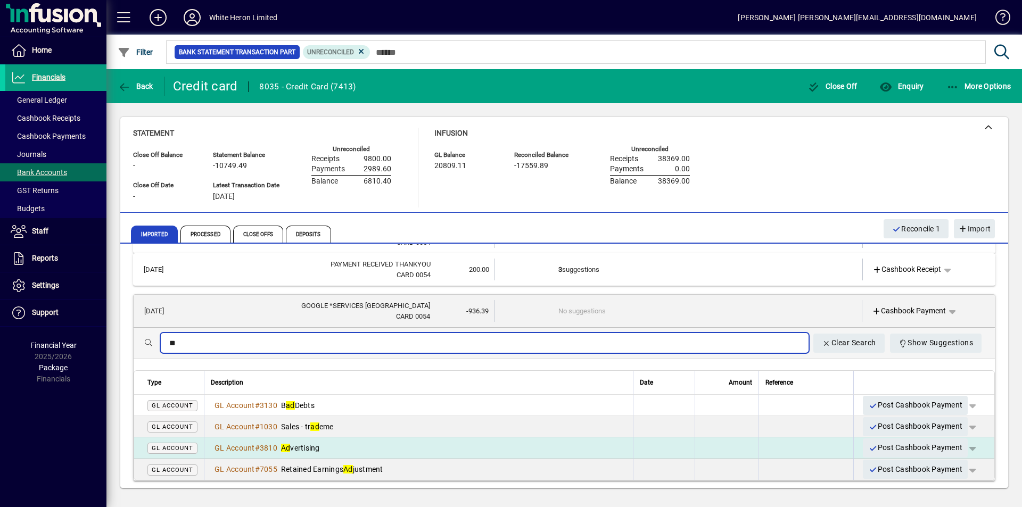
scroll to position [562, 0]
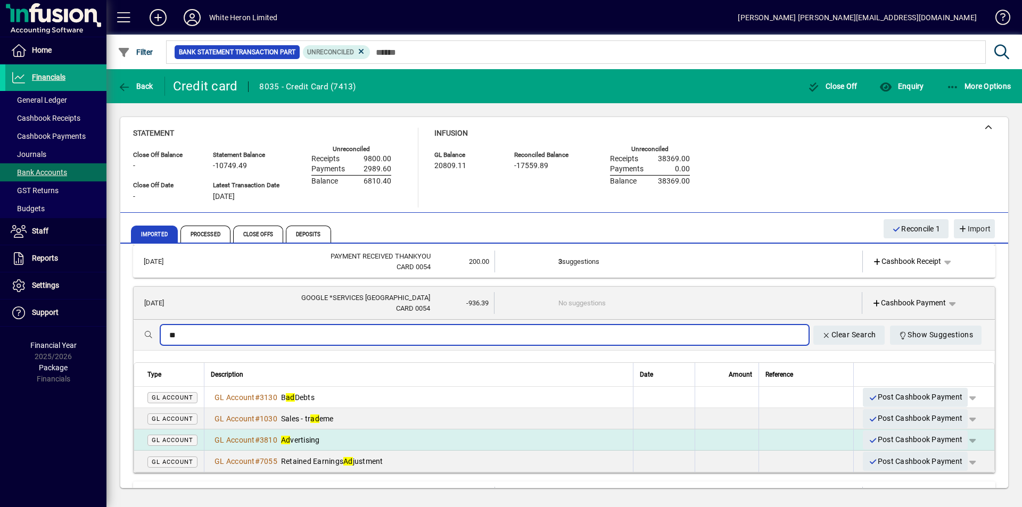
type input "**"
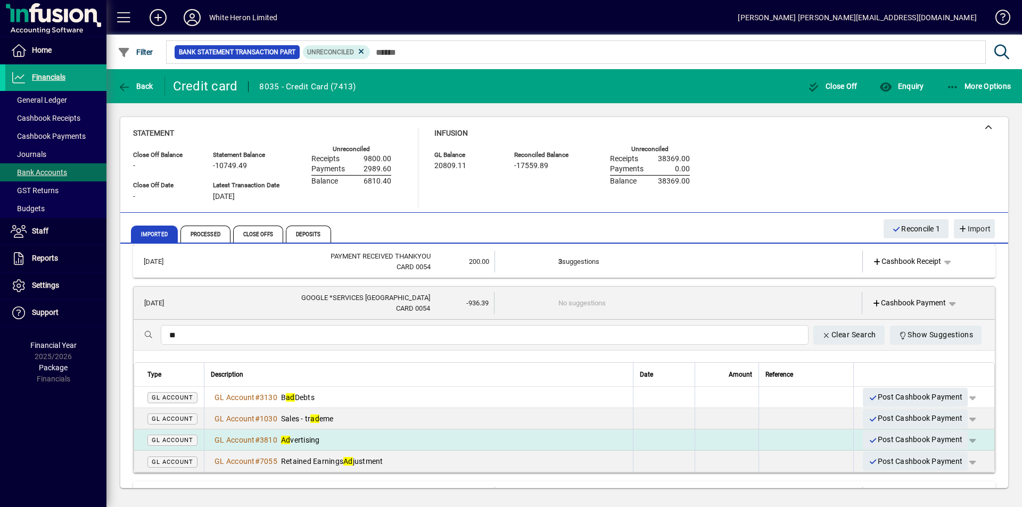
click at [343, 441] on div "GL Account # 3810 Ad vertising" at bounding box center [419, 440] width 416 height 11
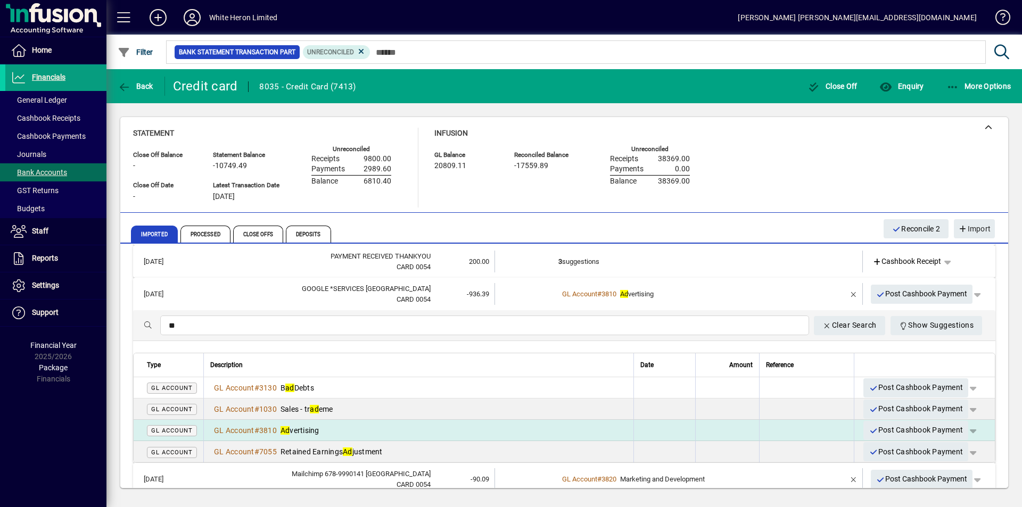
scroll to position [455, 0]
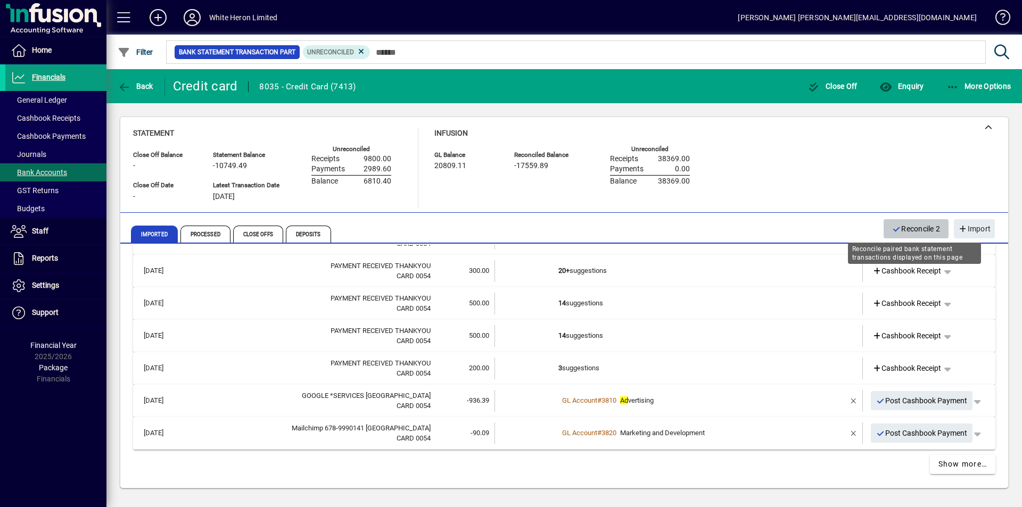
click at [903, 225] on span "Reconcile 2" at bounding box center [916, 229] width 48 height 18
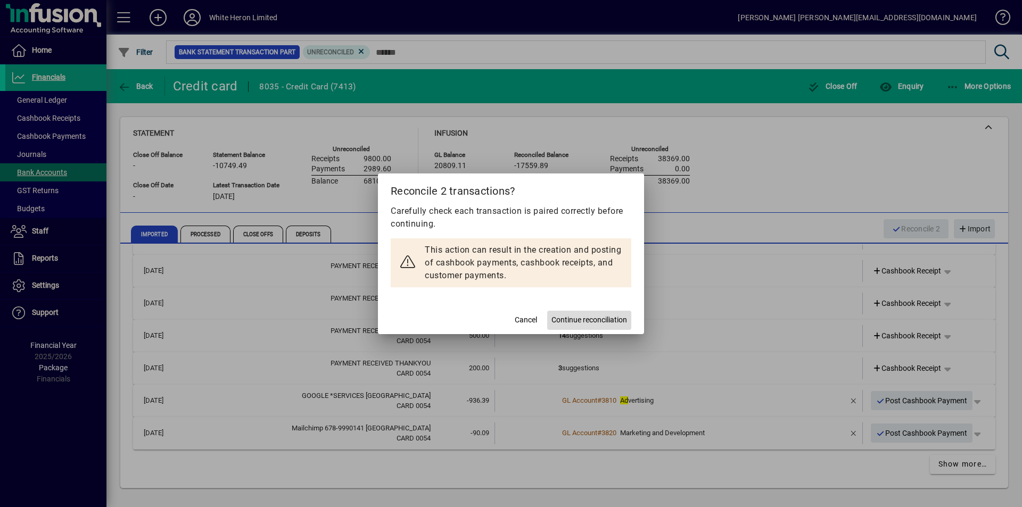
click at [584, 318] on span "Continue reconciliation" at bounding box center [590, 320] width 76 height 11
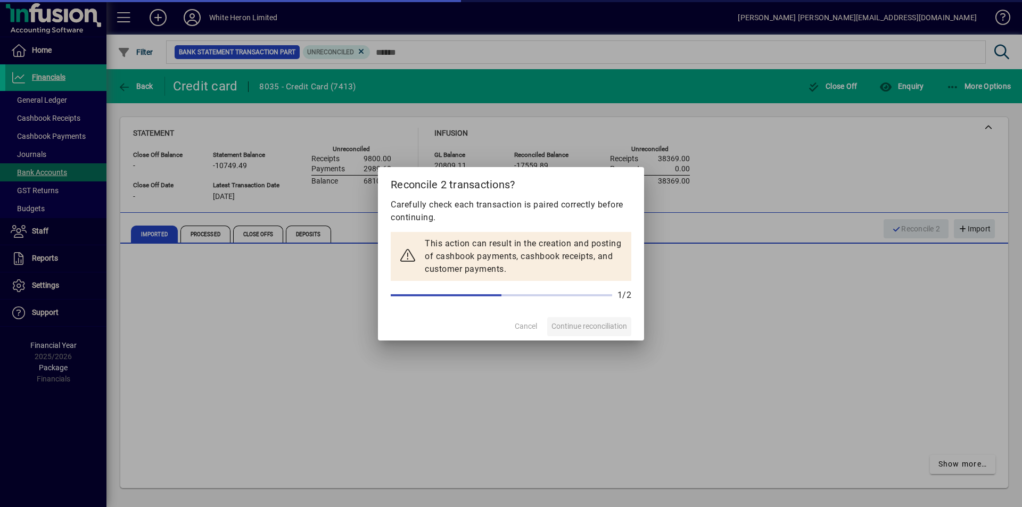
scroll to position [390, 0]
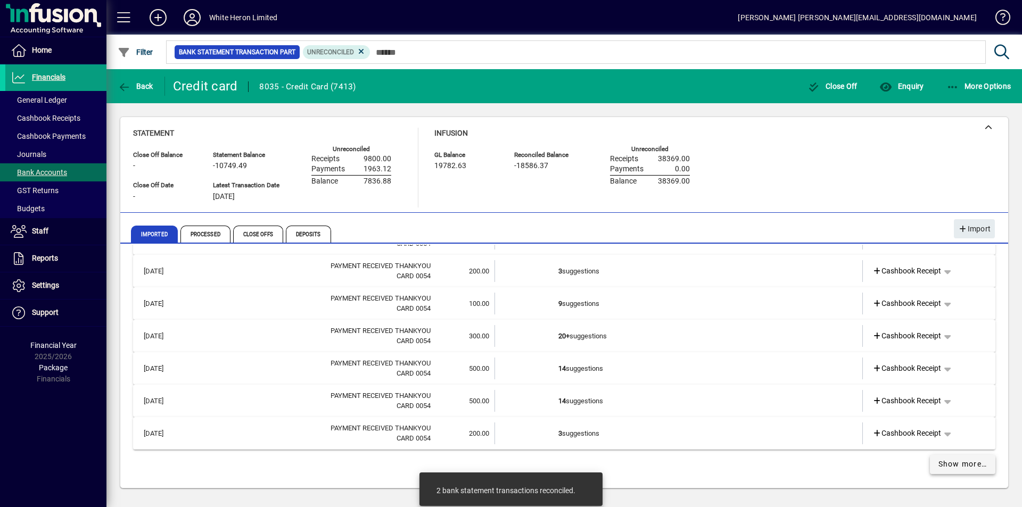
click at [946, 464] on span "Show more…" at bounding box center [963, 464] width 49 height 11
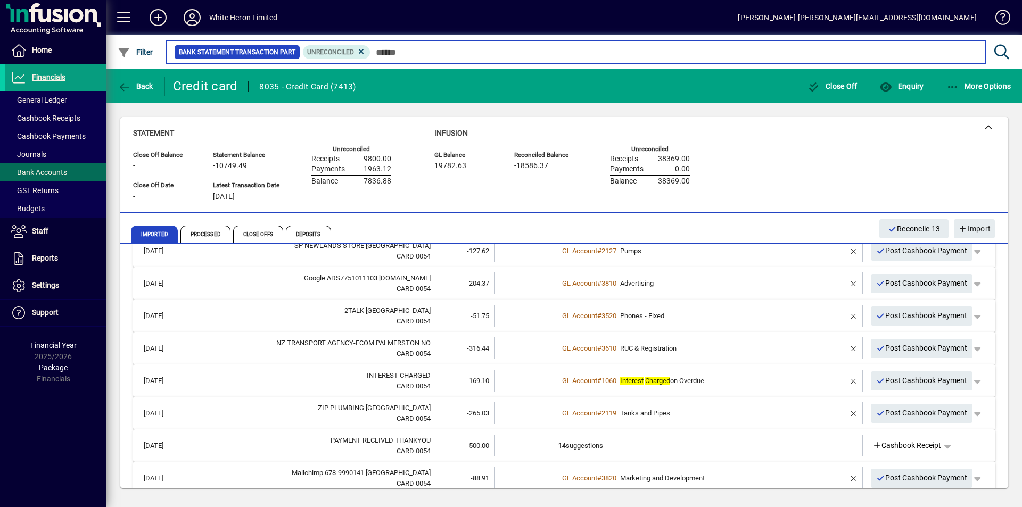
scroll to position [763, 0]
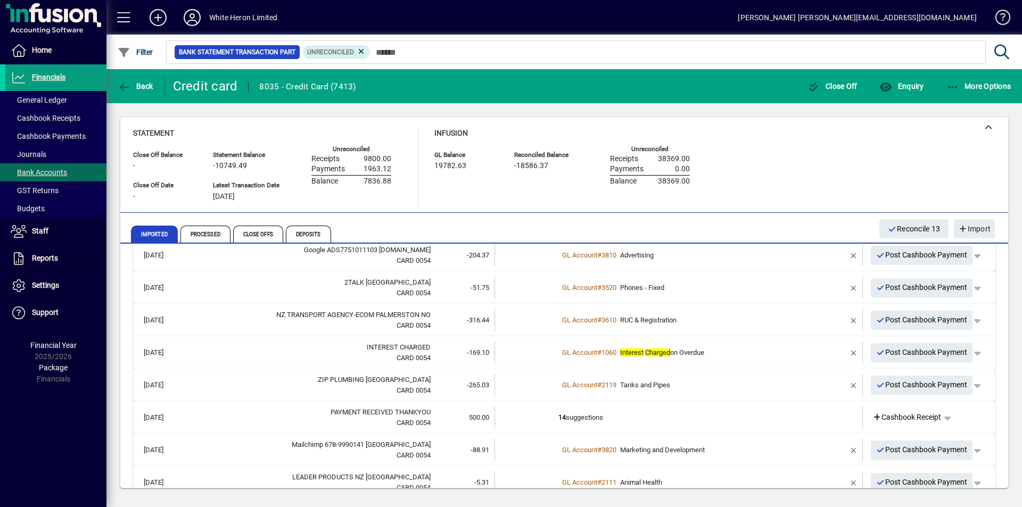
click at [630, 350] on em "Interest" at bounding box center [631, 353] width 23 height 8
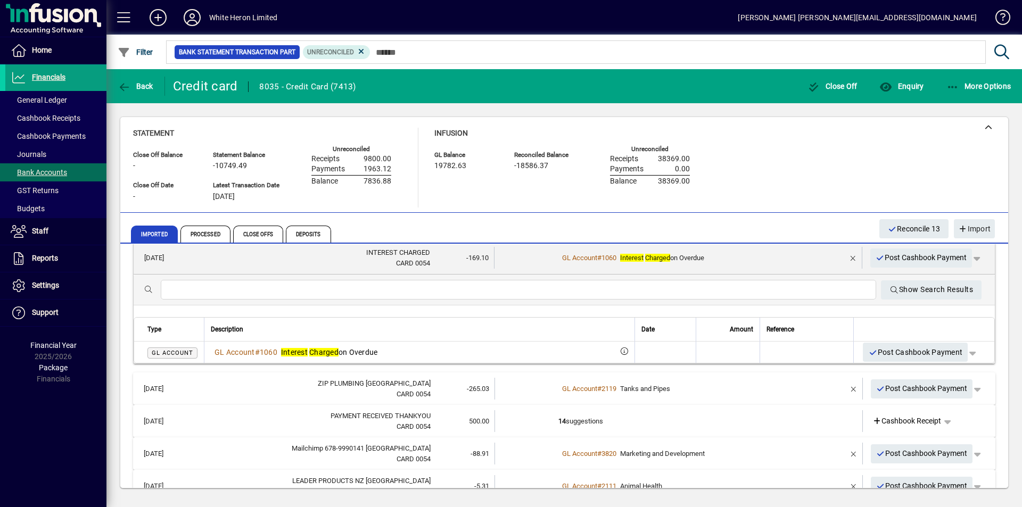
scroll to position [870, 0]
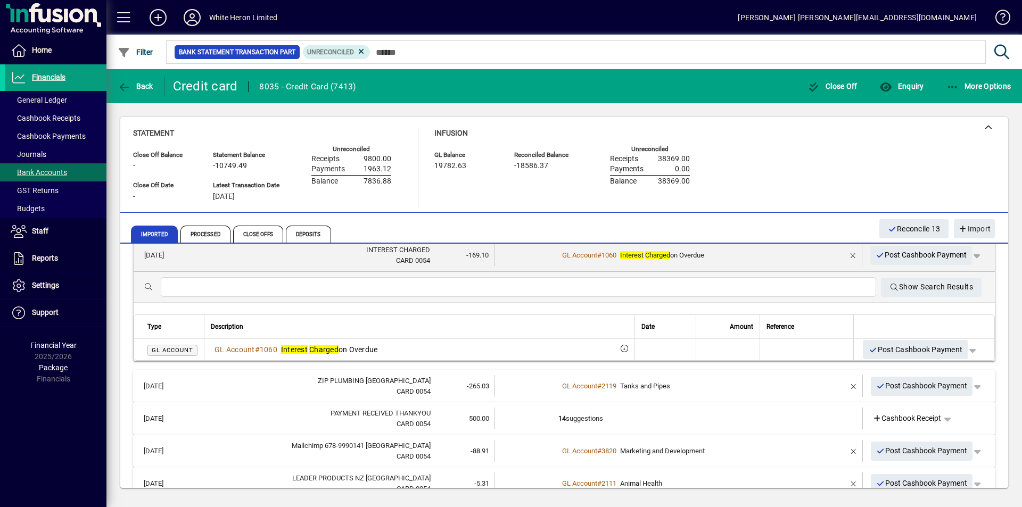
click at [273, 286] on input "text" at bounding box center [518, 287] width 699 height 13
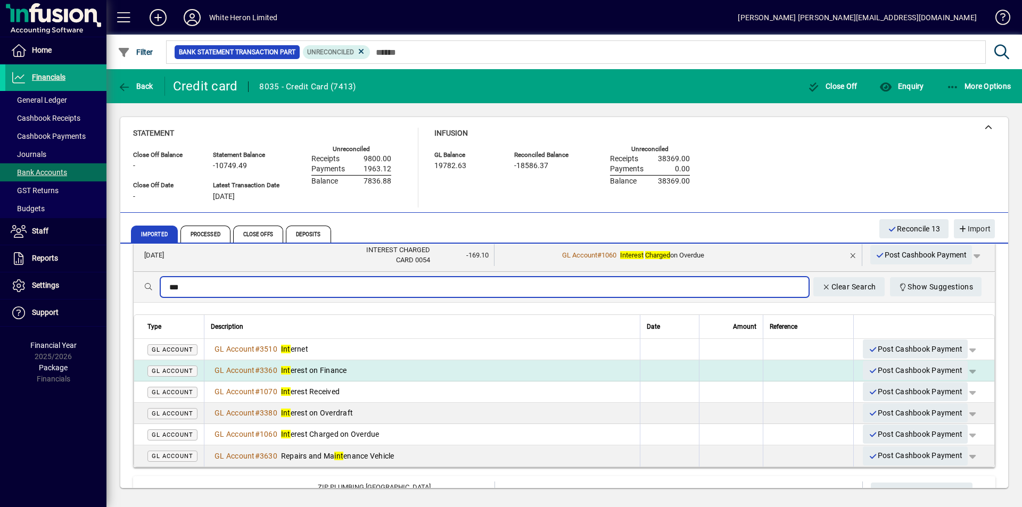
type input "***"
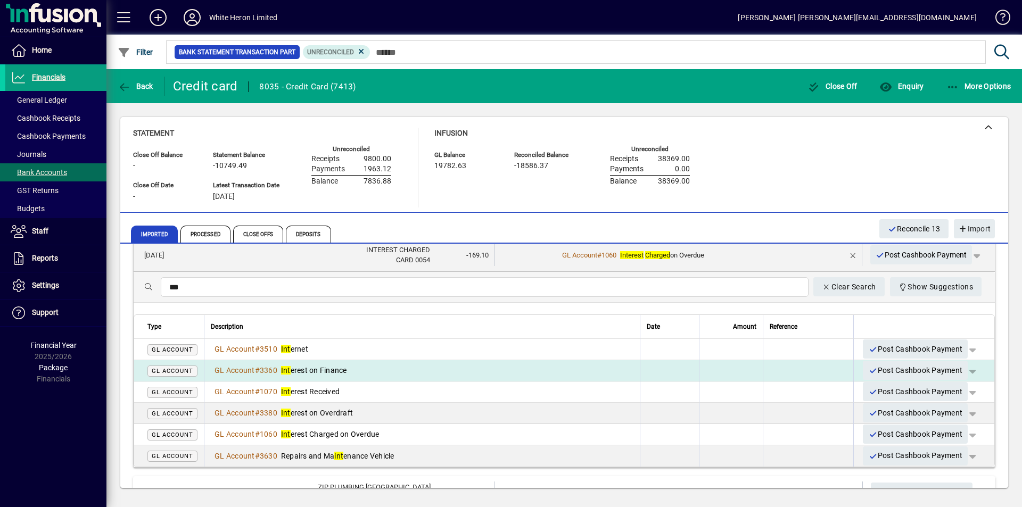
click at [322, 367] on span "Int erest on Finance" at bounding box center [314, 370] width 66 height 9
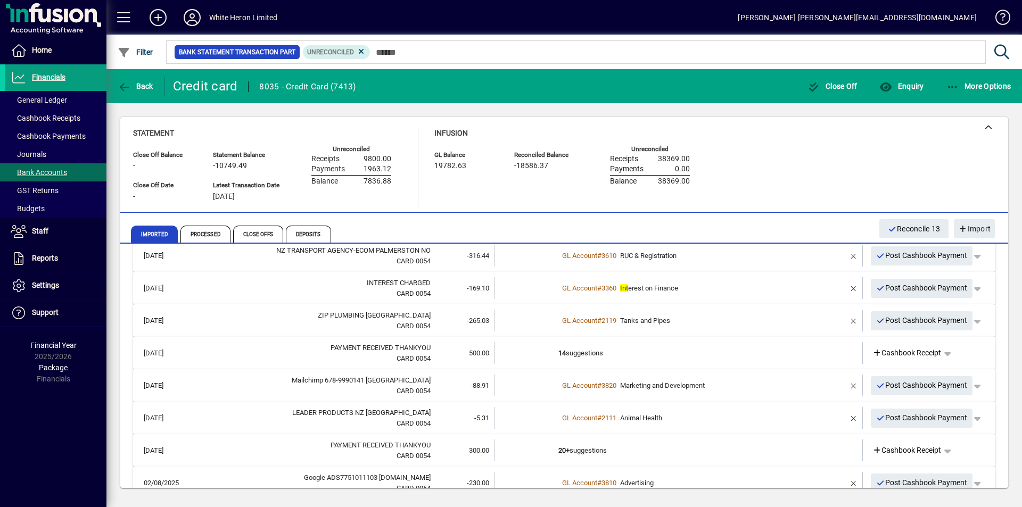
scroll to position [816, 0]
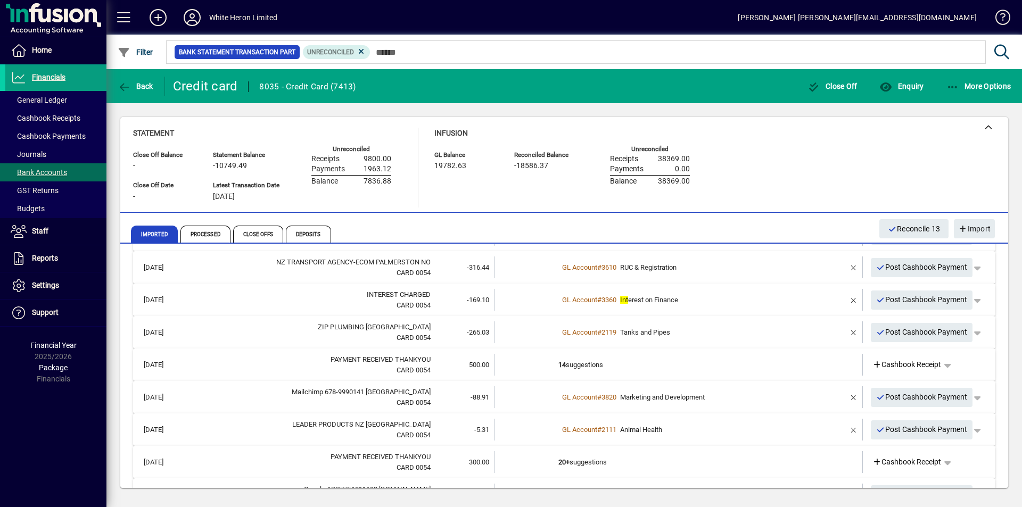
click at [656, 303] on span "Int erest on Finance" at bounding box center [649, 300] width 58 height 8
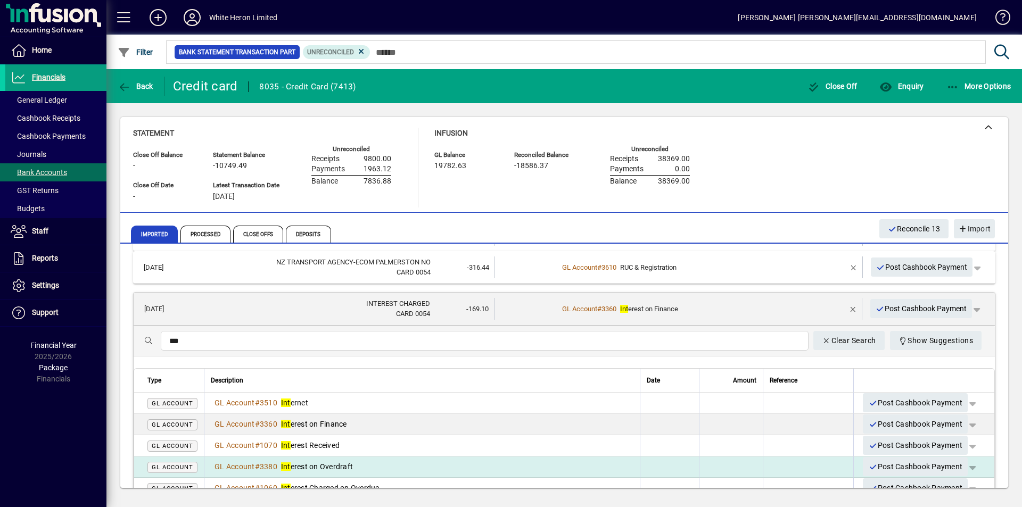
click at [317, 464] on span "Int erest on Overdraft" at bounding box center [317, 467] width 72 height 9
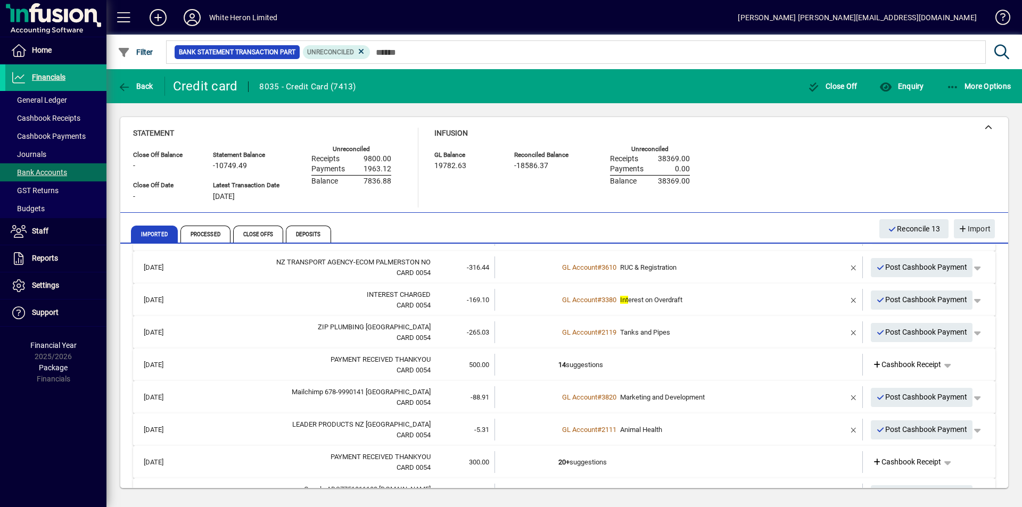
click at [633, 334] on span "Tanks and Pipes" at bounding box center [645, 333] width 50 height 8
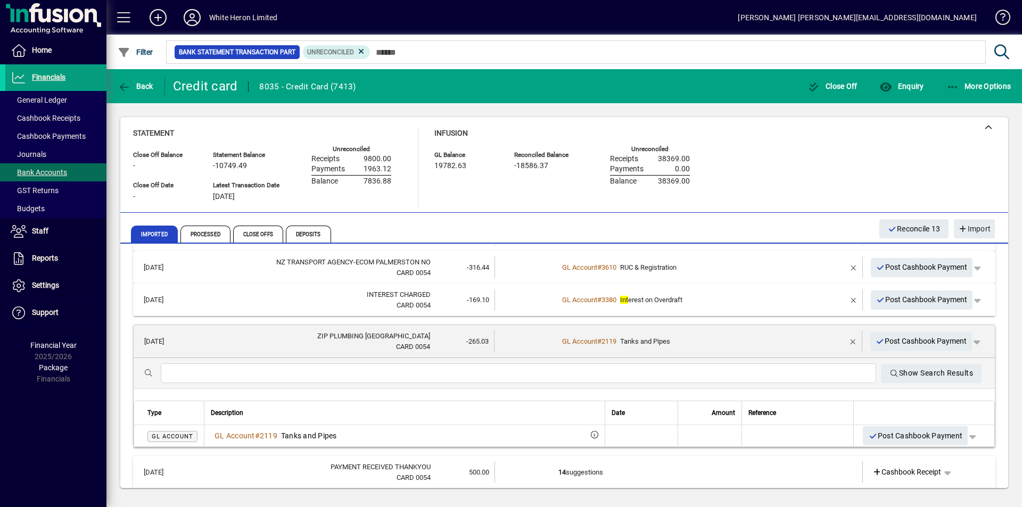
click at [327, 383] on div at bounding box center [519, 374] width 716 height 20
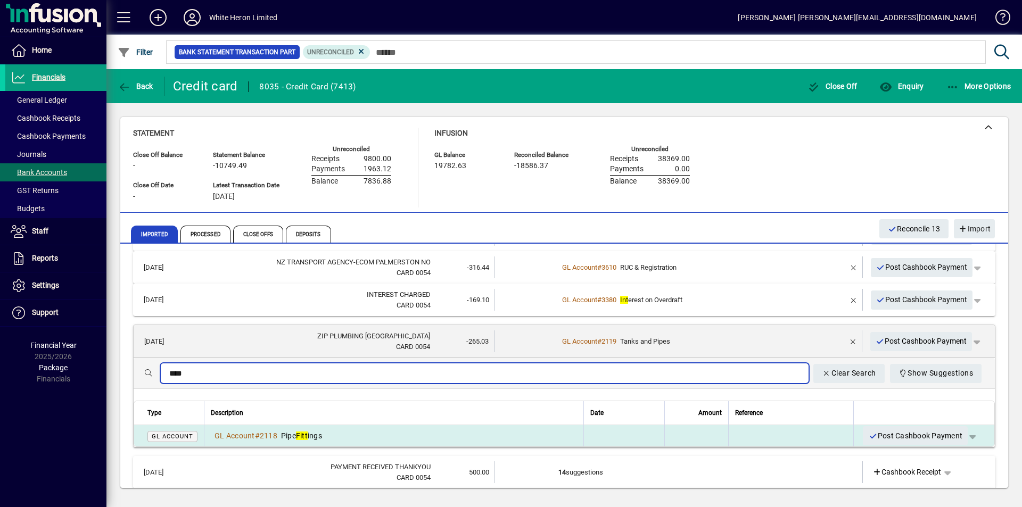
type input "****"
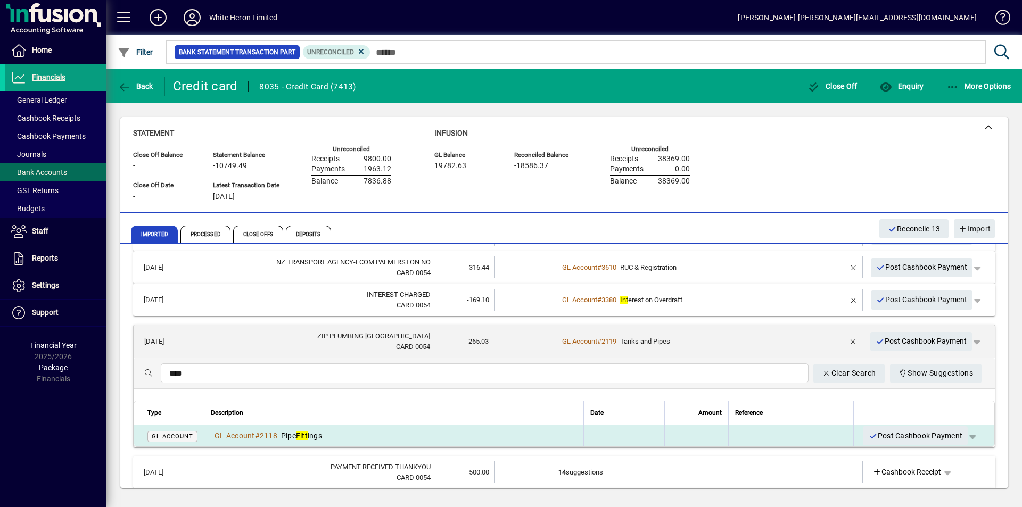
click at [326, 429] on td "GL Account # 2118 Pipe Fitt ings" at bounding box center [394, 435] width 380 height 21
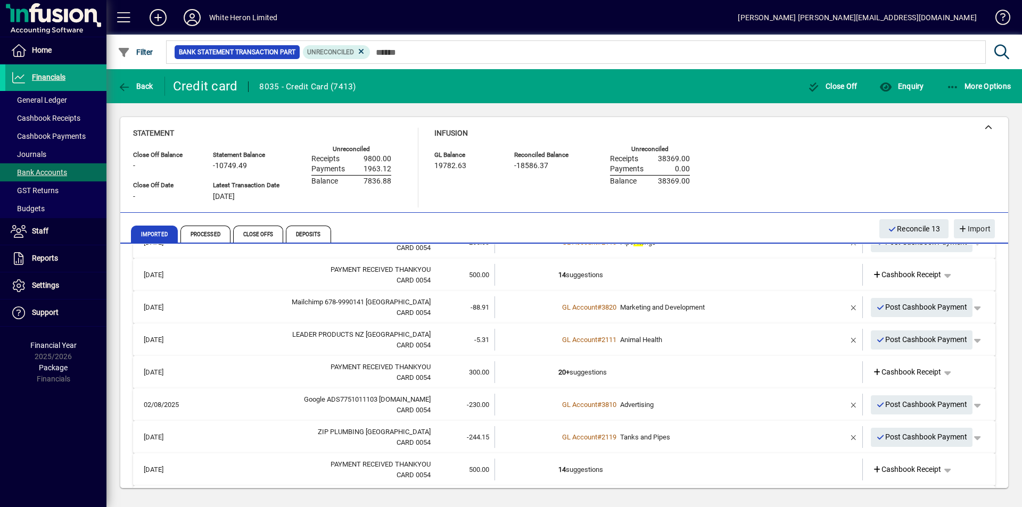
scroll to position [922, 0]
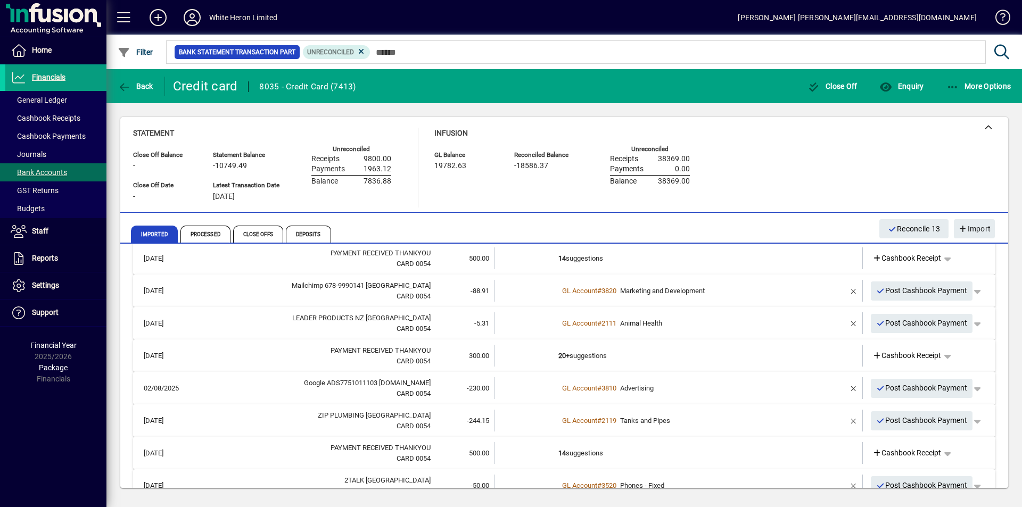
click at [658, 417] on span "Tanks and Pipes" at bounding box center [645, 421] width 50 height 8
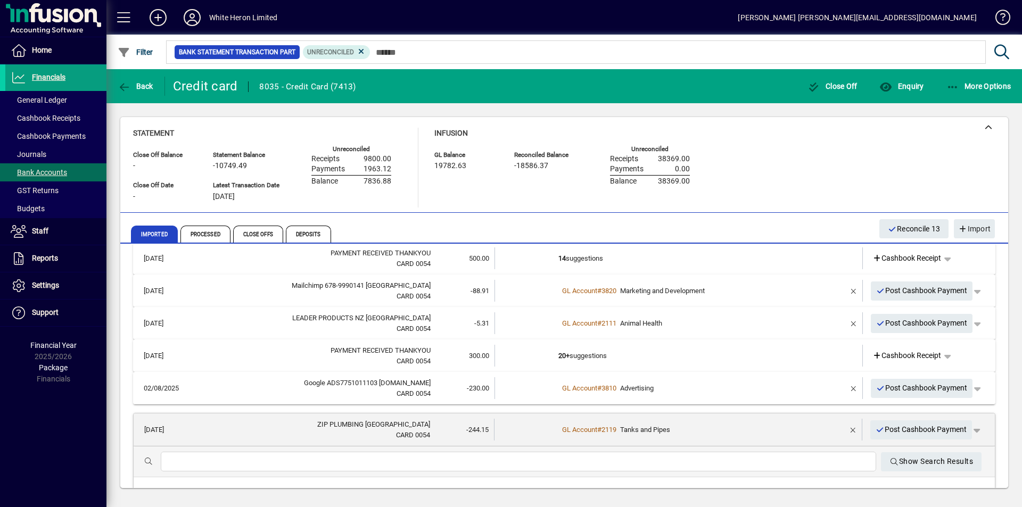
click at [363, 459] on input "text" at bounding box center [518, 462] width 699 height 13
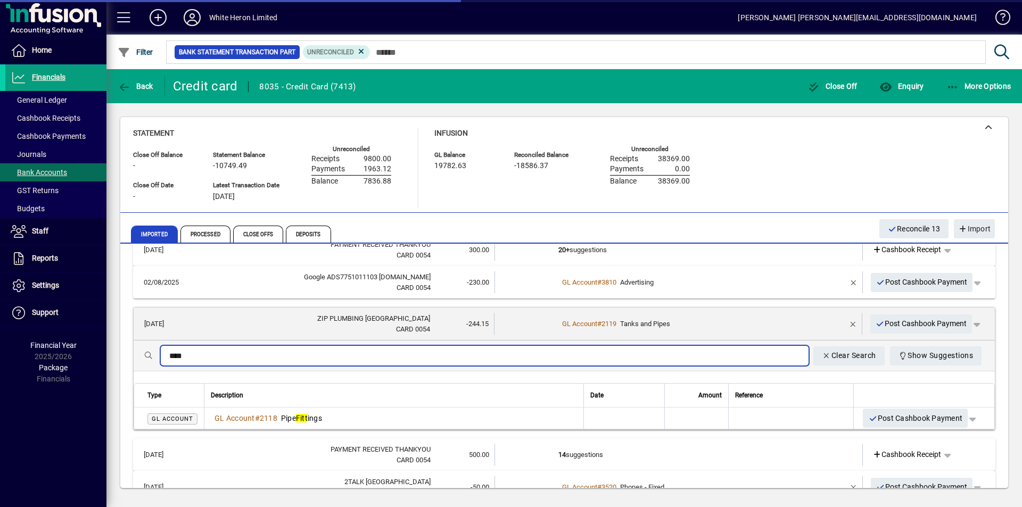
scroll to position [1029, 0]
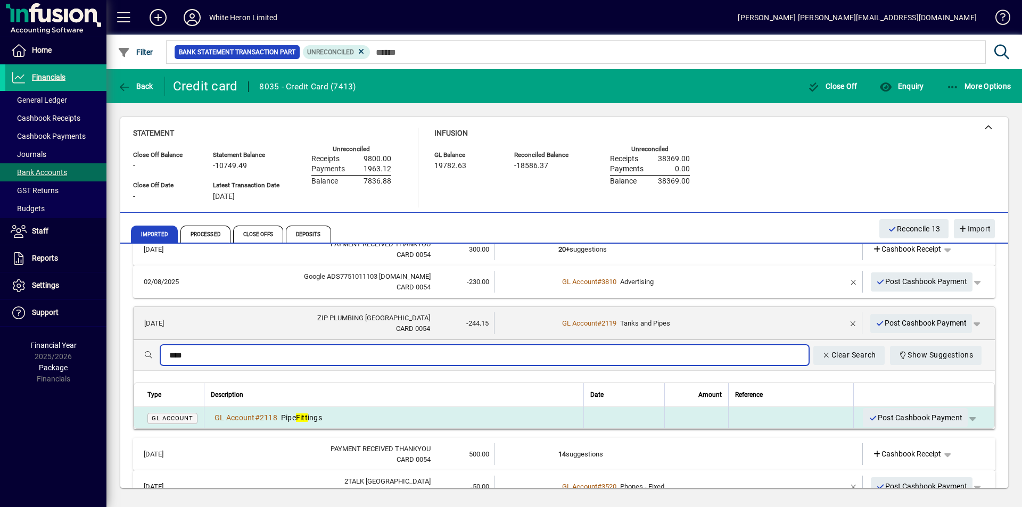
type input "****"
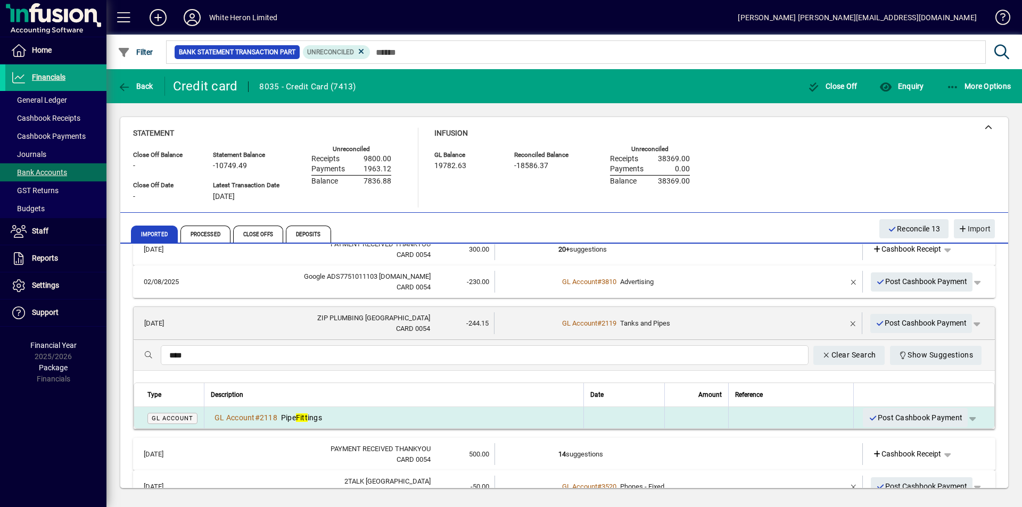
click at [336, 419] on div "GL Account # 2118 Pipe Fitt ings" at bounding box center [394, 418] width 366 height 11
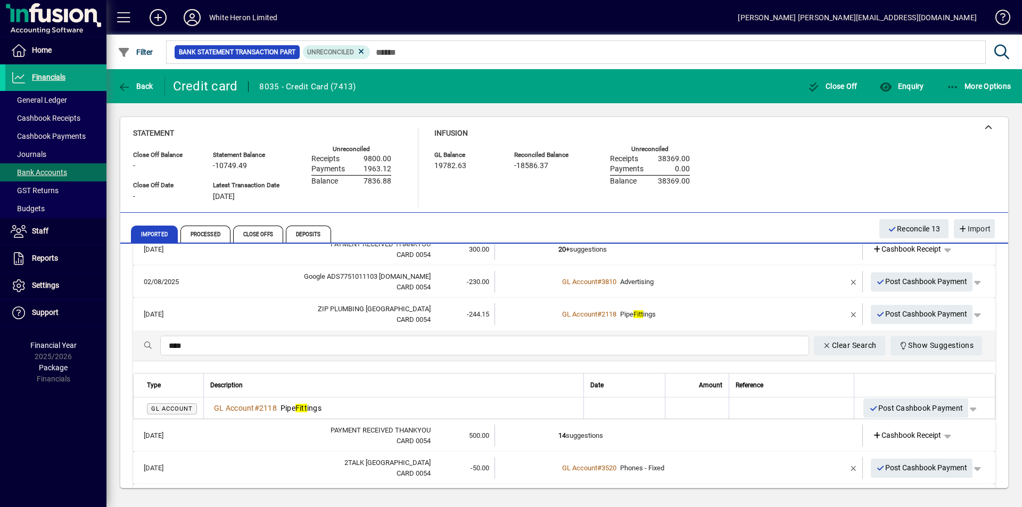
scroll to position [977, 0]
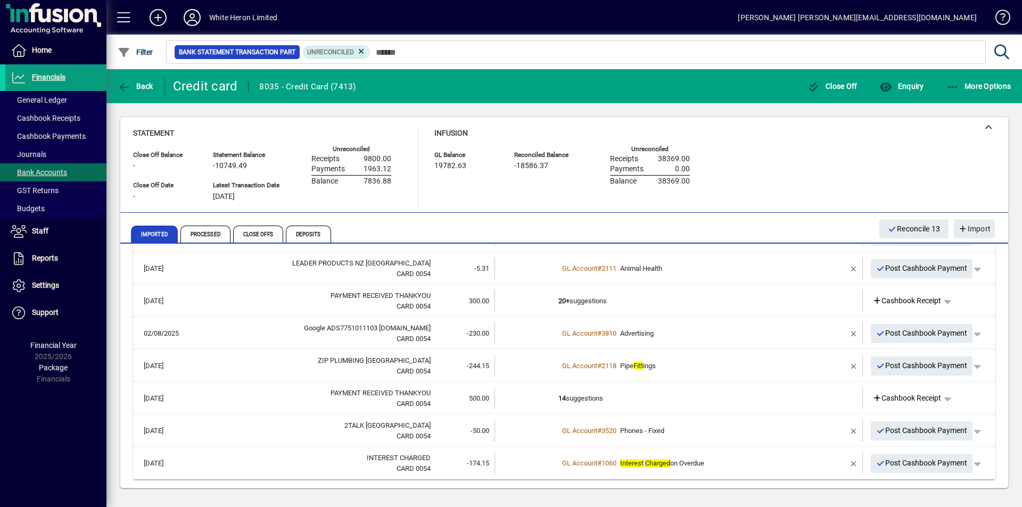
click at [637, 427] on span "Phones - Fixed" at bounding box center [642, 431] width 44 height 8
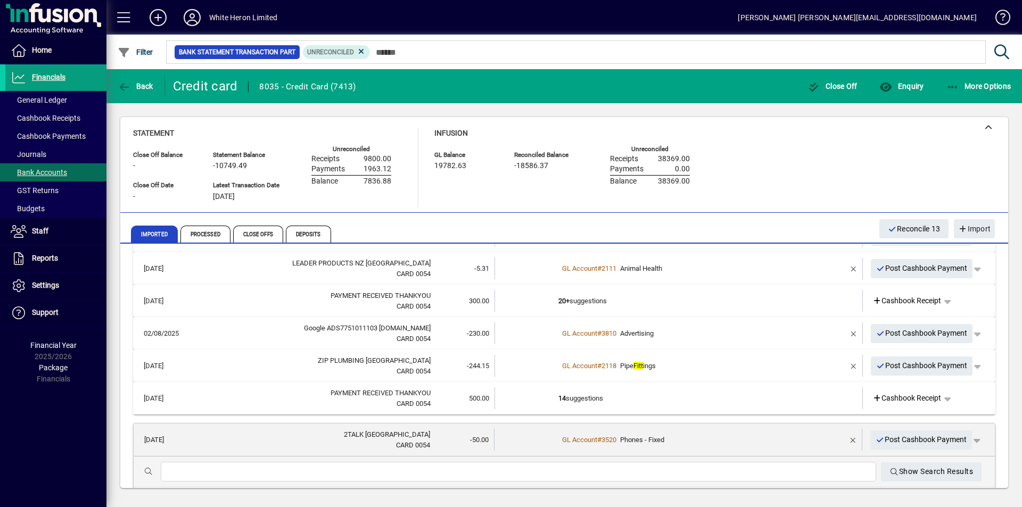
click at [296, 479] on div at bounding box center [519, 472] width 716 height 20
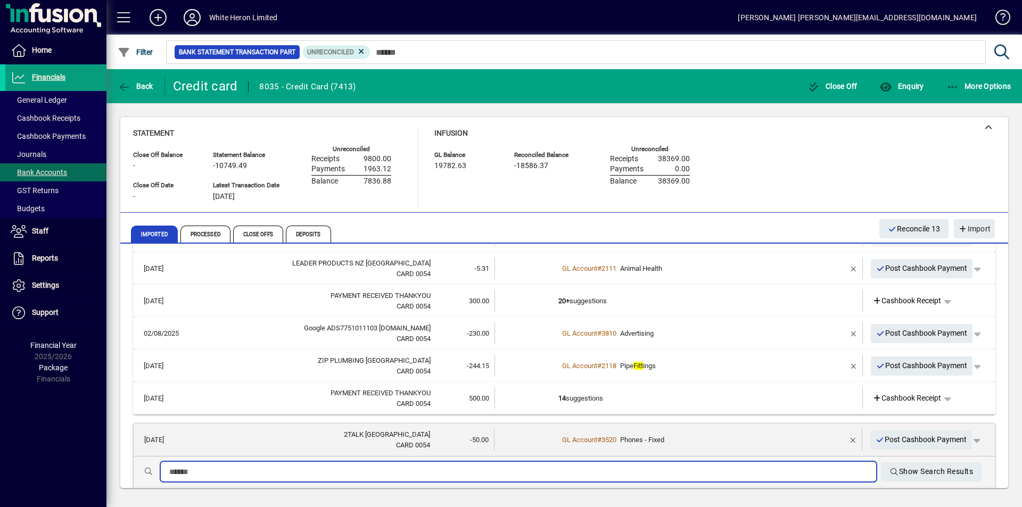
click at [297, 471] on input "text" at bounding box center [518, 472] width 699 height 13
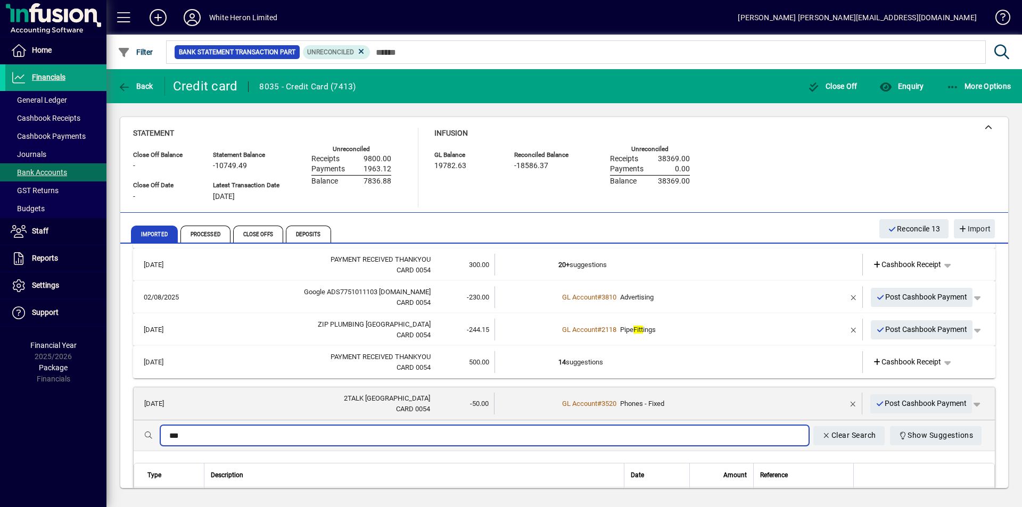
scroll to position [1084, 0]
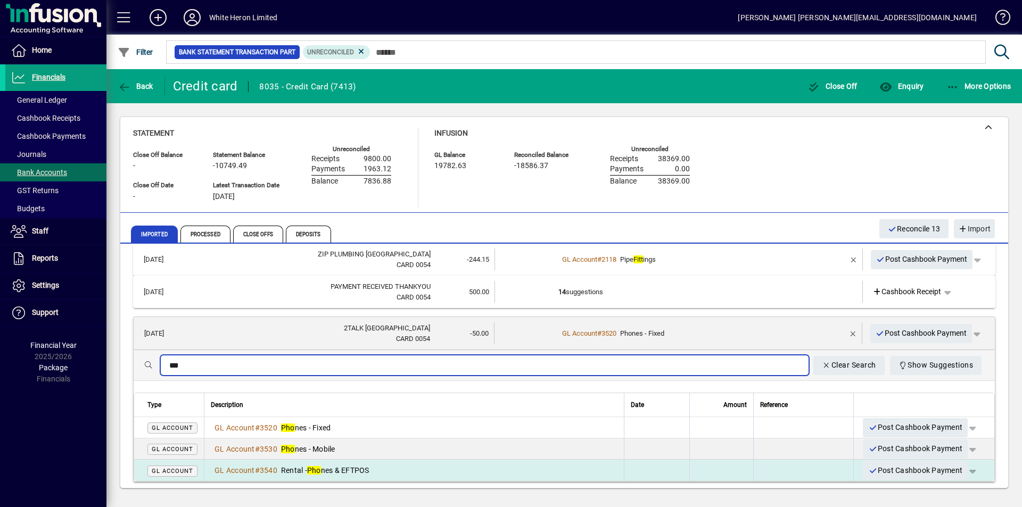
type input "***"
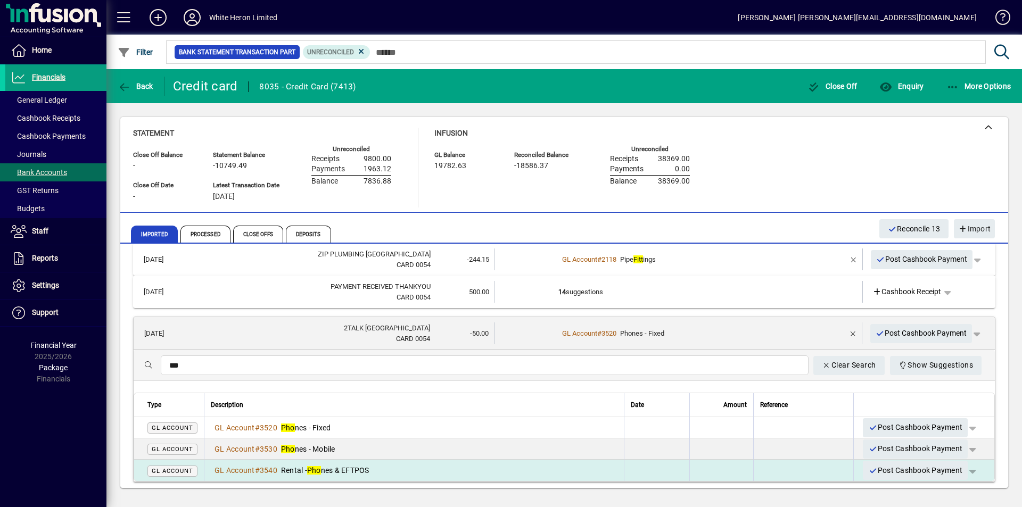
click at [336, 466] on span "Rental - Pho nes & EFTPOS" at bounding box center [325, 470] width 88 height 9
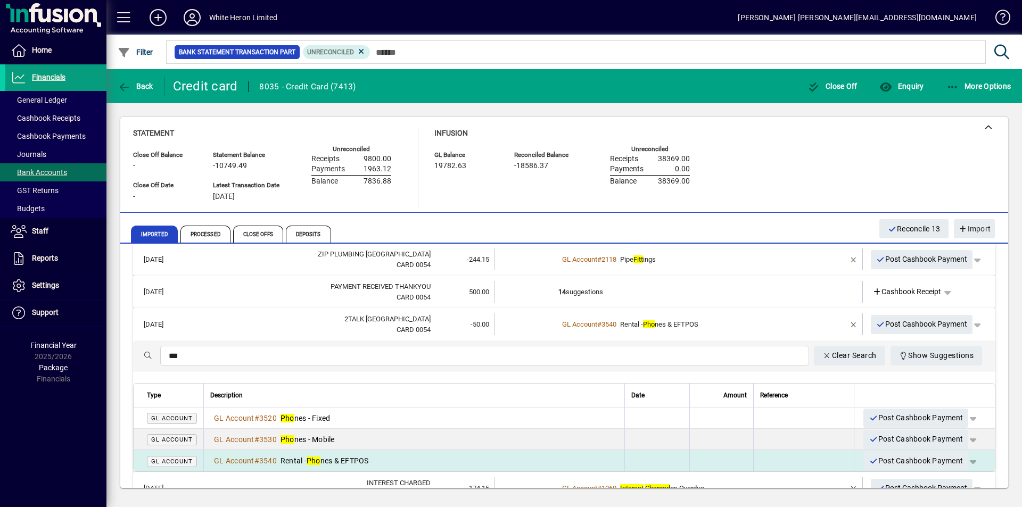
scroll to position [977, 0]
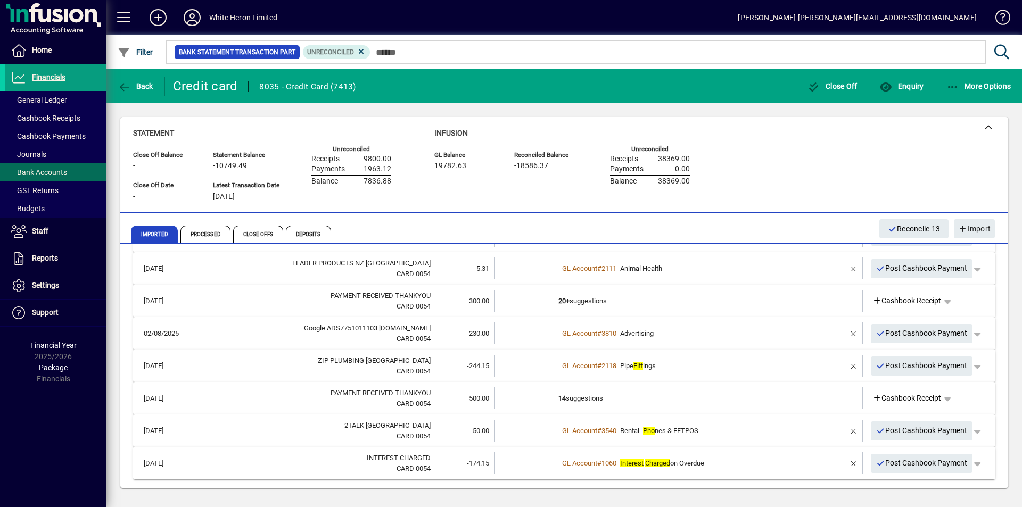
click at [659, 461] on em "Charged" at bounding box center [657, 464] width 25 height 8
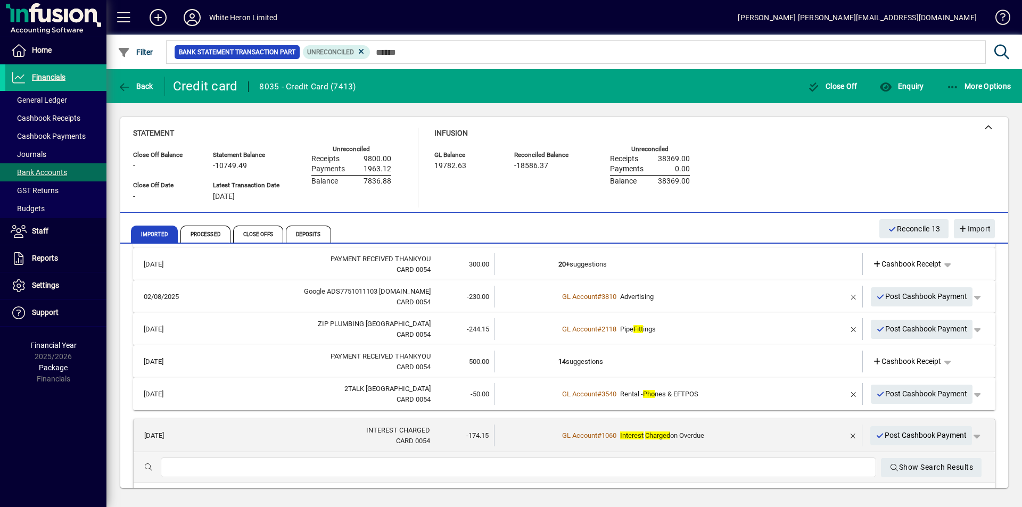
scroll to position [1076, 0]
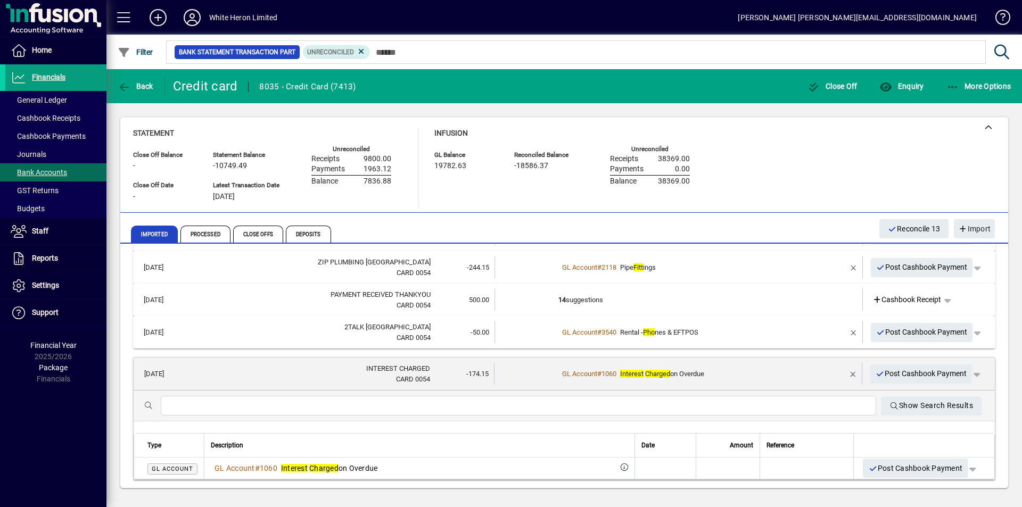
click at [495, 403] on input "text" at bounding box center [518, 406] width 699 height 13
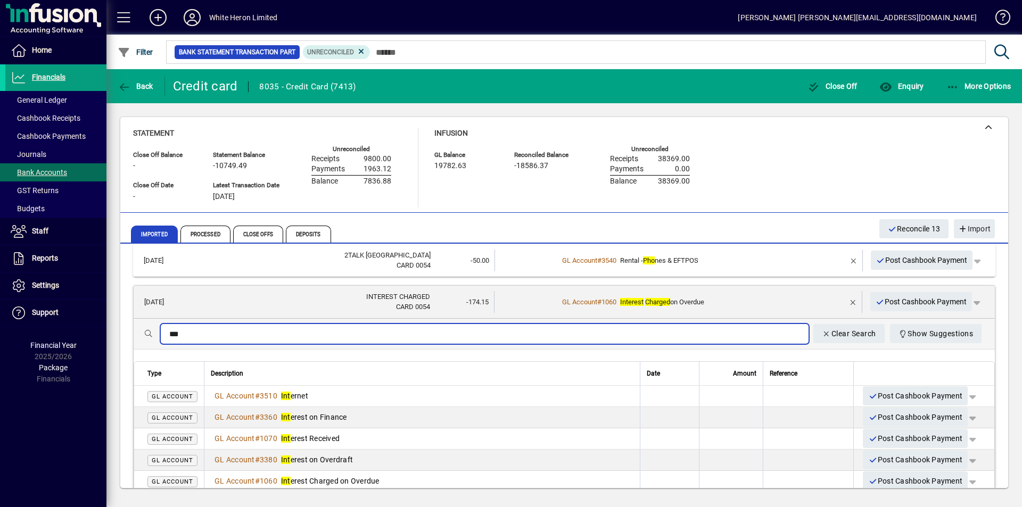
scroll to position [1182, 0]
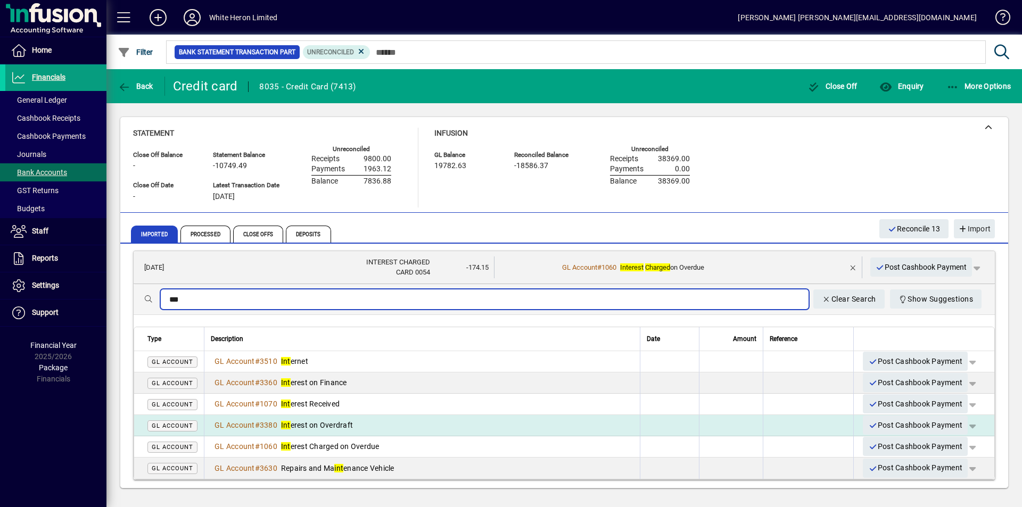
type input "***"
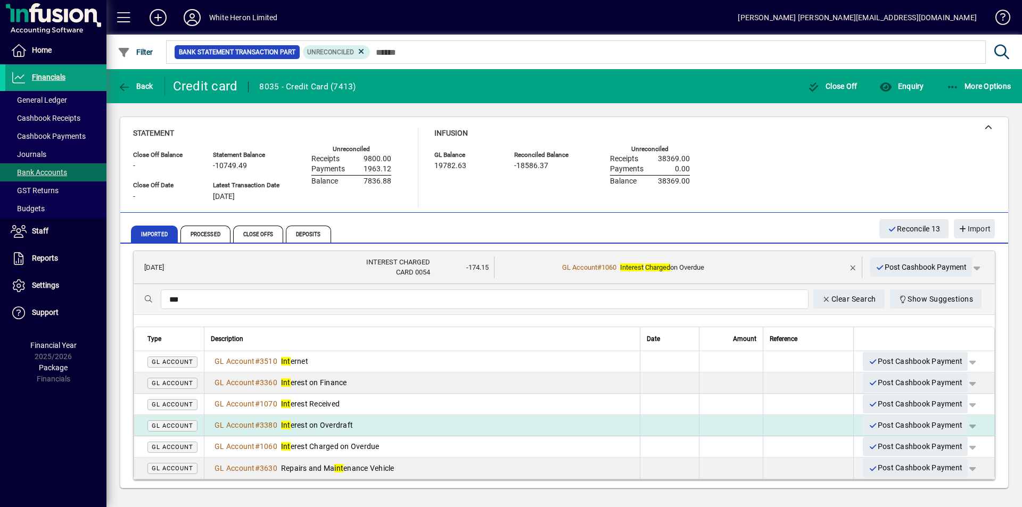
click at [357, 423] on div "GL Account # 3380 Int erest on Overdraft" at bounding box center [422, 425] width 423 height 11
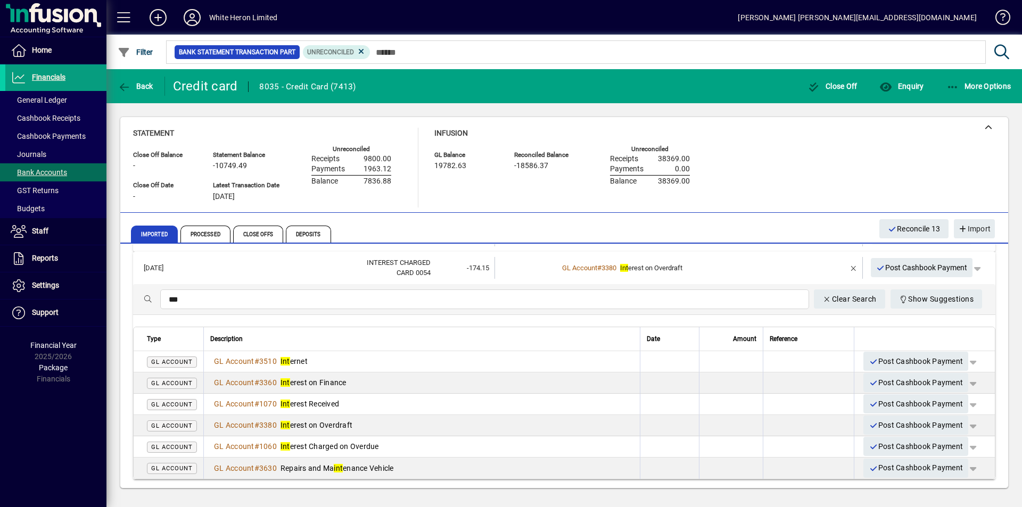
scroll to position [977, 0]
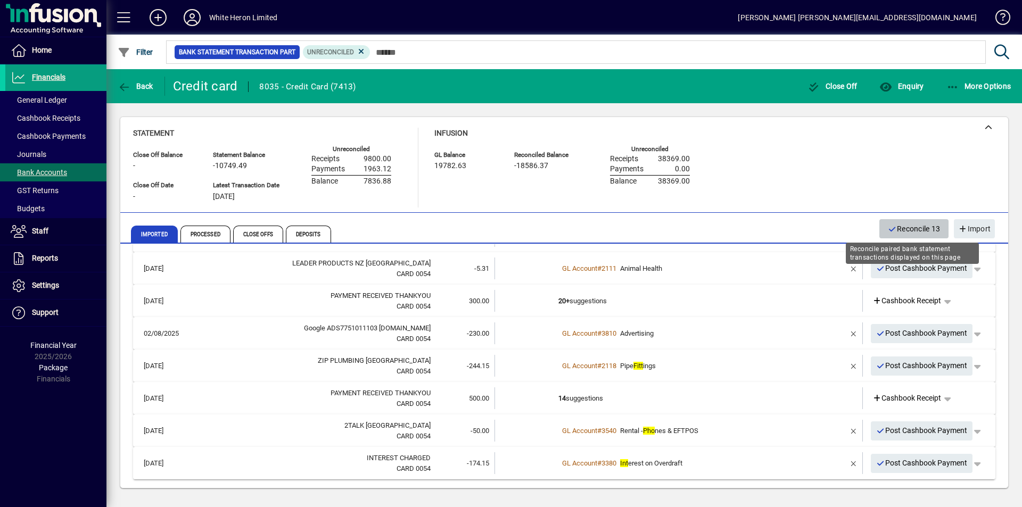
click at [908, 227] on span "Reconcile 13" at bounding box center [914, 229] width 53 height 18
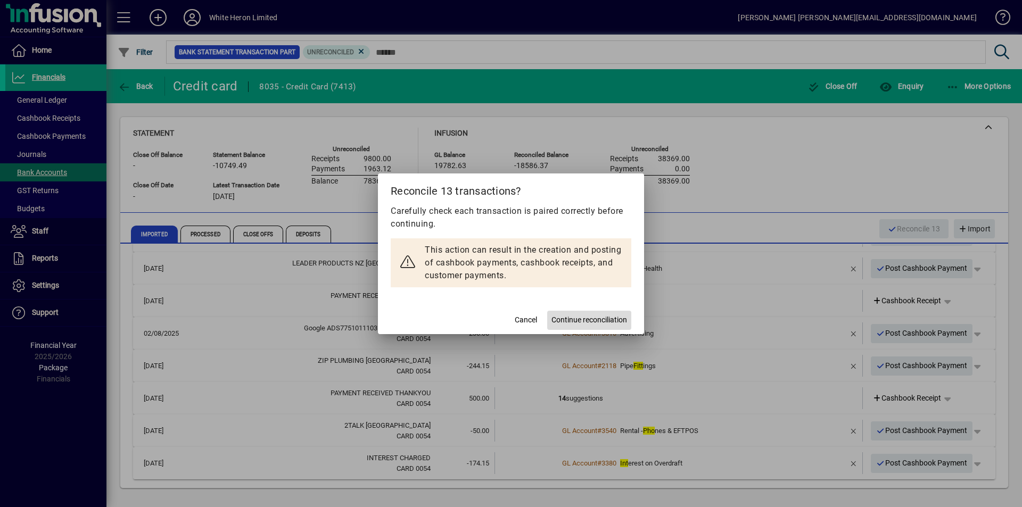
click at [594, 320] on span "Continue reconciliation" at bounding box center [590, 320] width 76 height 11
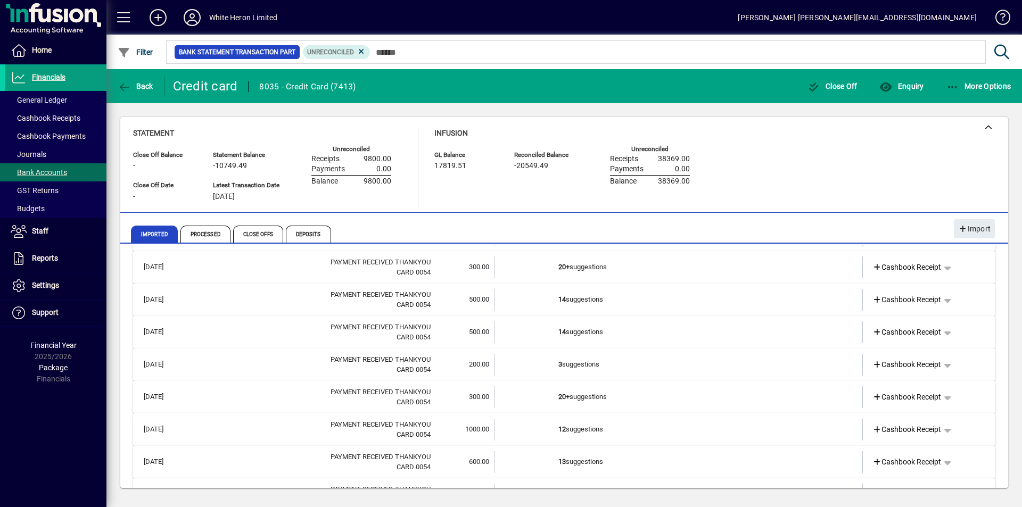
scroll to position [555, 0]
click at [50, 169] on span "Bank Accounts" at bounding box center [39, 172] width 56 height 9
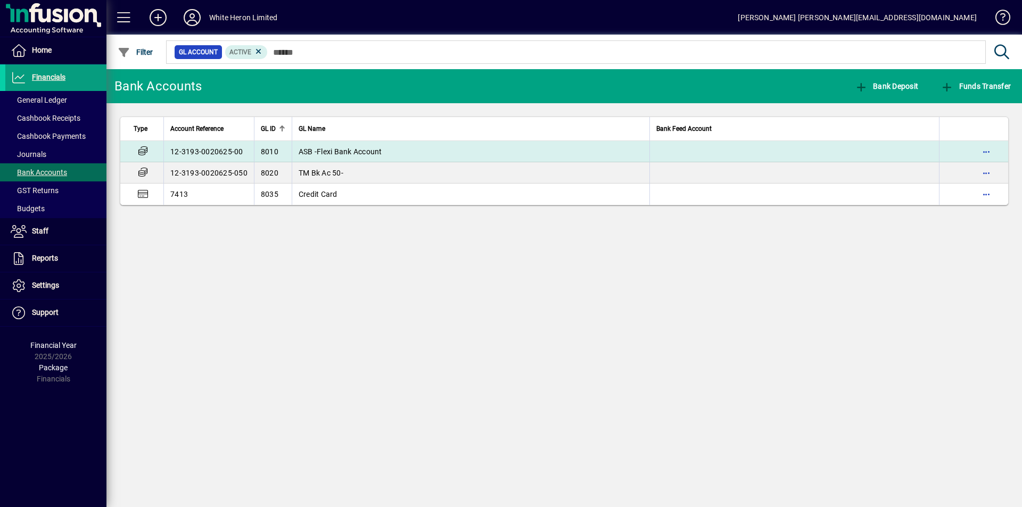
click at [314, 148] on span "ASB -Flexi Bank Account" at bounding box center [341, 152] width 84 height 9
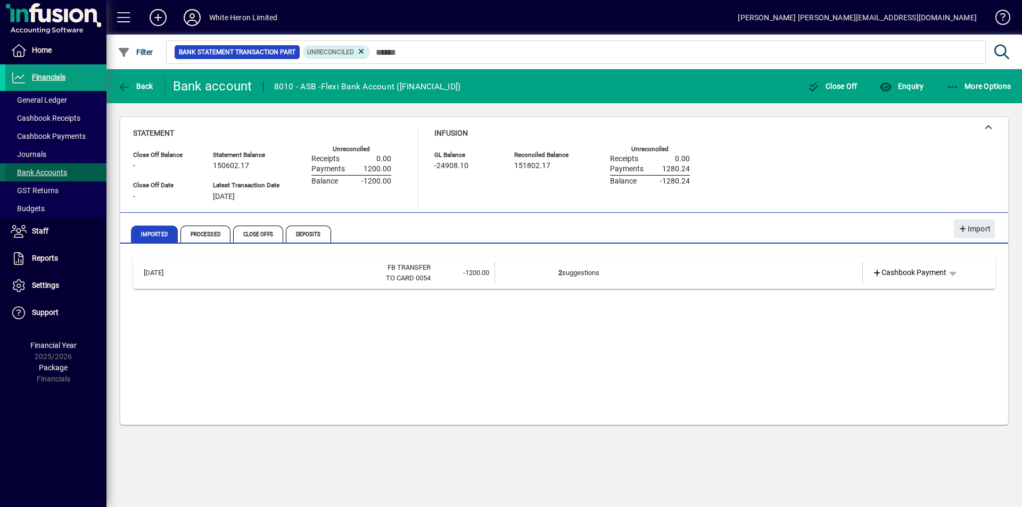
click at [48, 171] on span "Bank Accounts" at bounding box center [39, 172] width 56 height 9
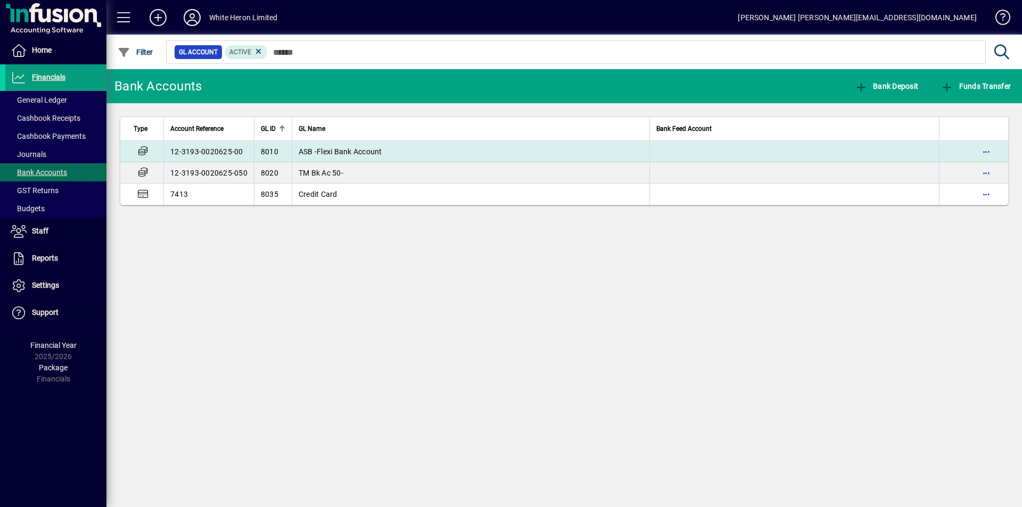
click at [330, 148] on span "ASB -Flexi Bank Account" at bounding box center [341, 152] width 84 height 9
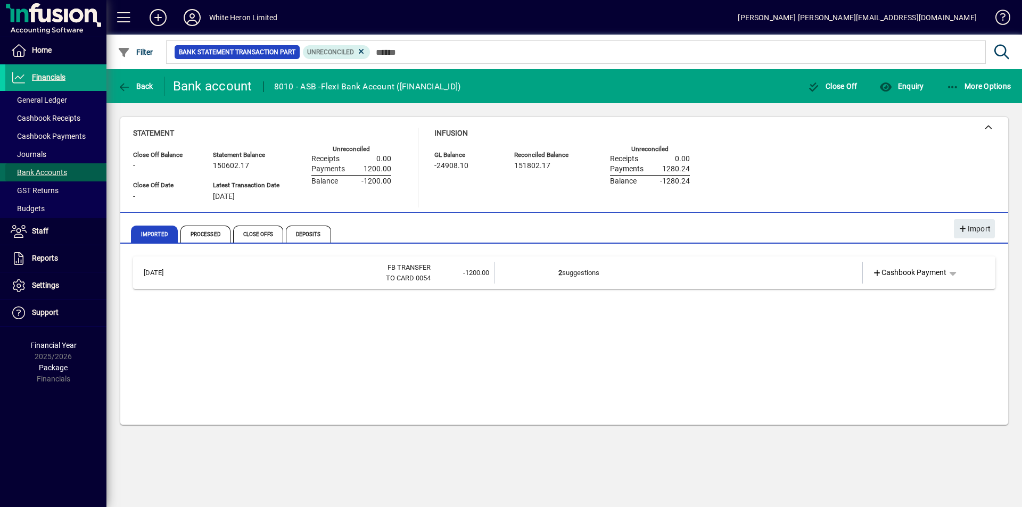
click at [64, 171] on span "Bank Accounts" at bounding box center [39, 172] width 56 height 9
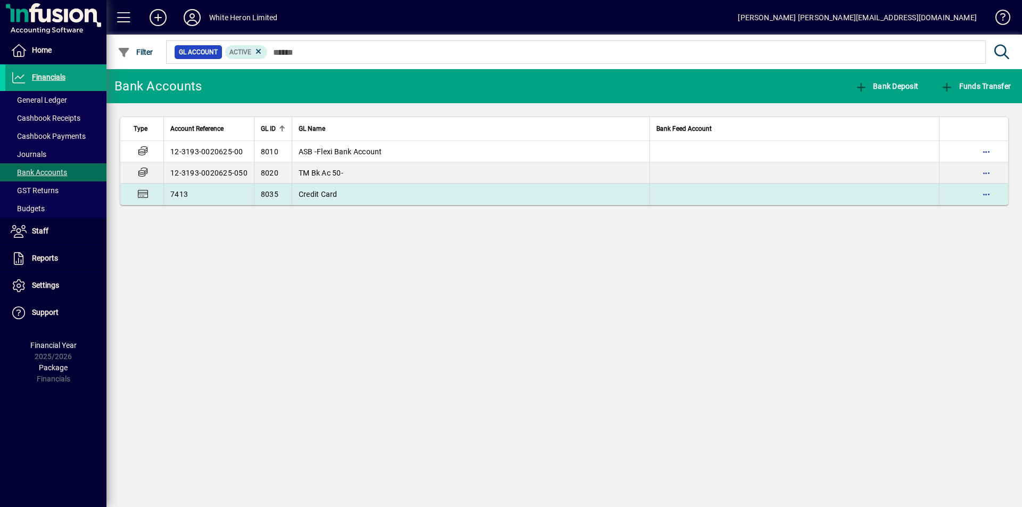
click at [311, 193] on span "Credit Card" at bounding box center [318, 194] width 39 height 9
